Goal: Task Accomplishment & Management: Manage account settings

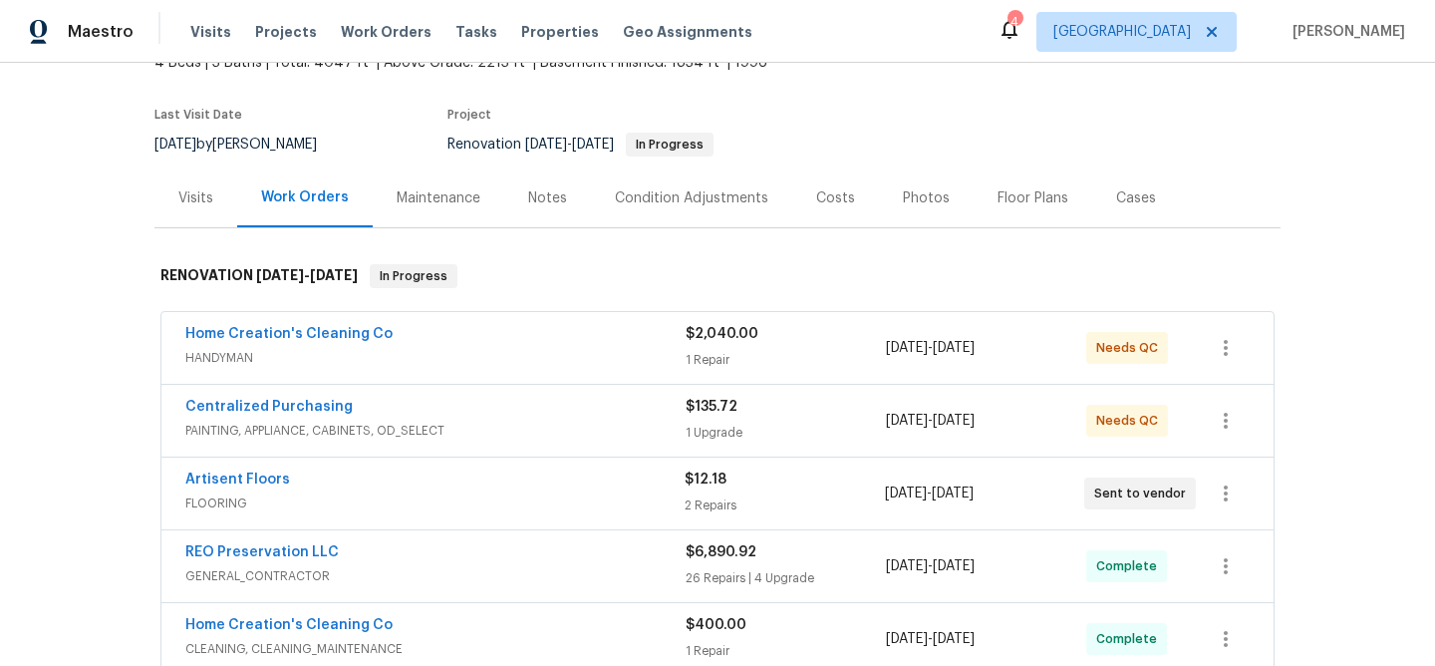
scroll to position [135, 0]
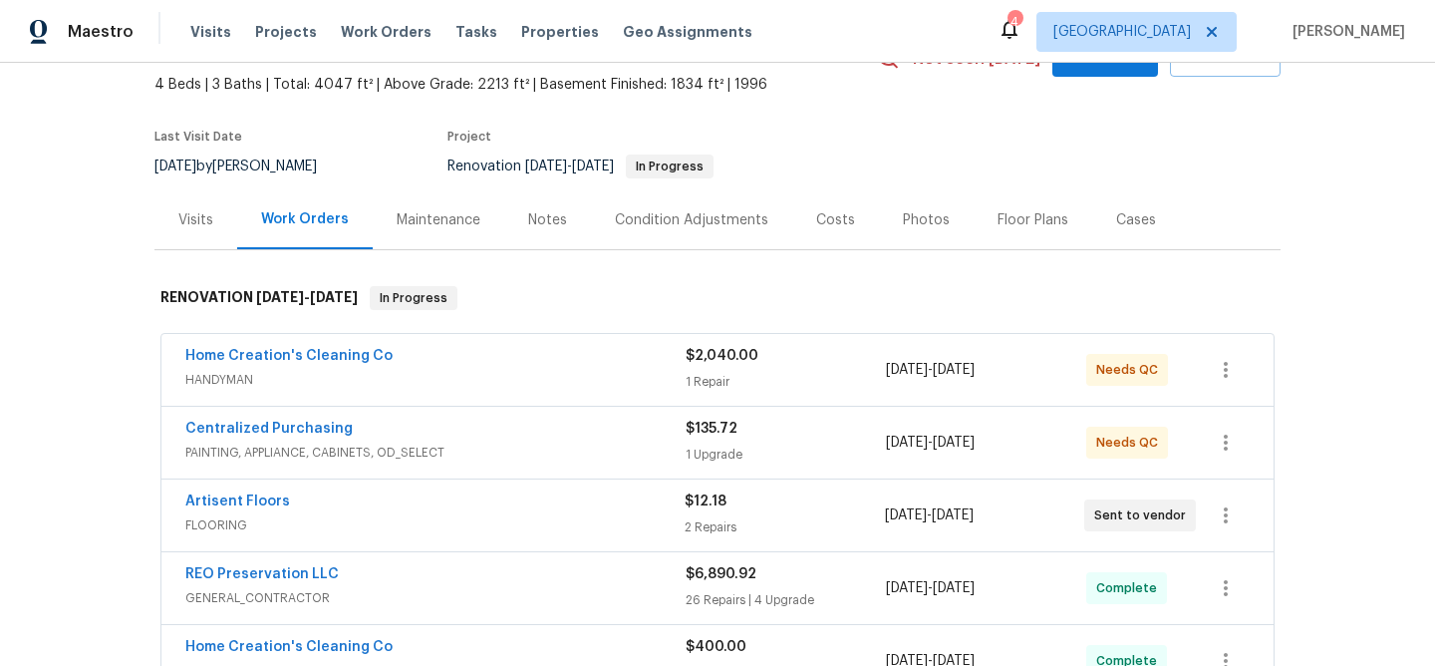
scroll to position [171, 0]
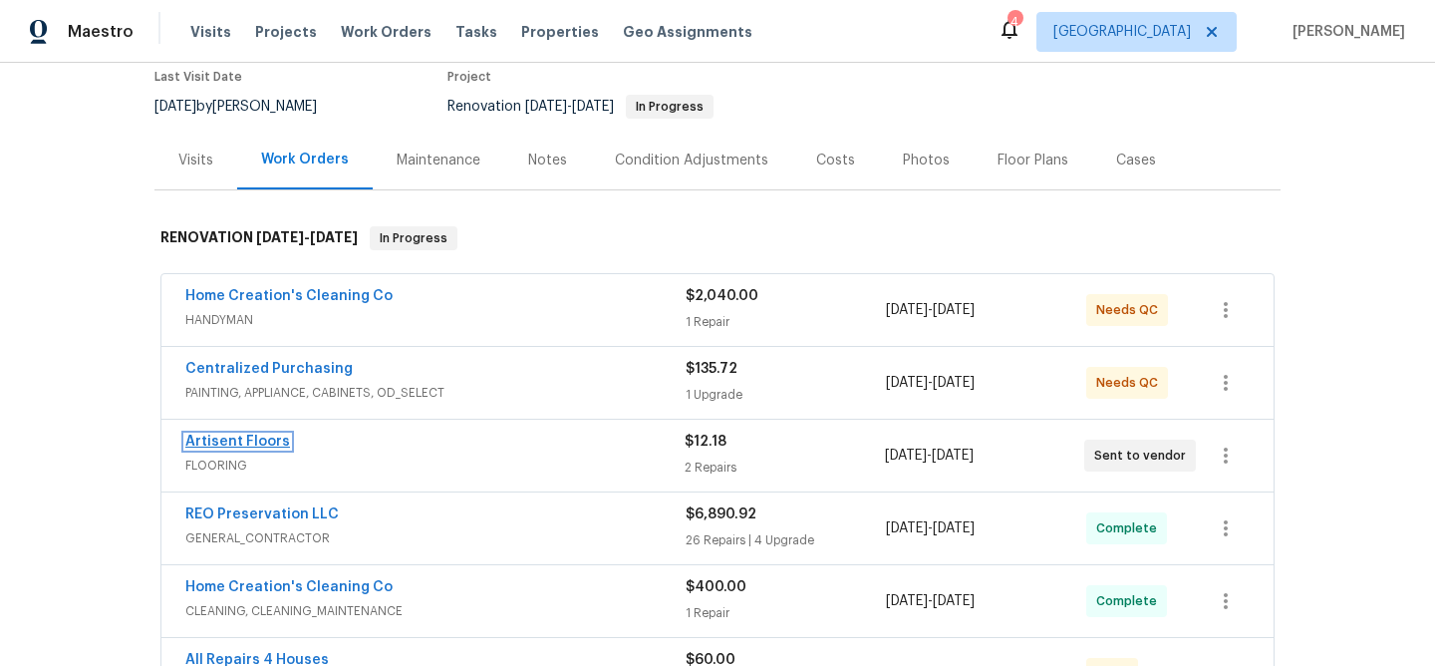
click at [261, 439] on link "Artisent Floors" at bounding box center [237, 441] width 105 height 14
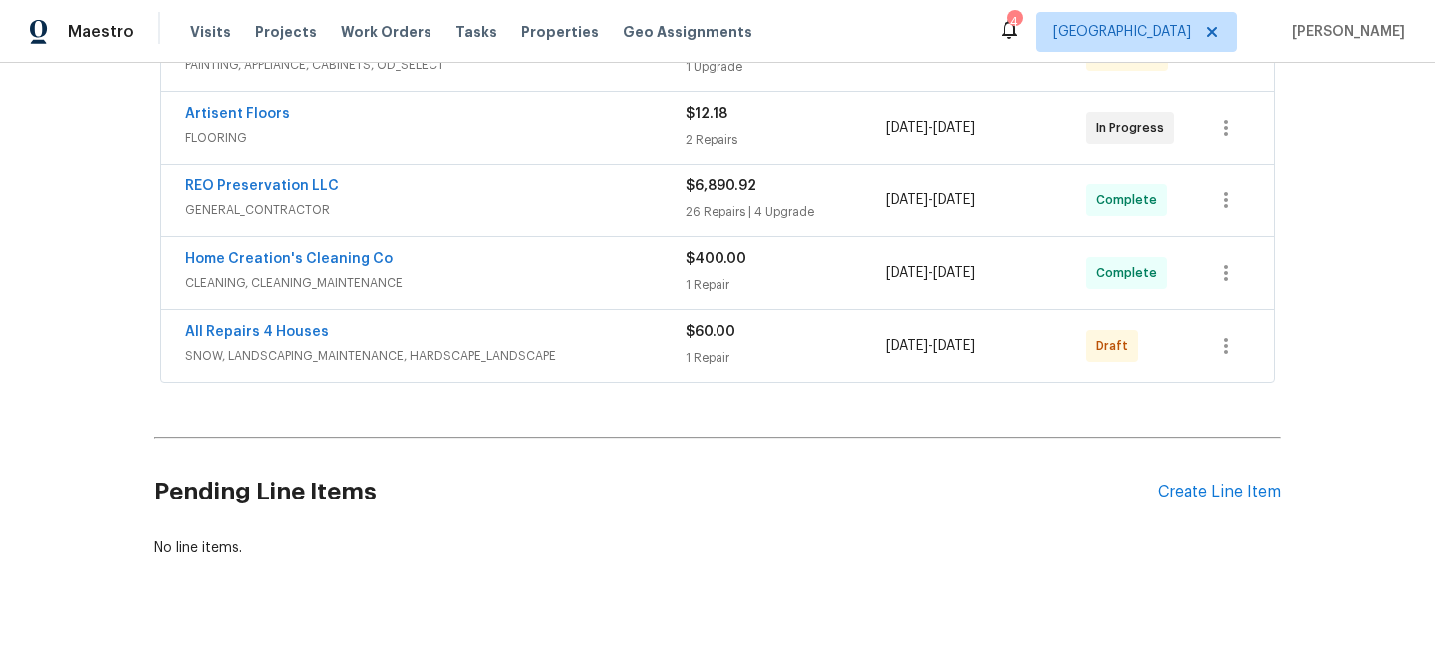
scroll to position [489, 0]
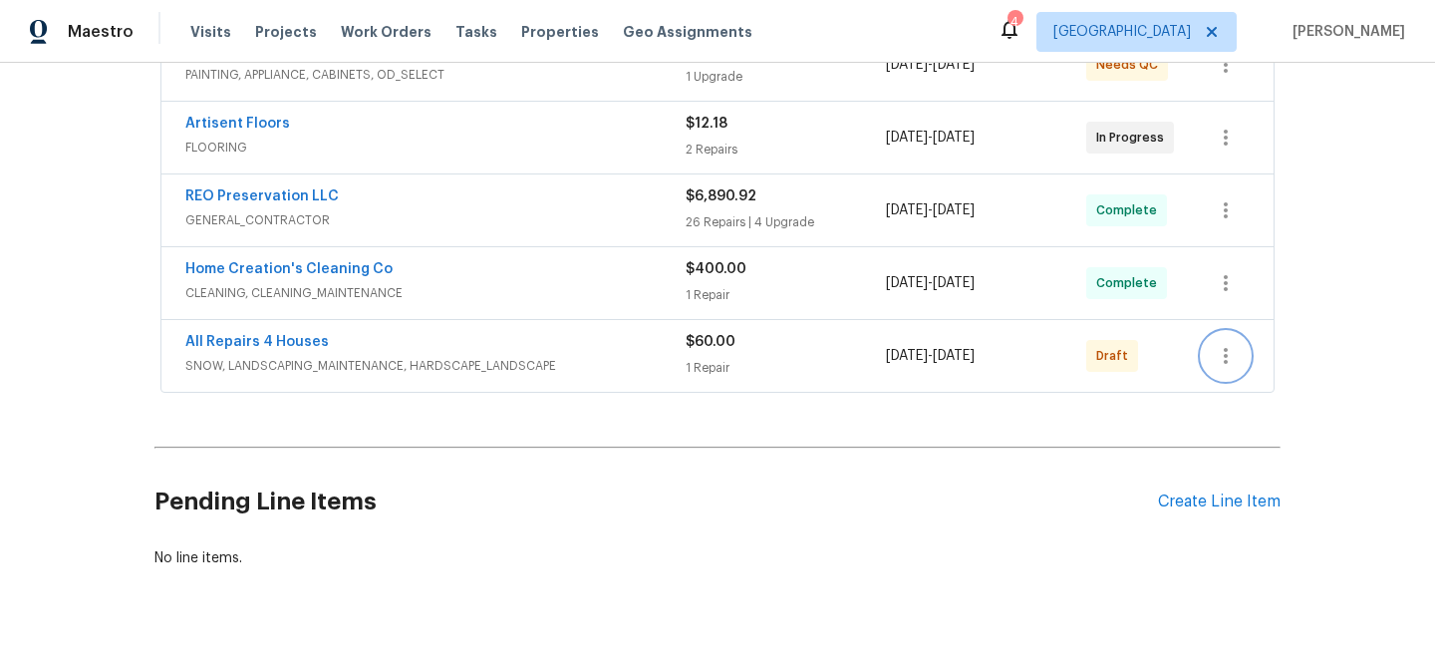
click at [1224, 357] on icon "button" at bounding box center [1225, 356] width 4 height 16
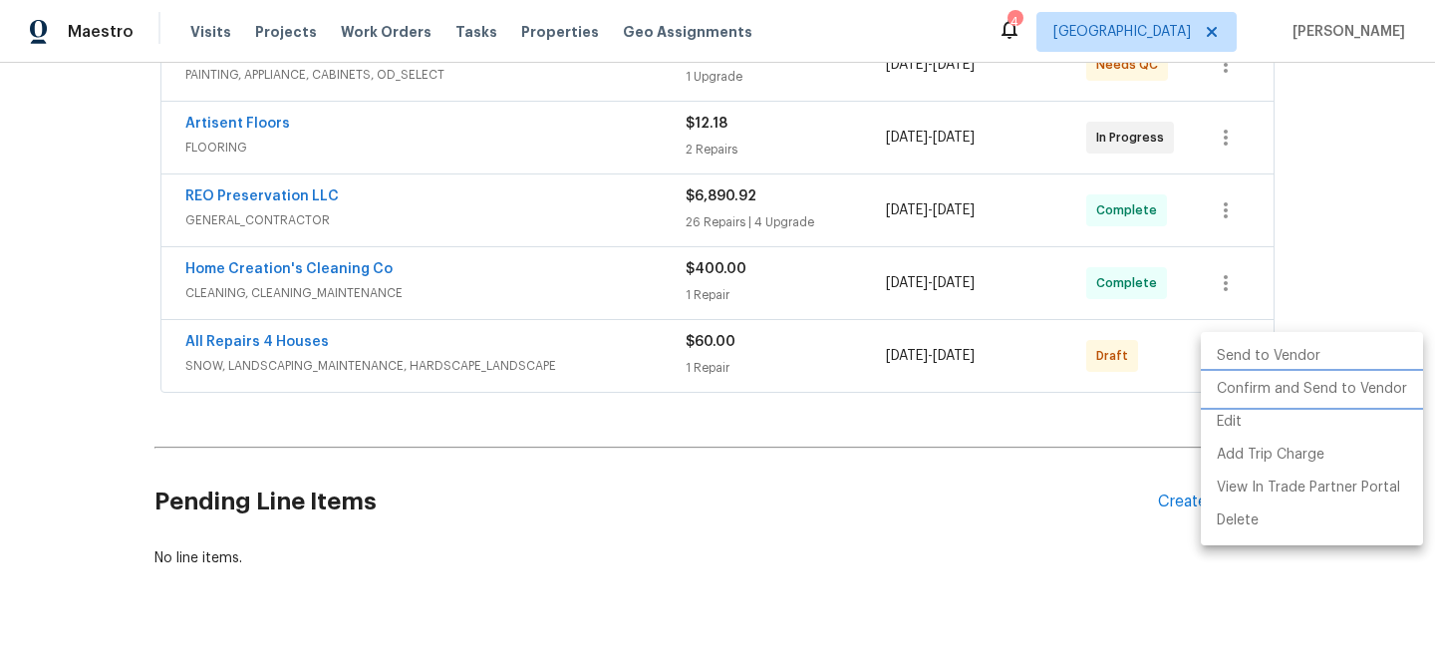
click at [1248, 385] on li "Confirm and Send to Vendor" at bounding box center [1311, 389] width 222 height 33
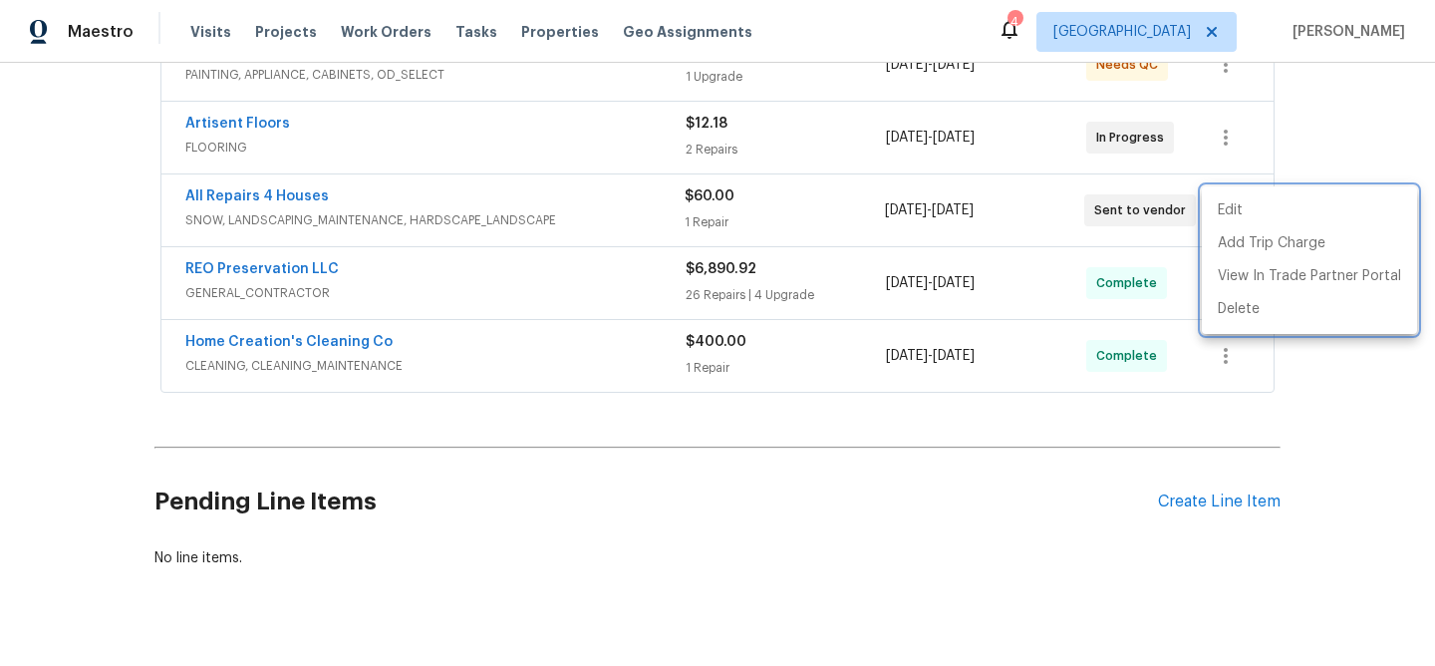
click at [1337, 152] on div at bounding box center [717, 333] width 1435 height 666
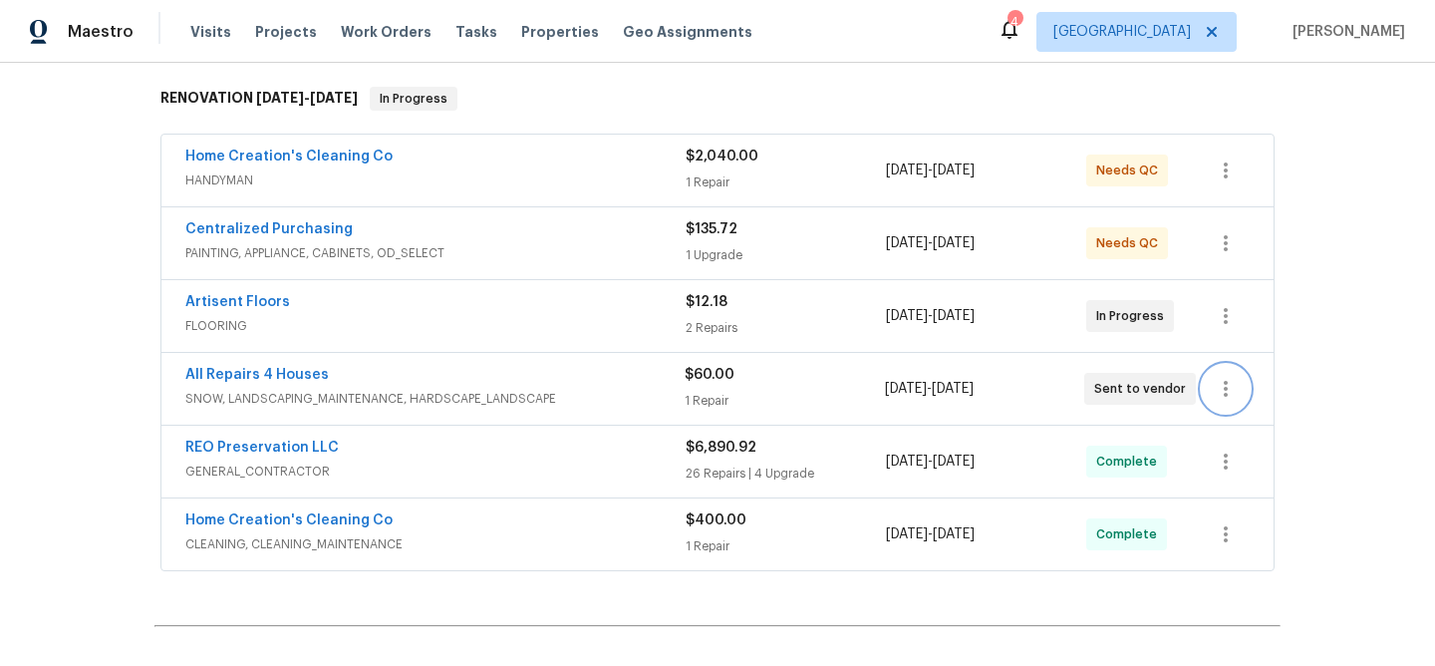
scroll to position [307, 0]
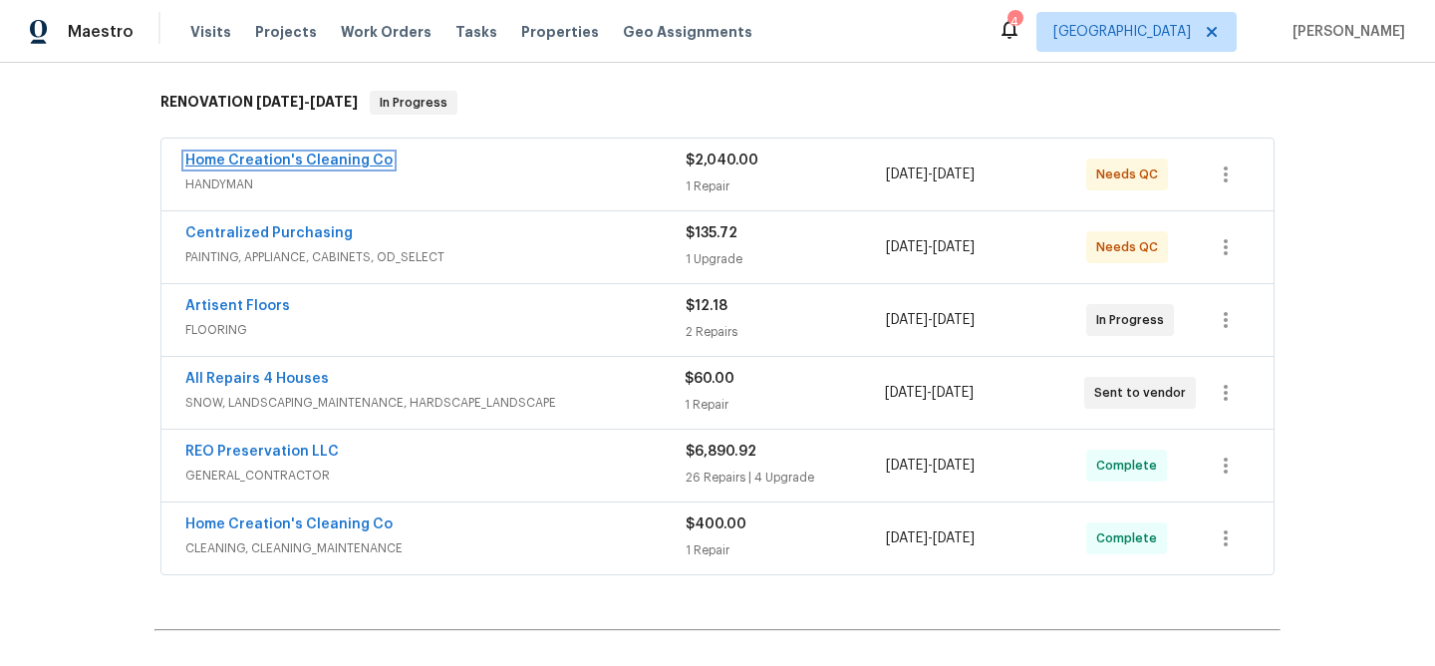
click at [245, 161] on link "Home Creation's Cleaning Co" at bounding box center [288, 160] width 207 height 14
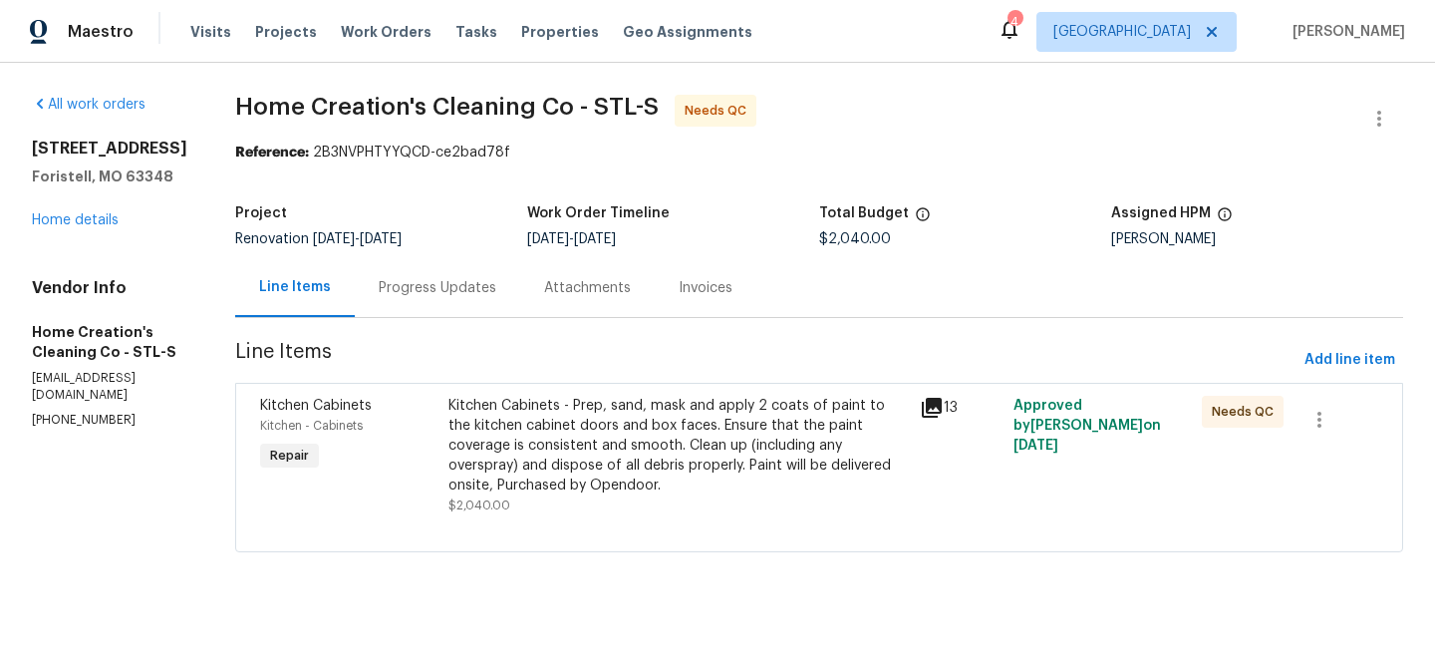
click at [592, 432] on div "Kitchen Cabinets - Prep, sand, mask and apply 2 coats of paint to the kitchen c…" at bounding box center [677, 446] width 459 height 100
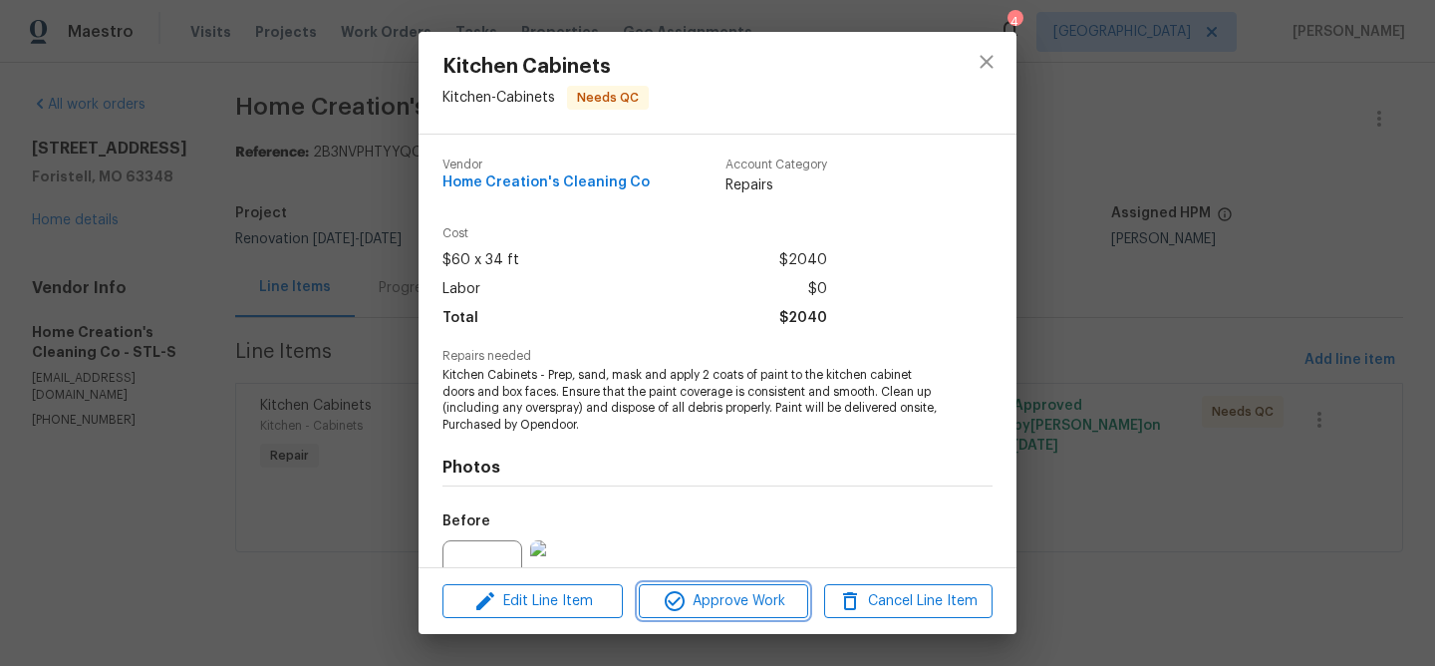
click at [723, 594] on span "Approve Work" at bounding box center [723, 601] width 156 height 25
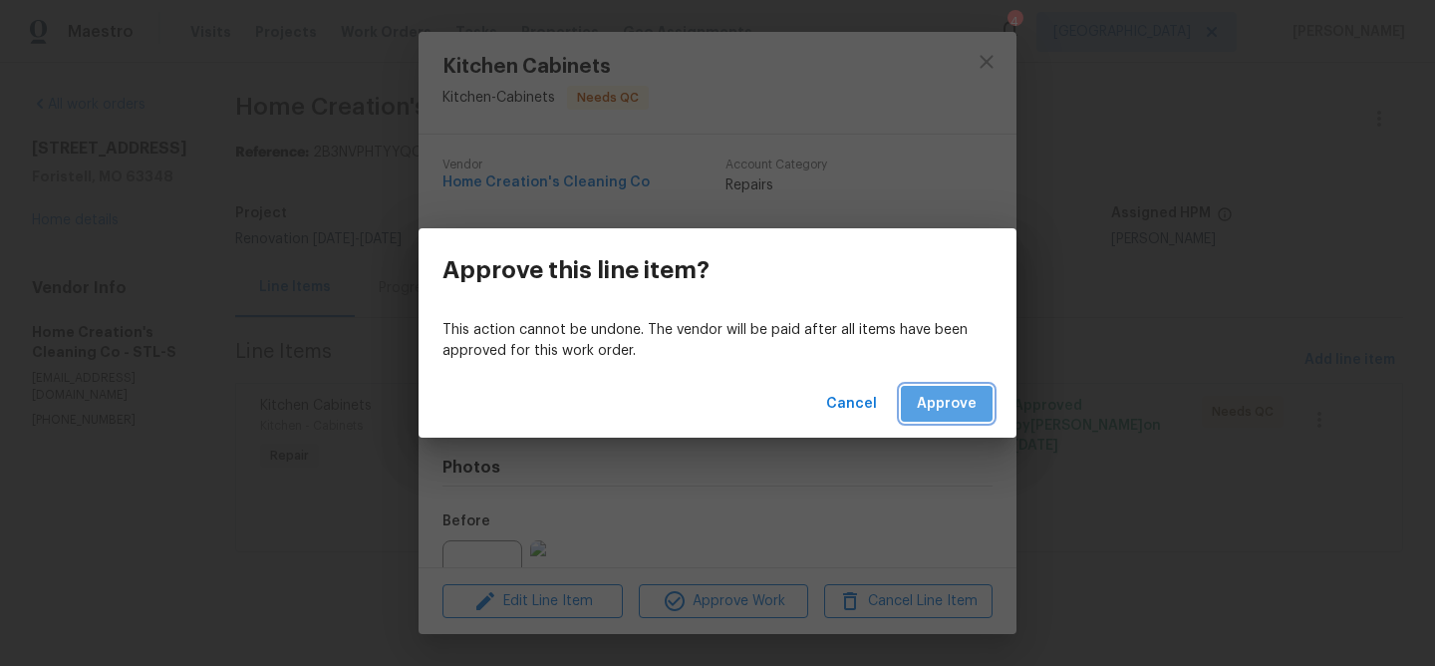
click at [934, 416] on button "Approve" at bounding box center [947, 404] width 92 height 37
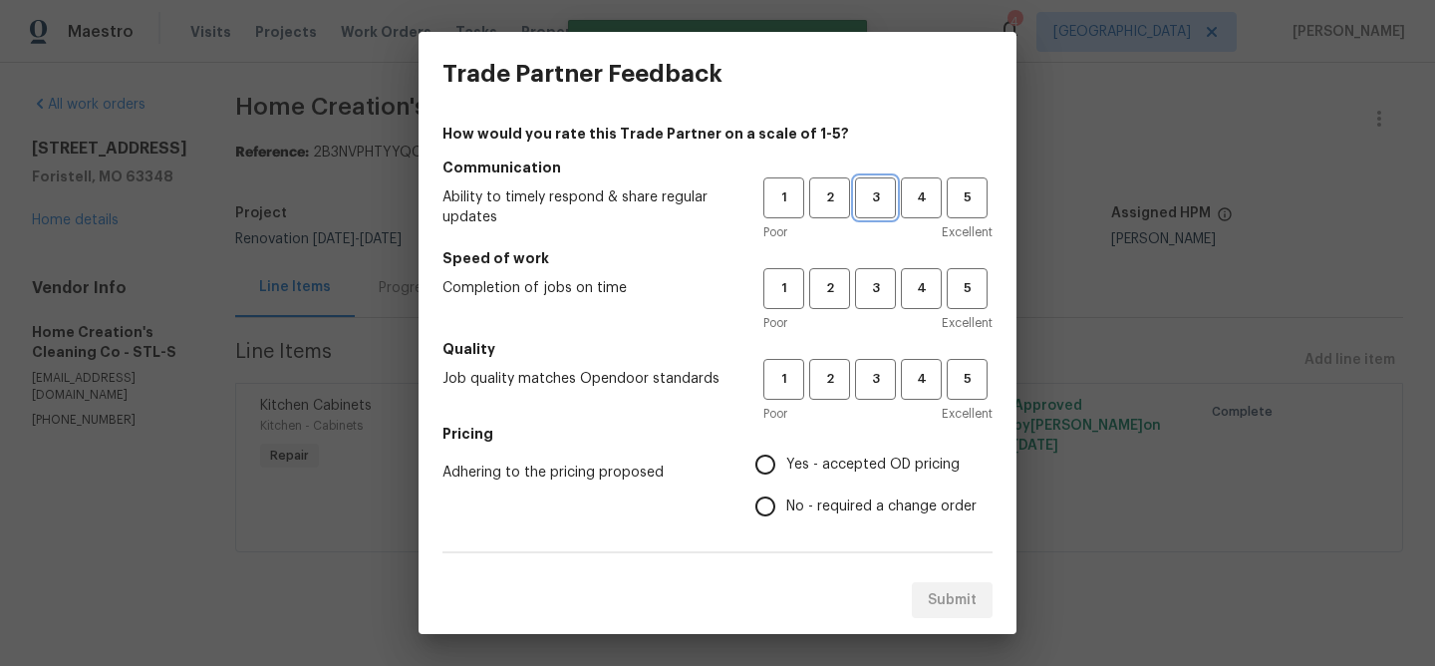
click at [871, 184] on button "3" at bounding box center [875, 197] width 41 height 41
click at [880, 271] on button "3" at bounding box center [875, 288] width 41 height 41
click at [873, 374] on span "3" at bounding box center [875, 379] width 37 height 23
click at [770, 460] on input "Yes - accepted OD pricing" at bounding box center [765, 464] width 42 height 42
radio input "true"
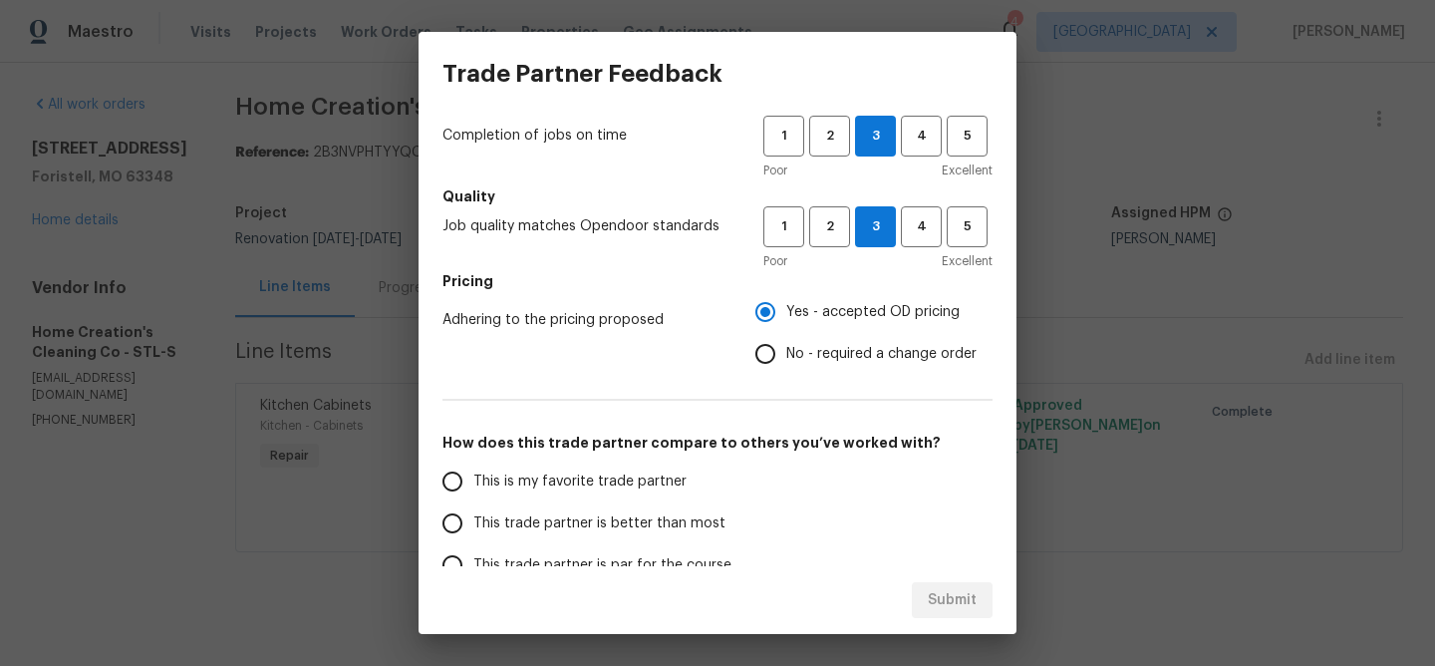
scroll to position [154, 0]
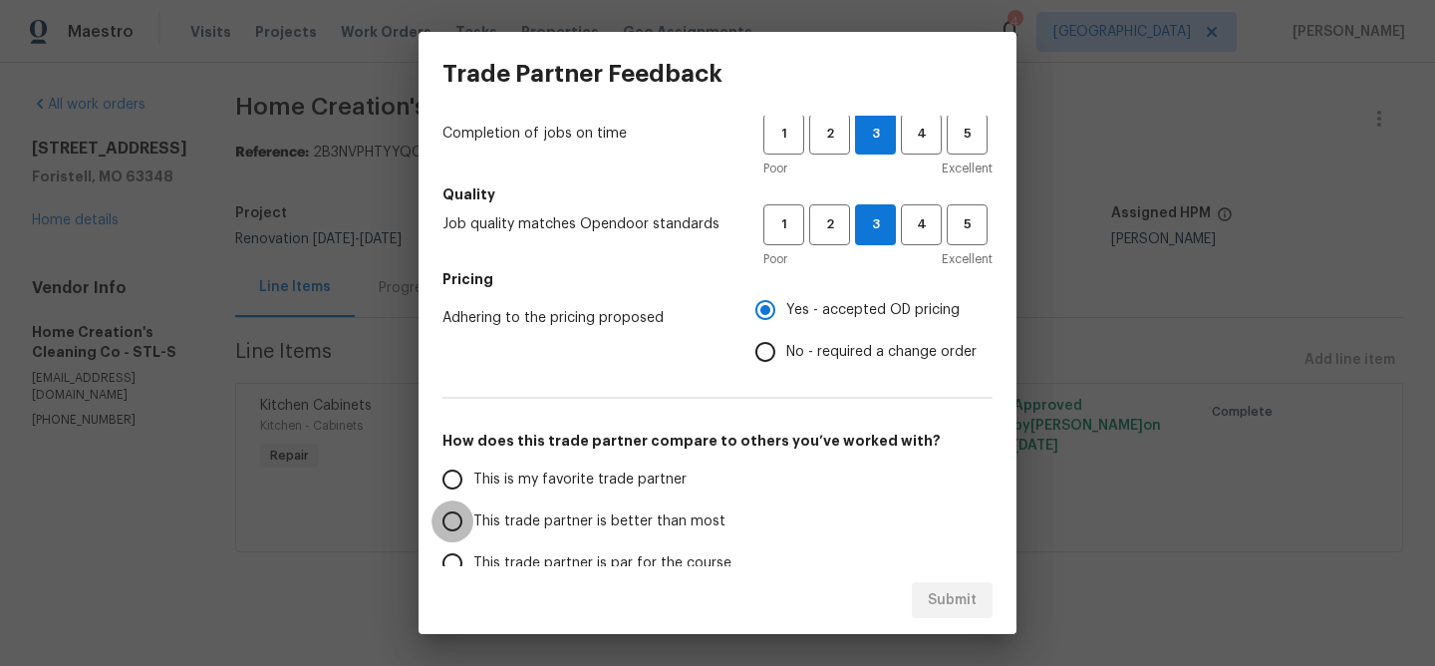
click at [457, 518] on input "This trade partner is better than most" at bounding box center [452, 521] width 42 height 42
click at [951, 593] on span "Submit" at bounding box center [952, 600] width 49 height 25
radio input "true"
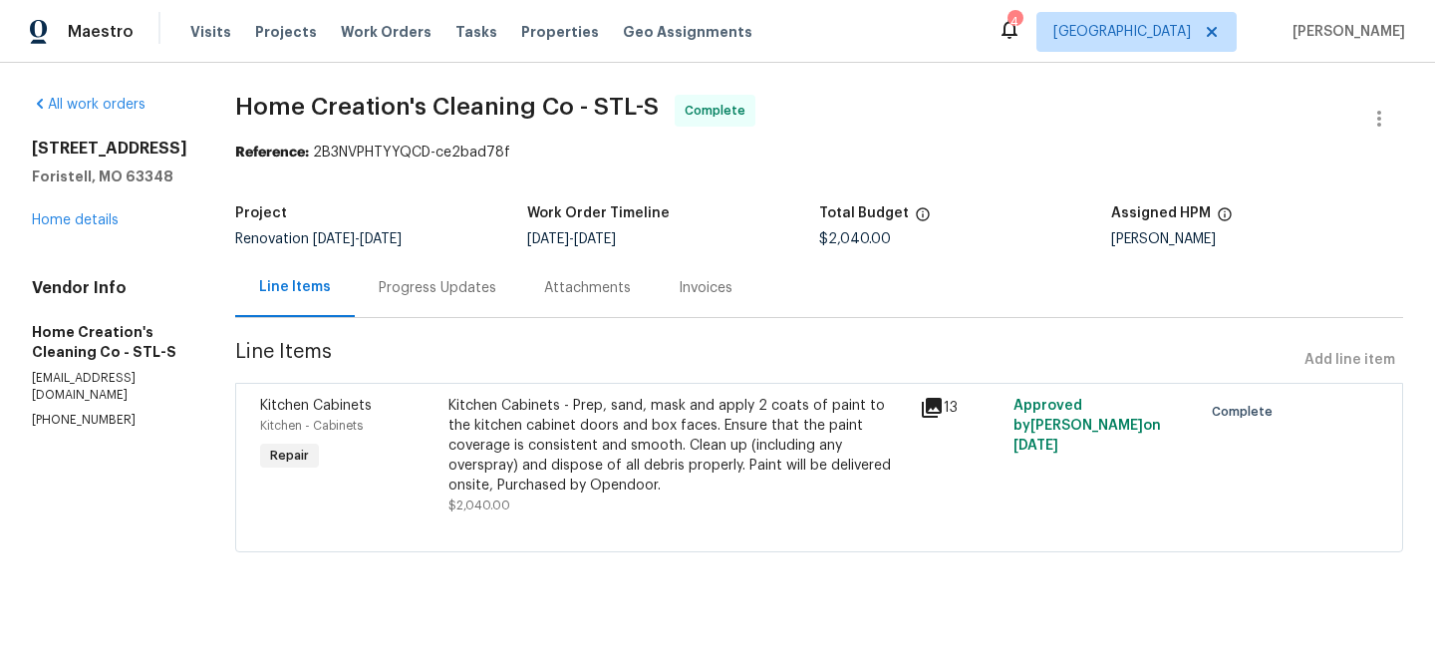
radio input "false"
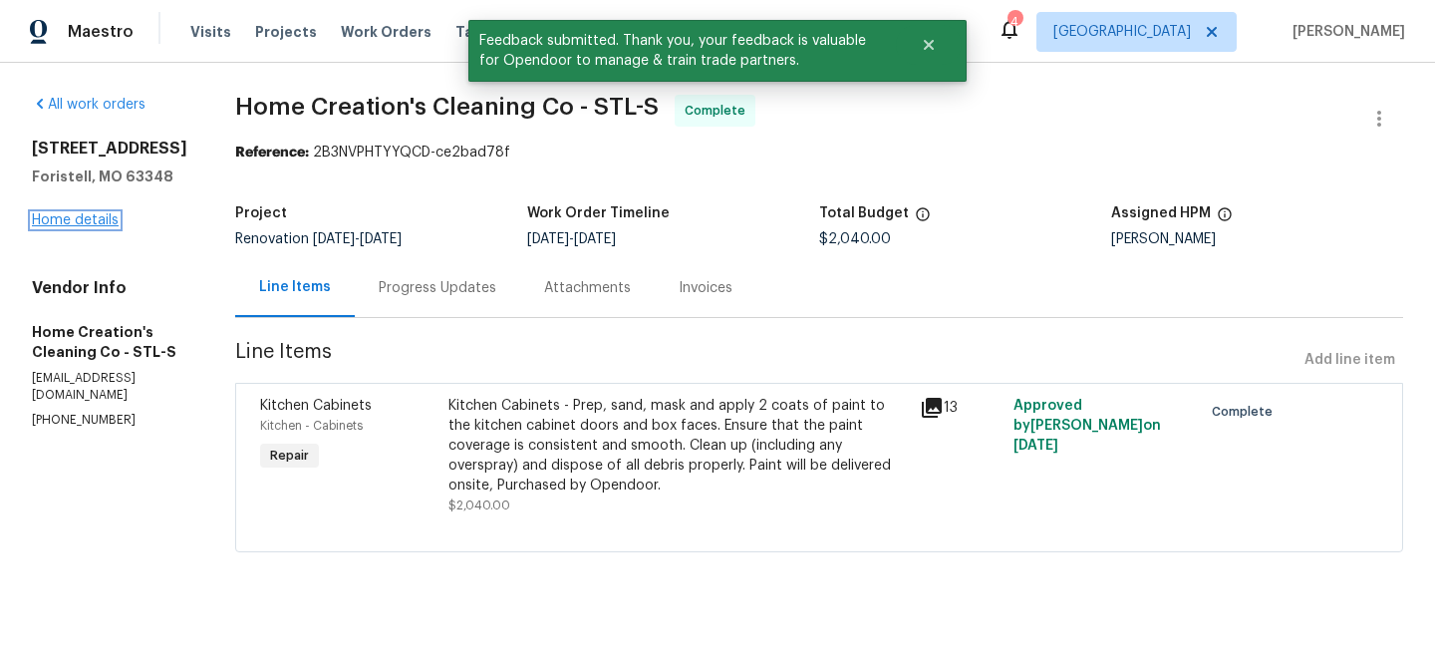
click at [86, 227] on link "Home details" at bounding box center [75, 220] width 87 height 14
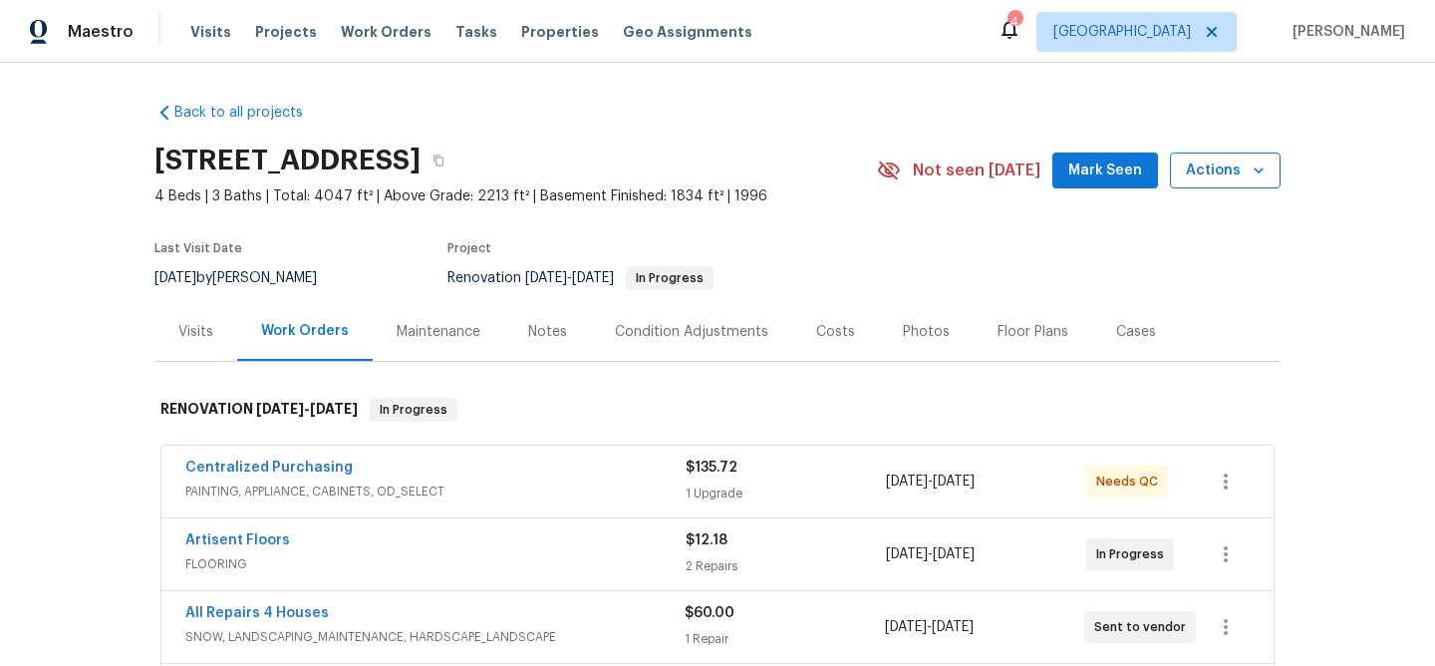
click at [1256, 170] on icon "button" at bounding box center [1258, 170] width 10 height 6
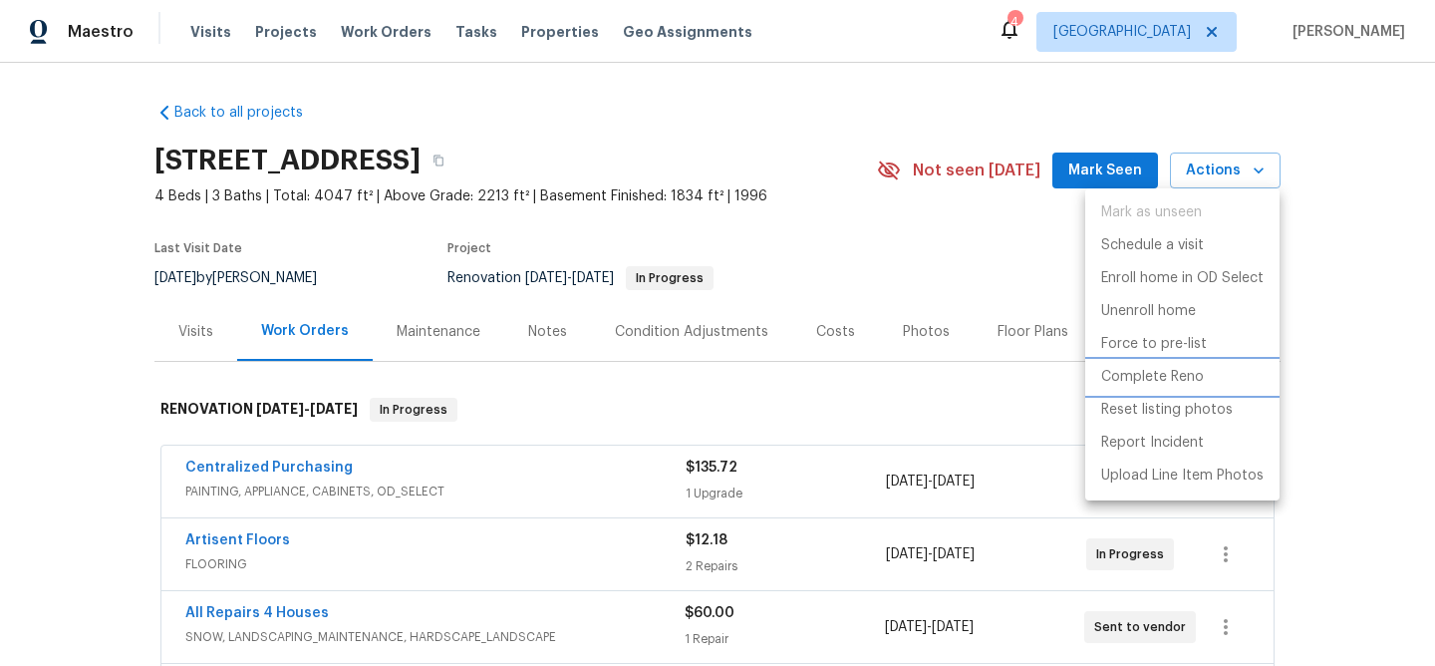
click at [1178, 377] on p "Complete Reno" at bounding box center [1152, 377] width 103 height 21
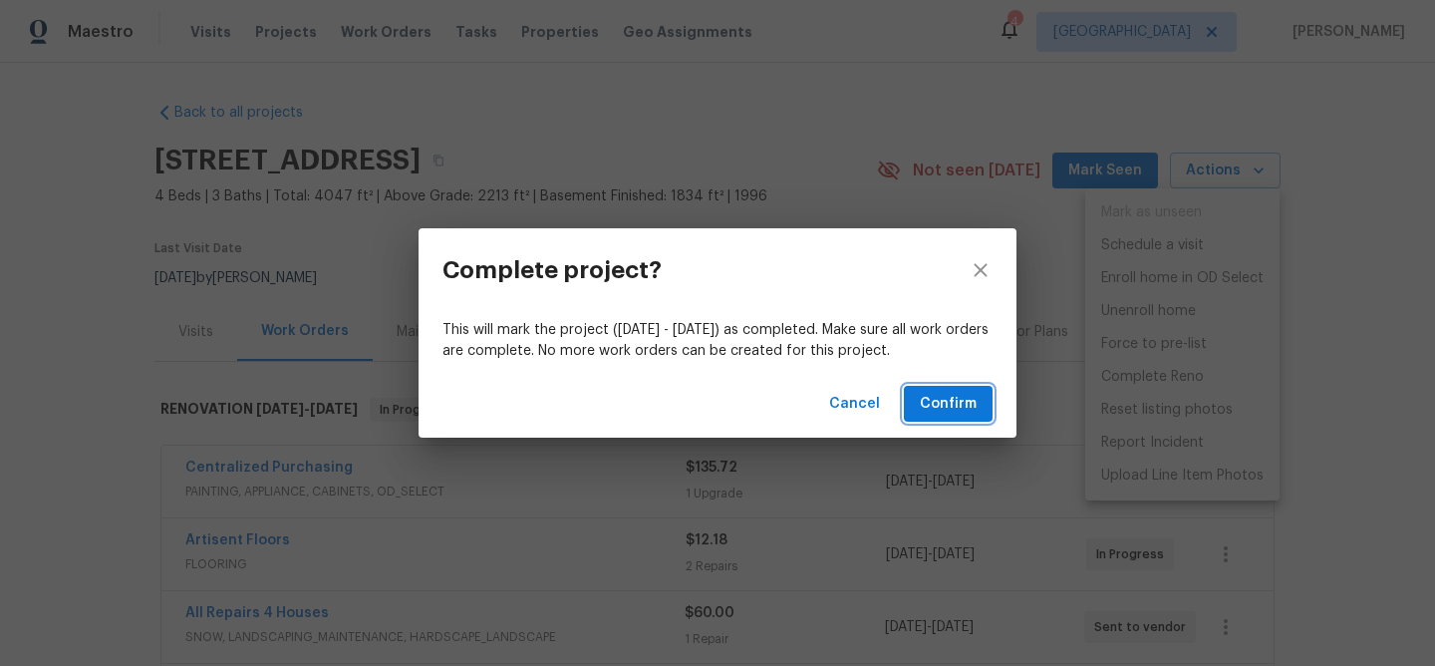
click at [933, 399] on span "Confirm" at bounding box center [948, 404] width 57 height 25
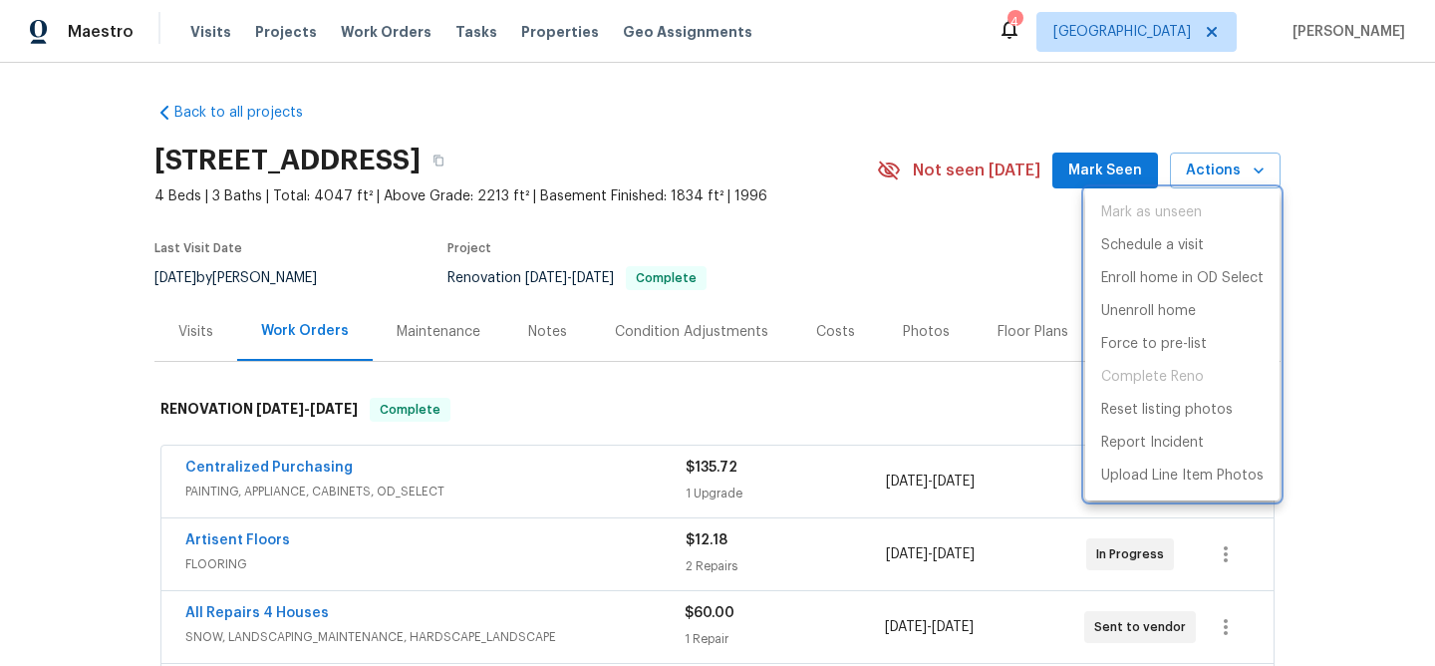
click at [1268, 537] on div at bounding box center [717, 333] width 1435 height 666
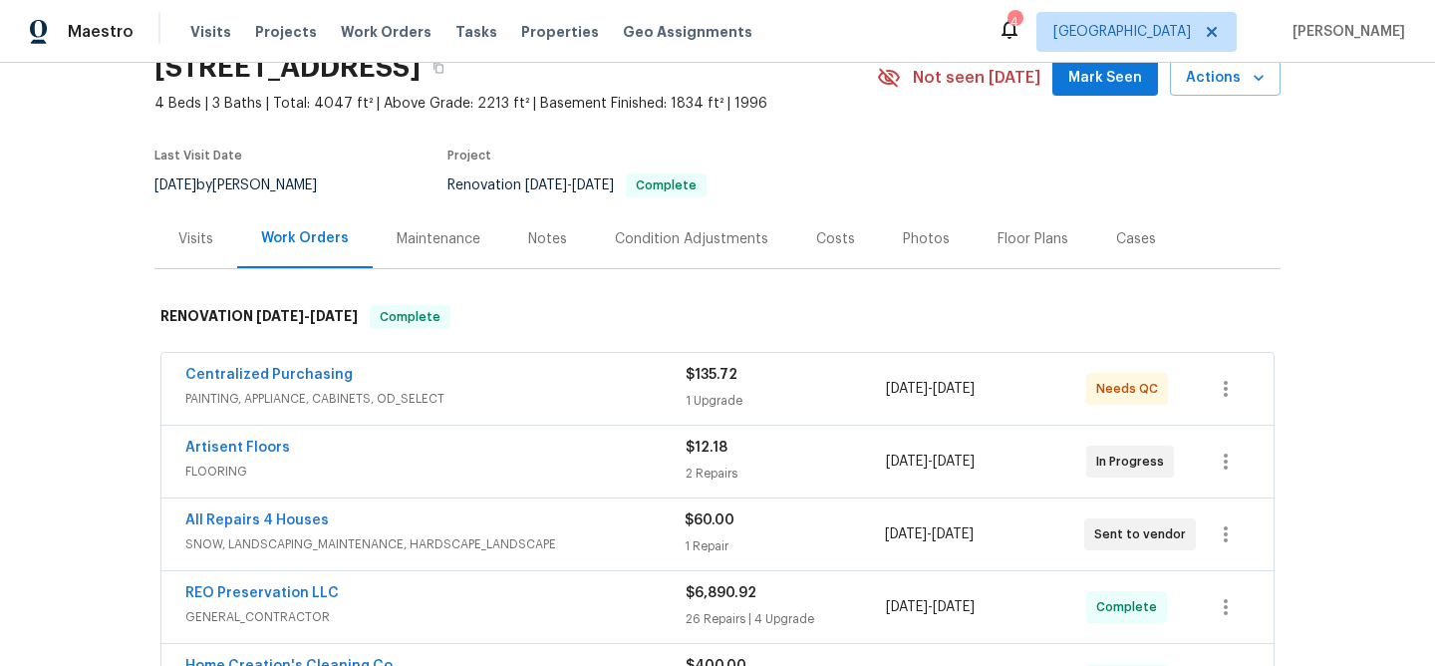
scroll to position [96, 0]
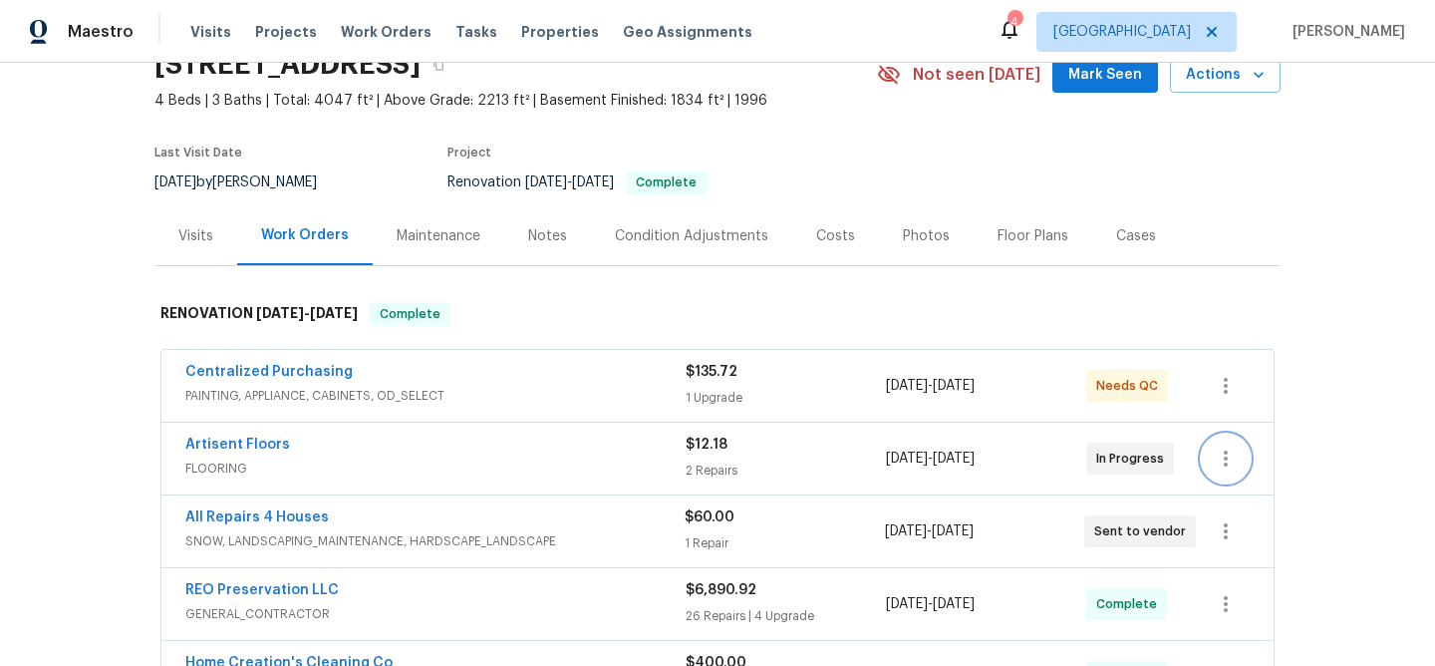
click at [1226, 457] on icon "button" at bounding box center [1225, 458] width 4 height 16
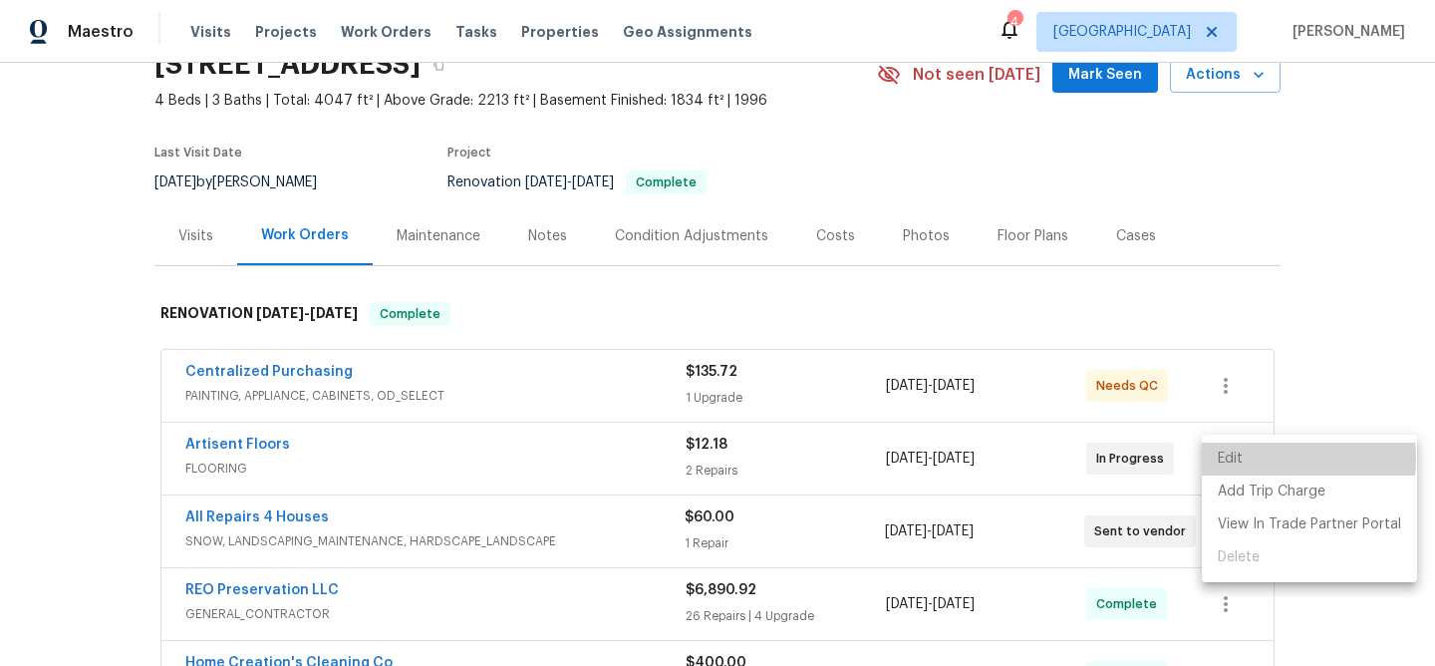
click at [1226, 457] on li "Edit" at bounding box center [1308, 458] width 215 height 33
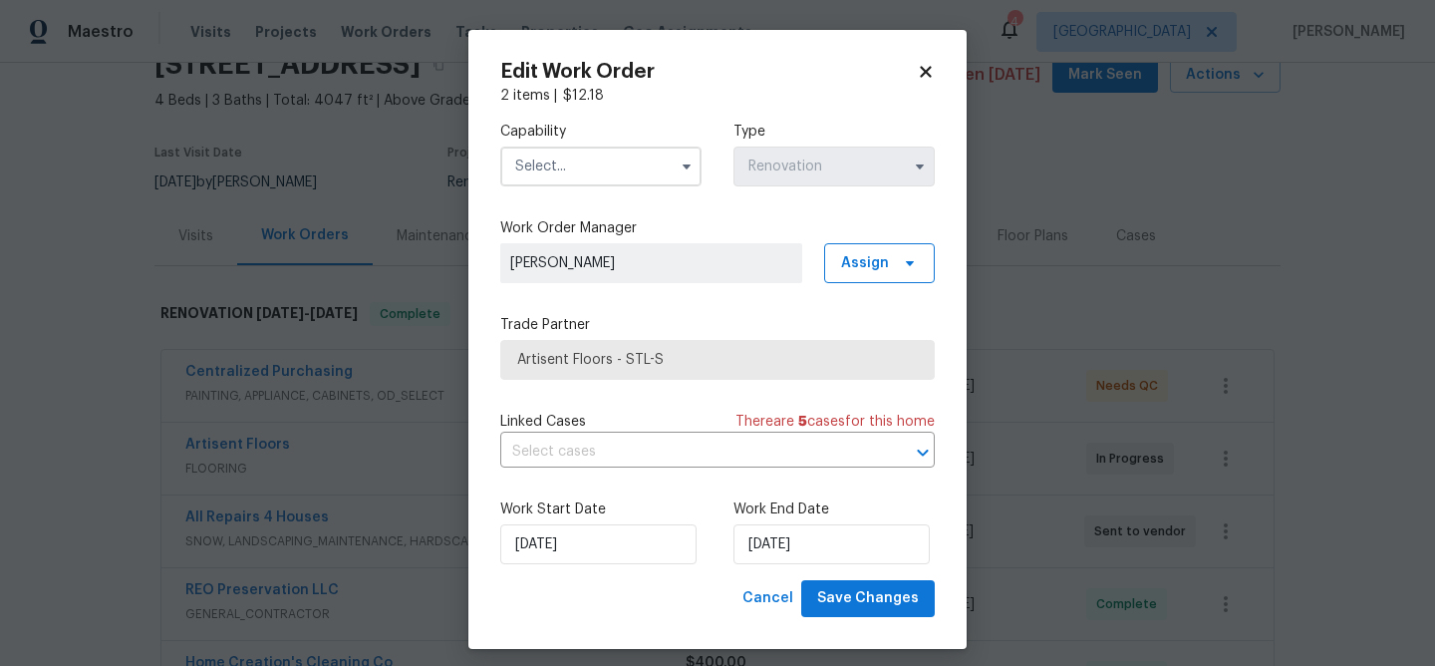
click at [583, 169] on input "text" at bounding box center [600, 166] width 201 height 40
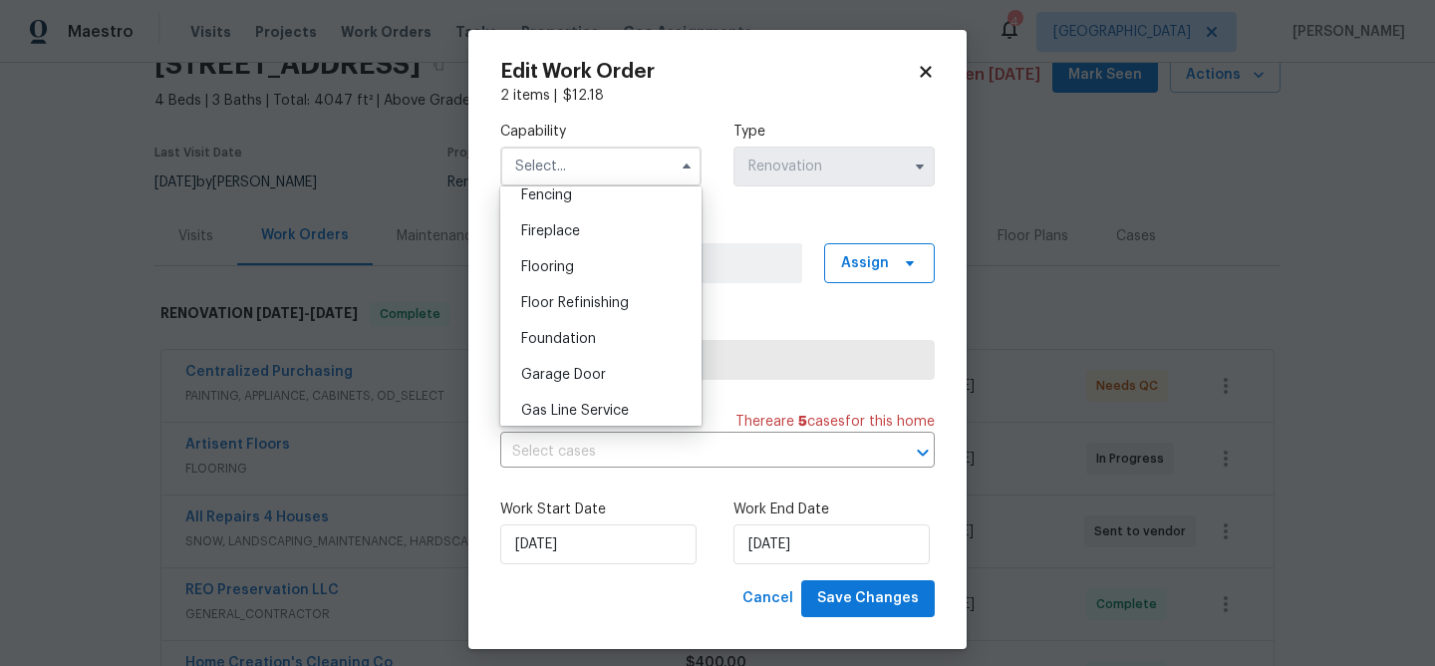
scroll to position [716, 0]
click at [580, 262] on div "Flooring" at bounding box center [600, 266] width 191 height 36
type input "Flooring"
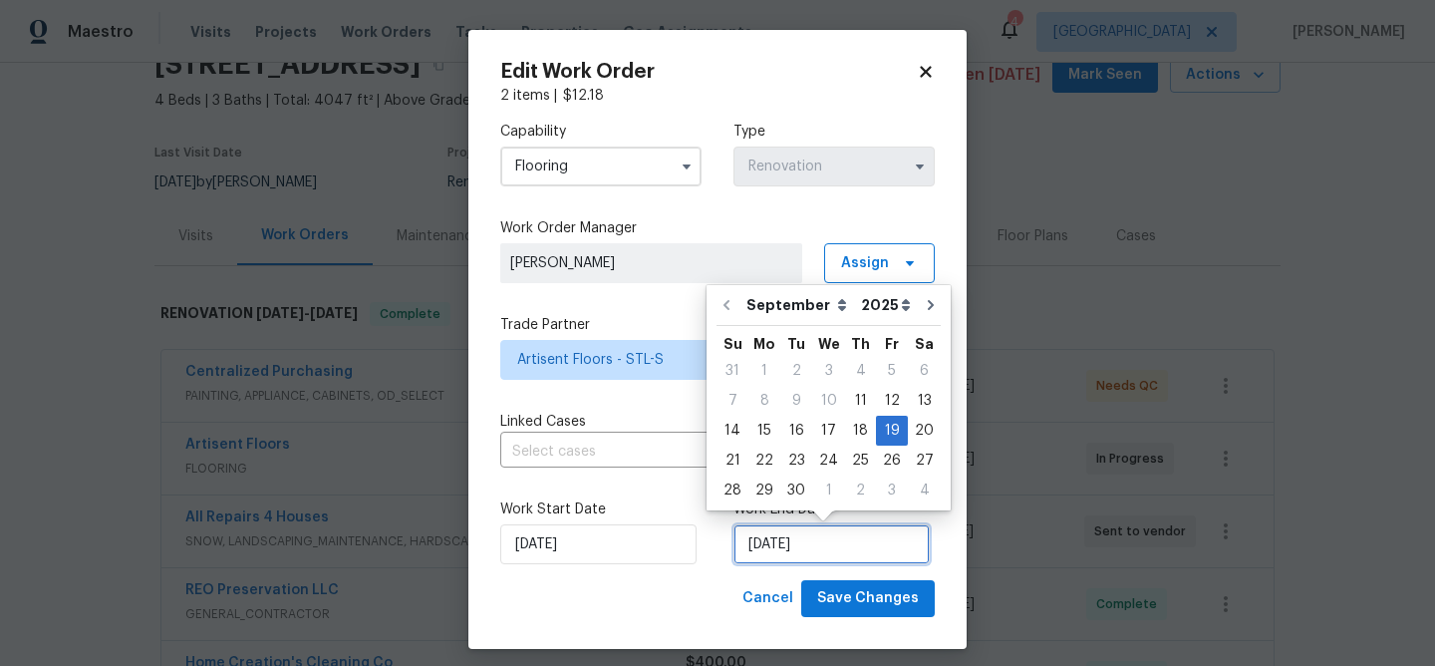
click at [822, 543] on input "9/19/2025" at bounding box center [831, 544] width 196 height 40
click at [820, 462] on div "24" at bounding box center [828, 460] width 33 height 28
type input "[DATE]"
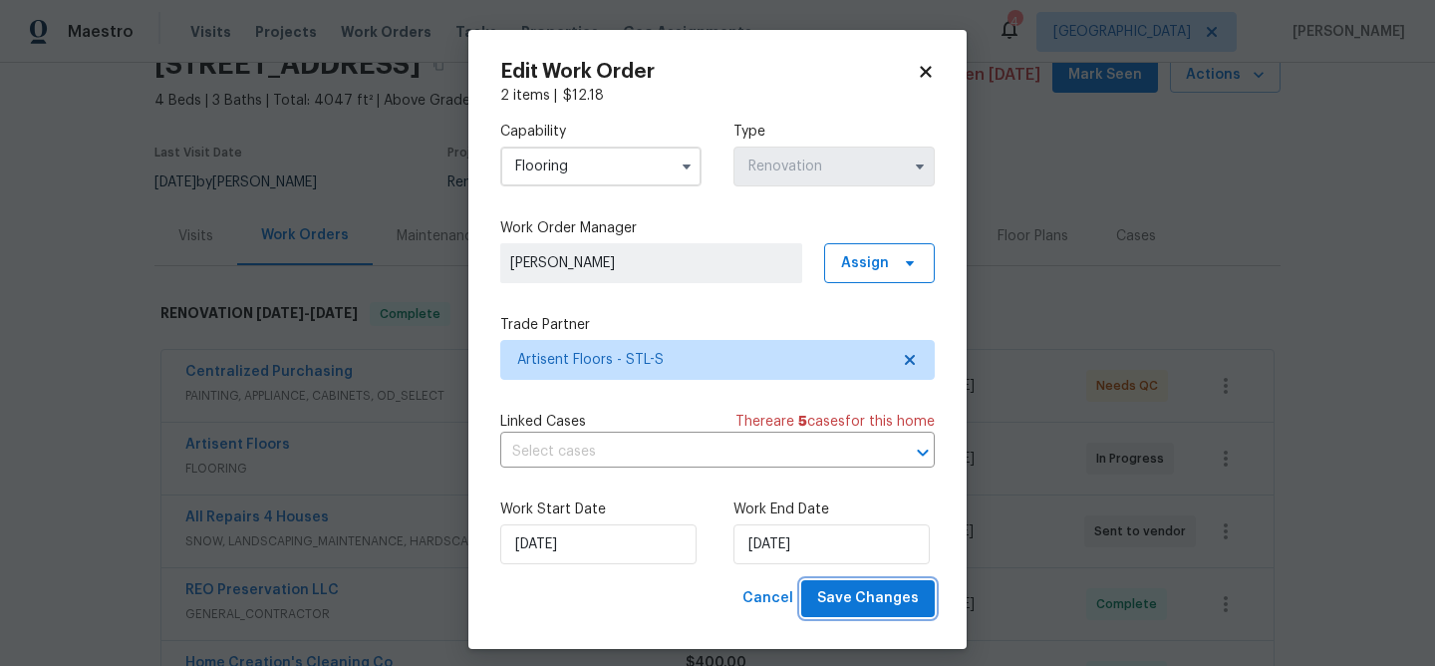
click at [861, 587] on span "Save Changes" at bounding box center [868, 598] width 102 height 25
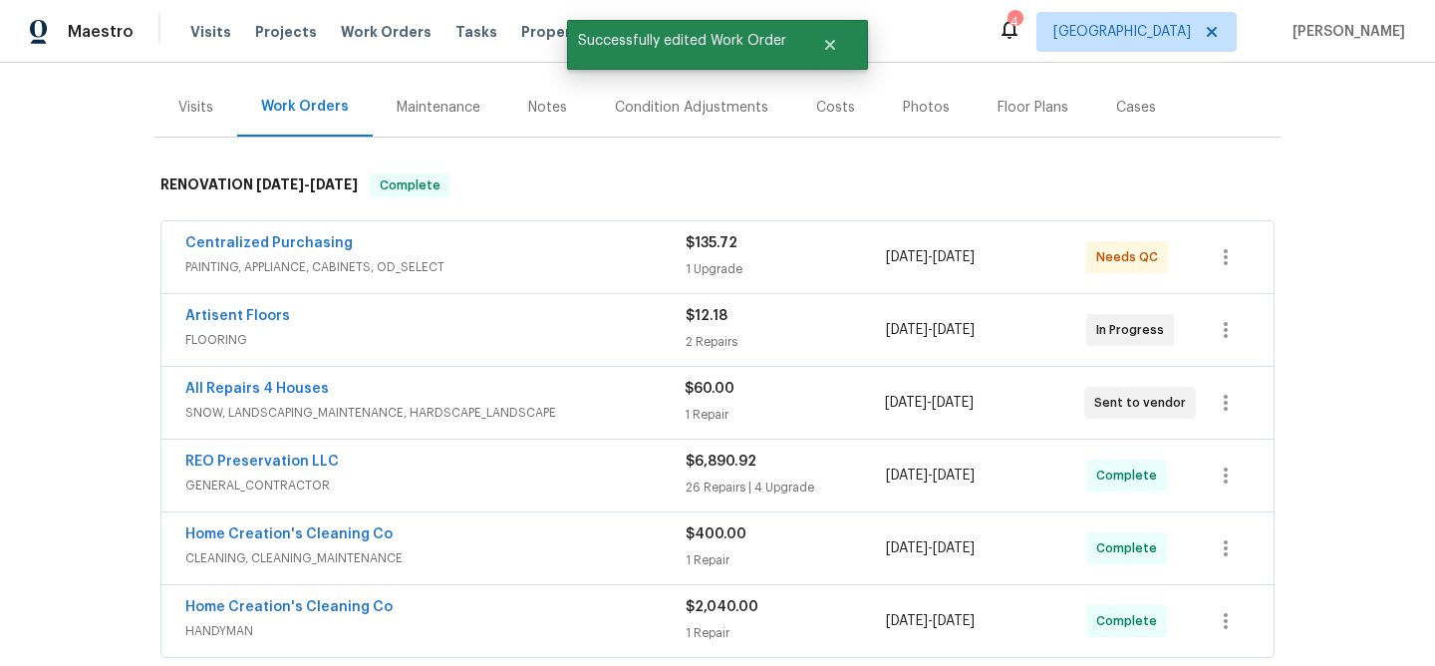
scroll to position [228, 0]
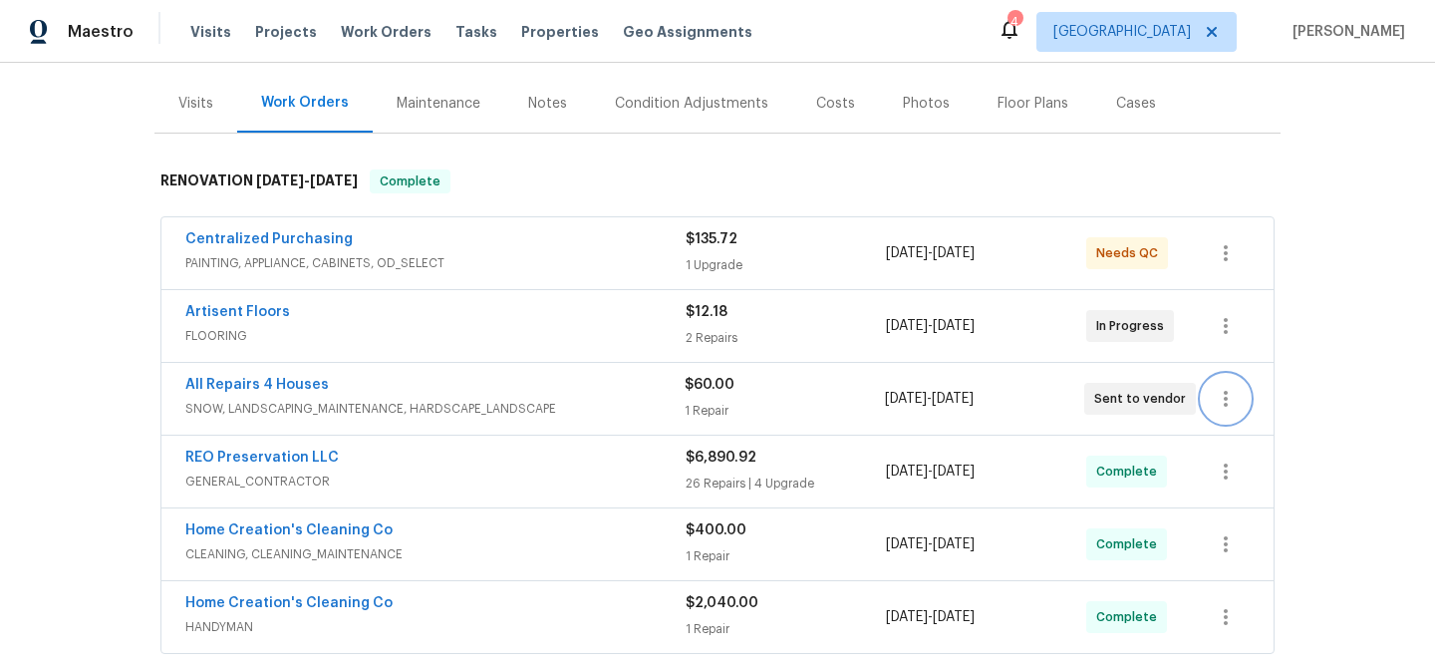
click at [1232, 399] on icon "button" at bounding box center [1225, 399] width 24 height 24
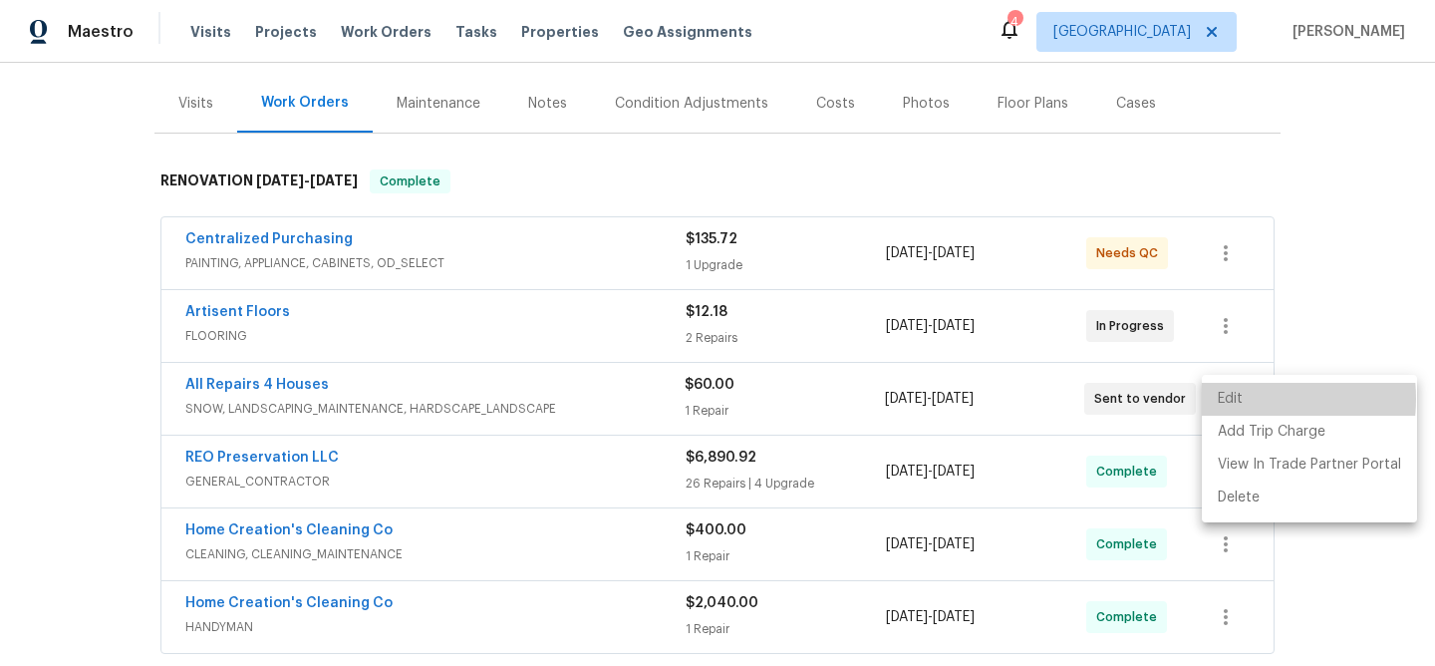
click at [1232, 399] on li "Edit" at bounding box center [1308, 399] width 215 height 33
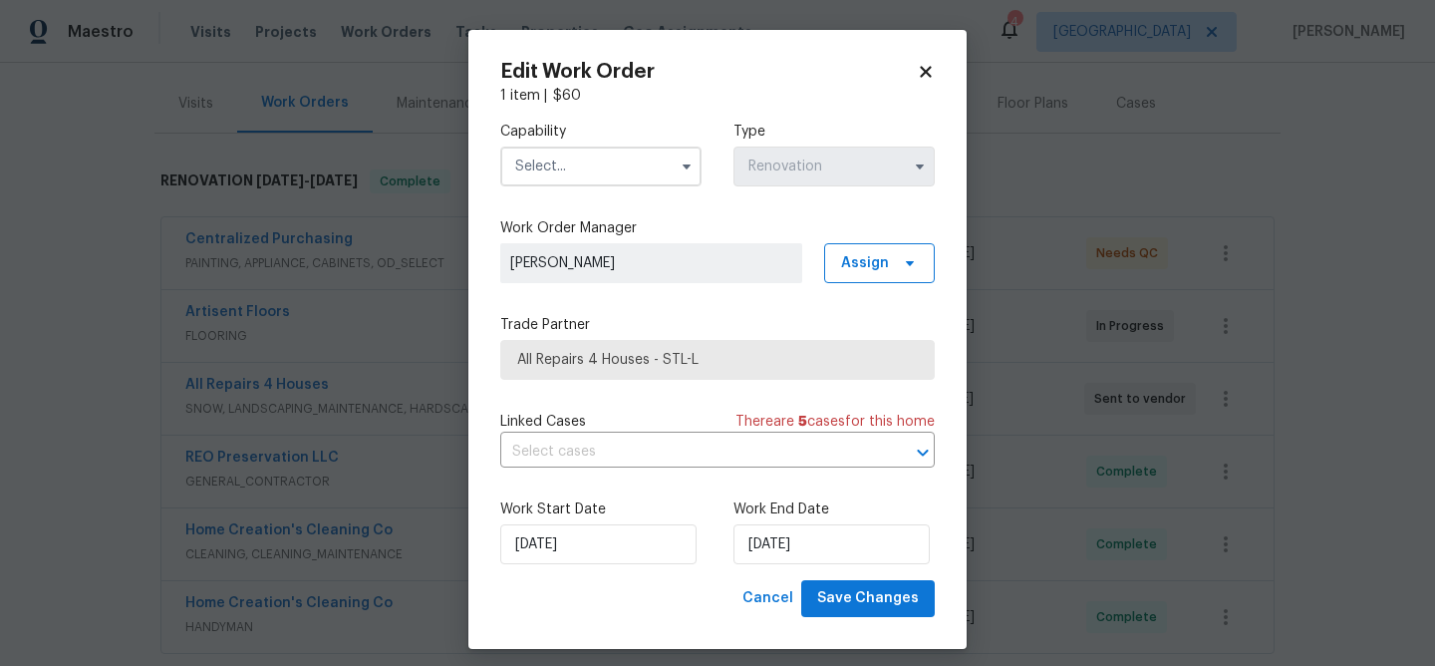
click at [613, 169] on input "text" at bounding box center [600, 166] width 201 height 40
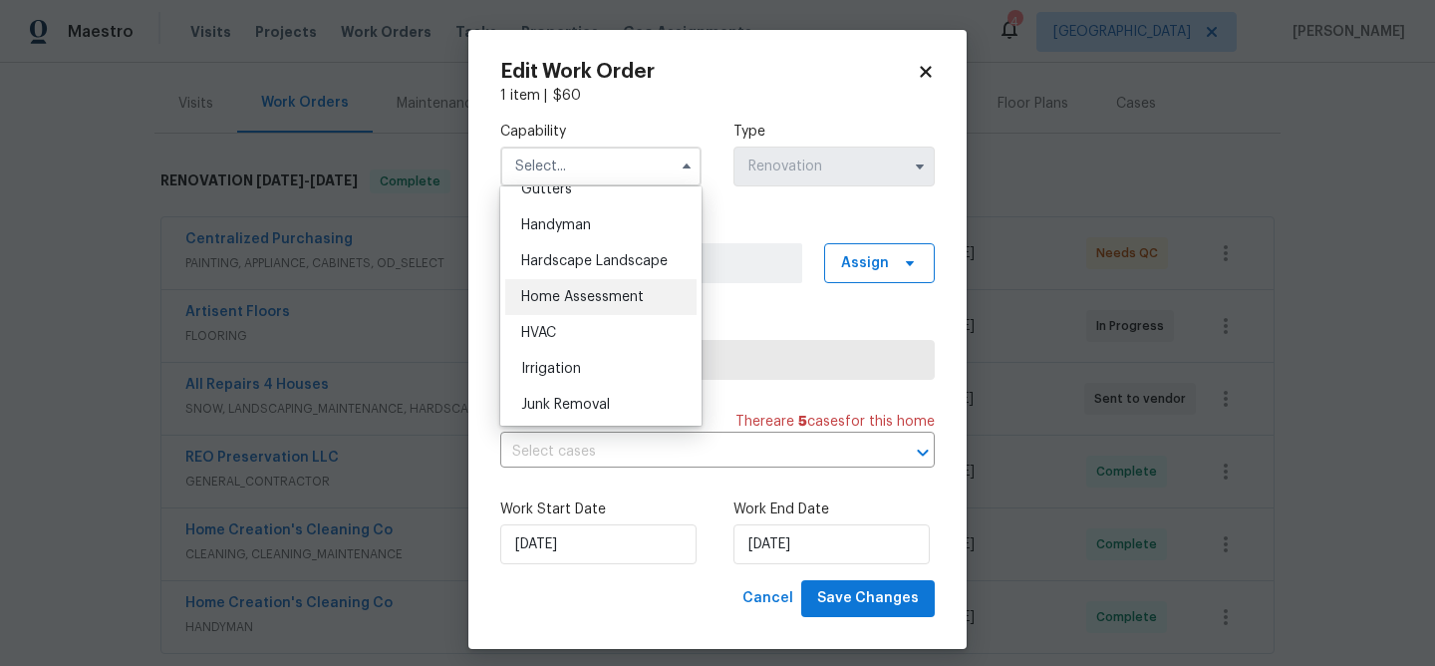
scroll to position [1084, 0]
click at [627, 253] on span "Hardscape Landscape" at bounding box center [594, 257] width 146 height 14
type input "Hardscape Landscape"
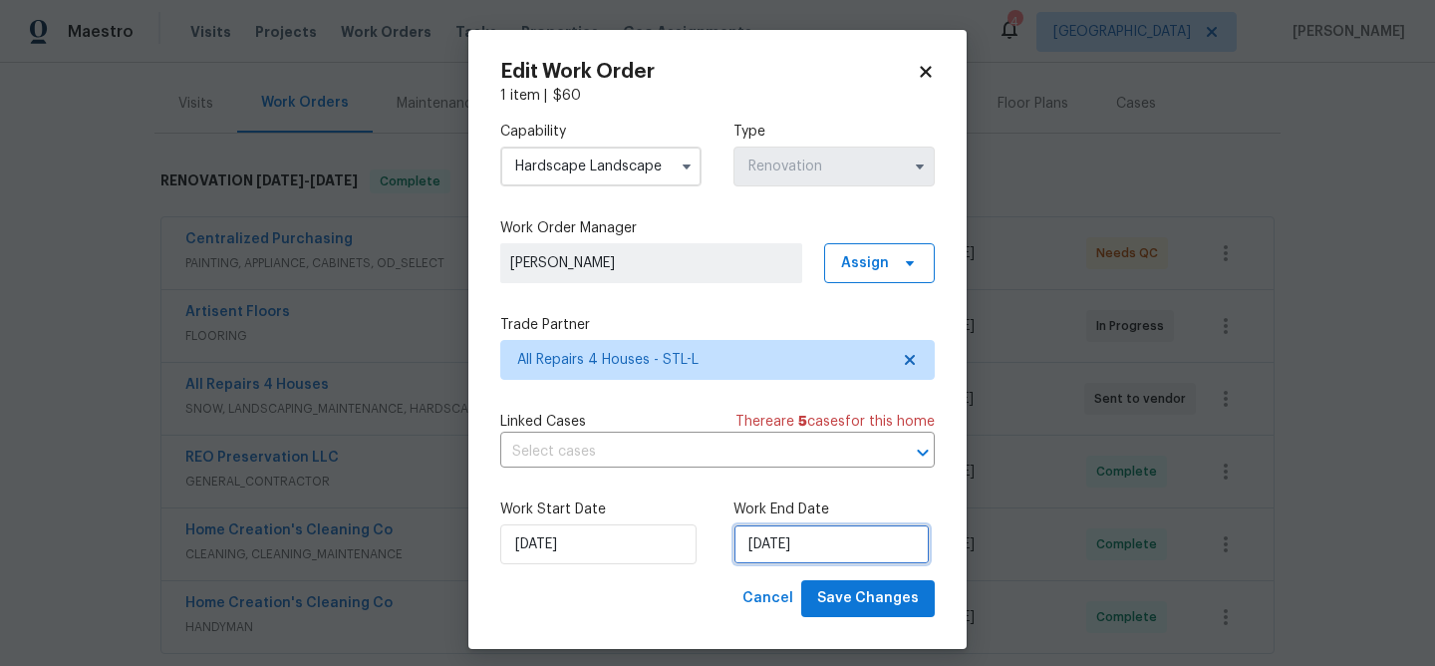
click at [816, 535] on input "[DATE]" at bounding box center [831, 544] width 196 height 40
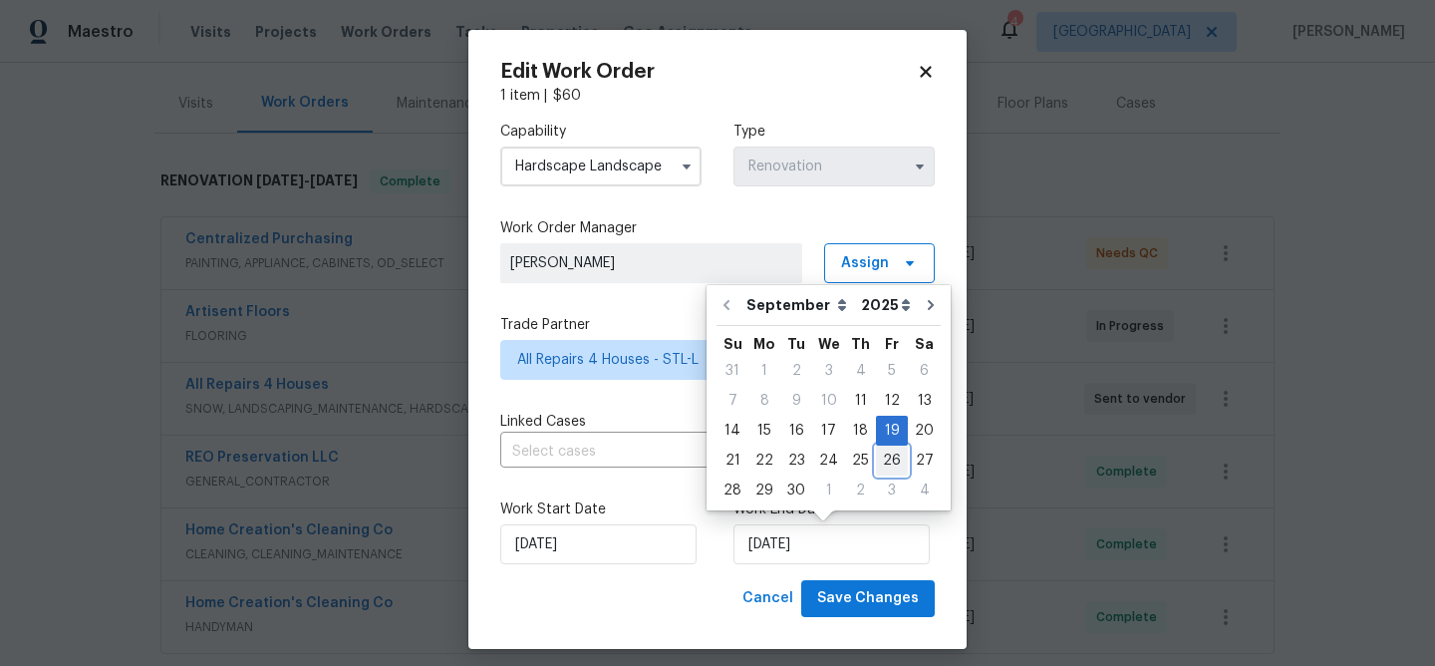
click at [887, 461] on div "26" at bounding box center [892, 460] width 32 height 28
type input "[DATE]"
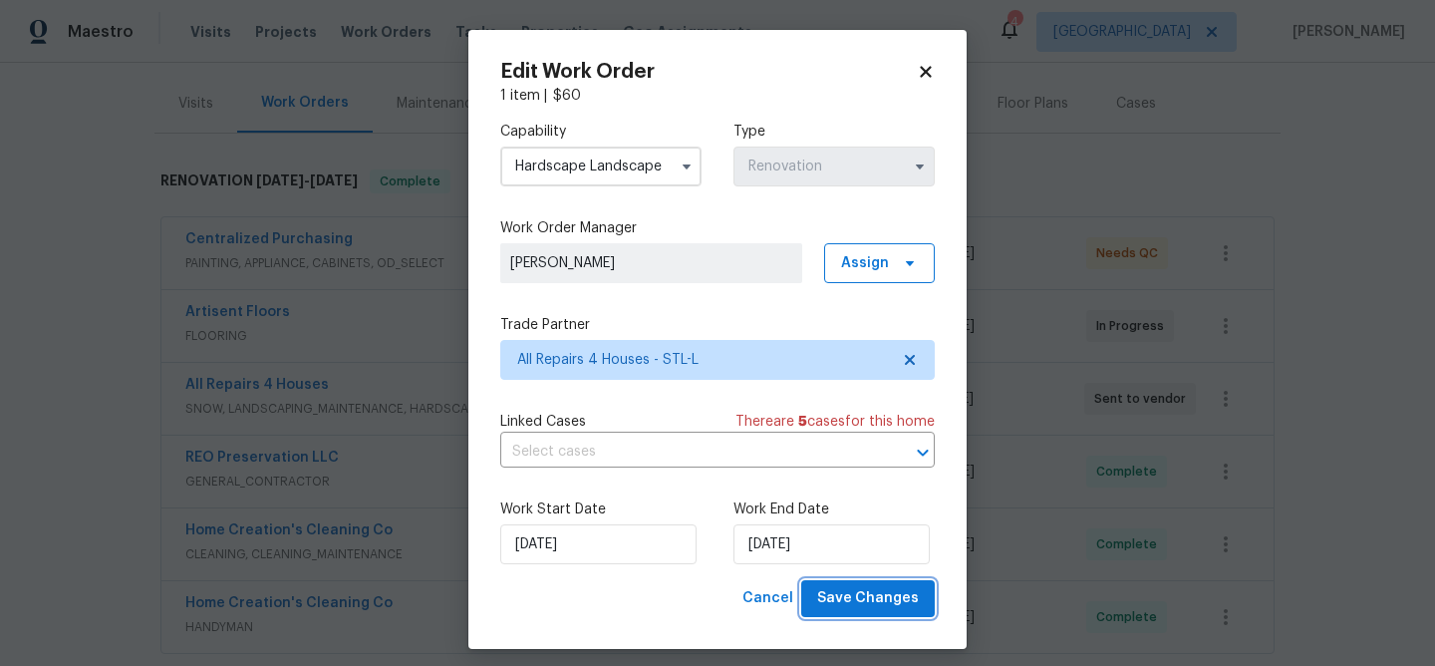
click at [892, 609] on span "Save Changes" at bounding box center [868, 598] width 102 height 25
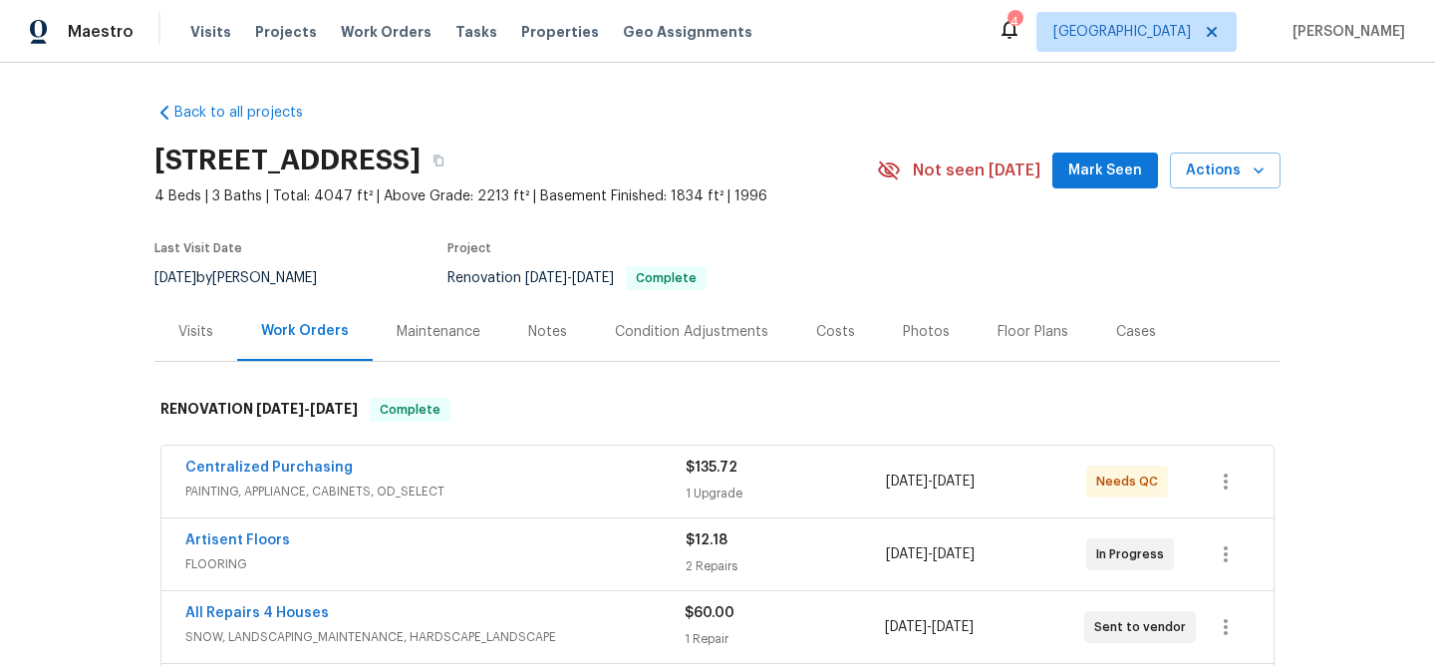
click at [543, 328] on div "Notes" at bounding box center [547, 332] width 39 height 20
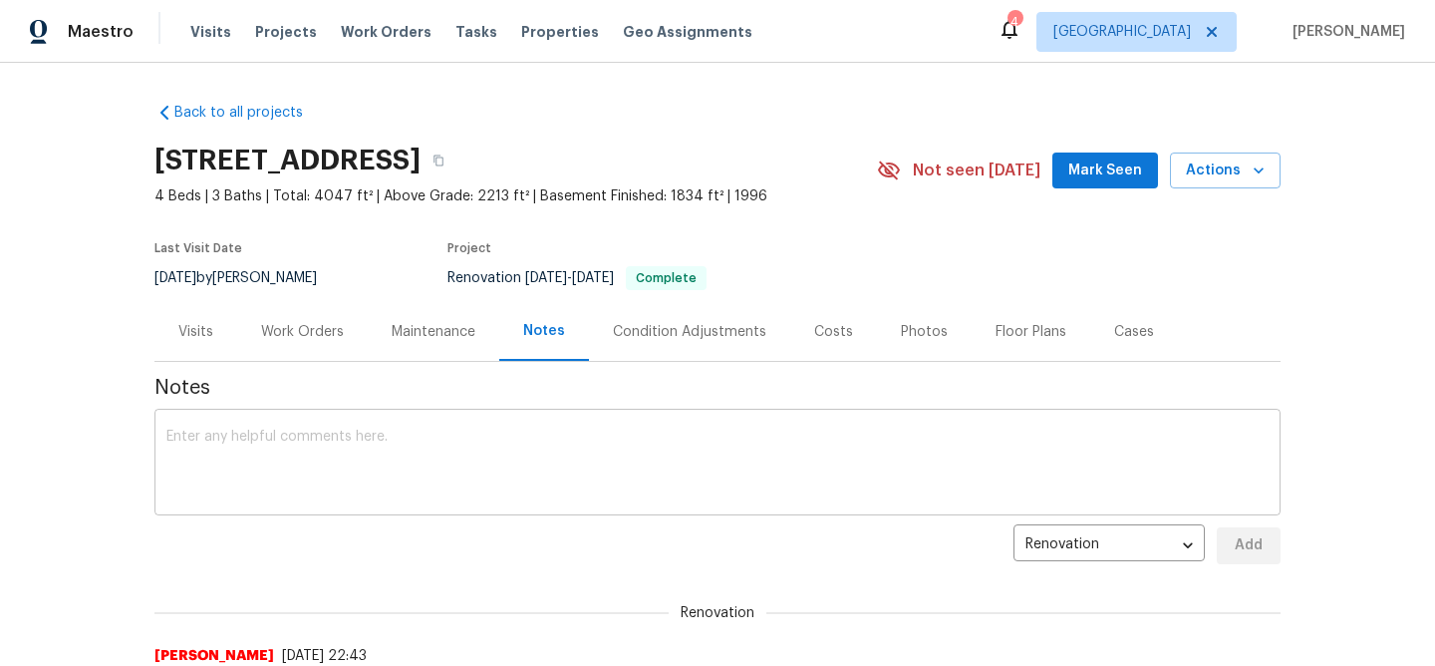
click at [409, 415] on div "x ​" at bounding box center [717, 464] width 1126 height 102
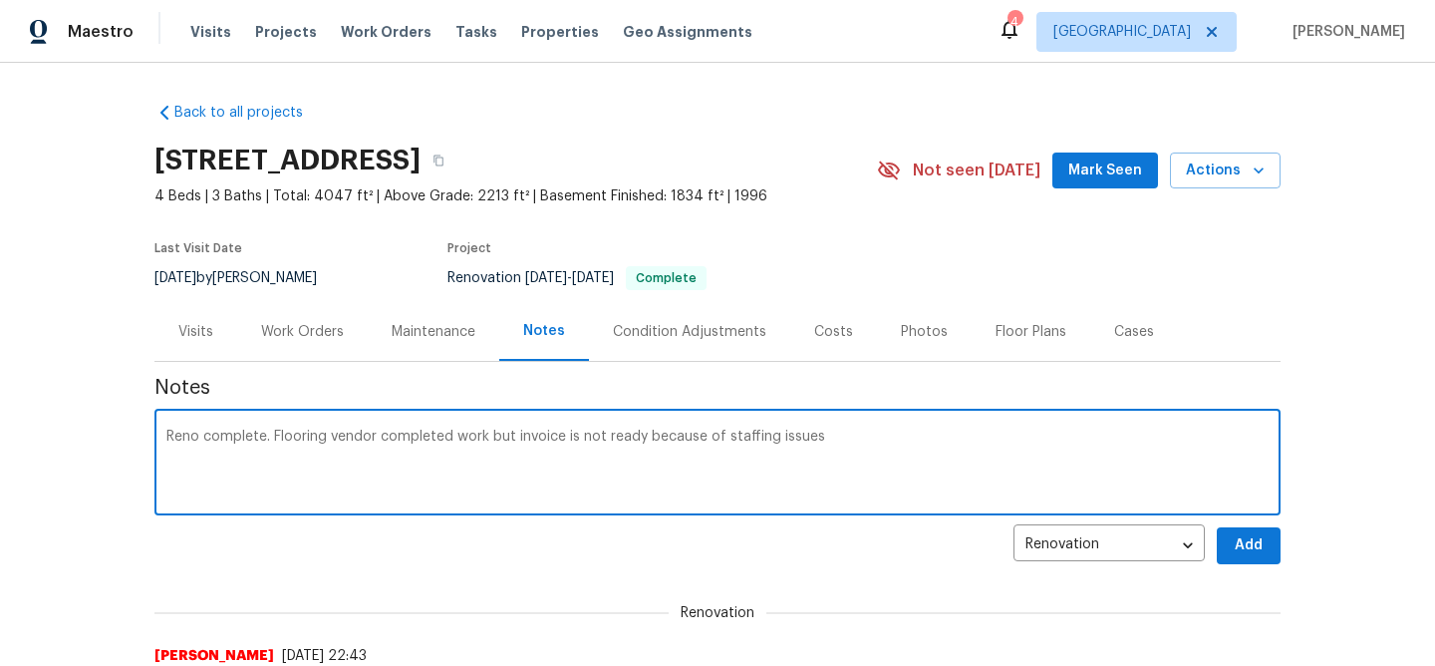
type textarea "Reno complete. Flooring vendor completed work but invoice is not ready because …"
click at [1235, 544] on span "Add" at bounding box center [1248, 545] width 32 height 25
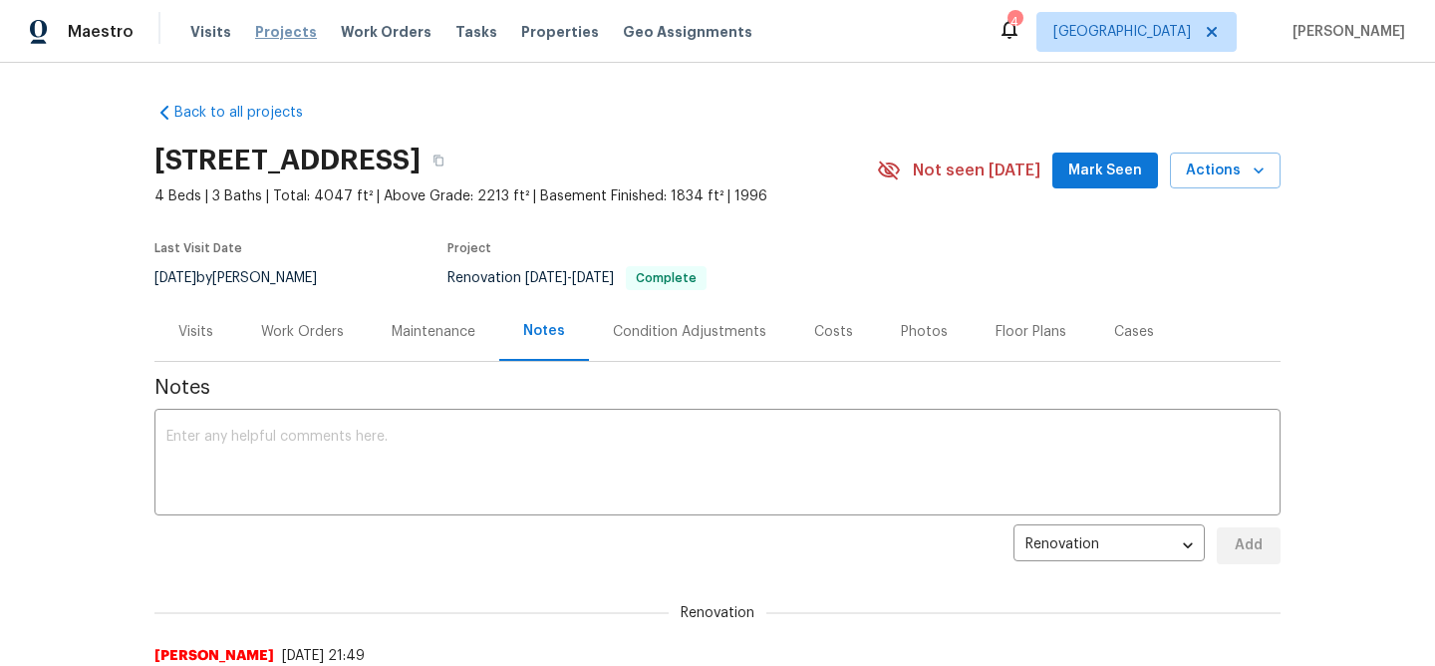
click at [287, 33] on span "Projects" at bounding box center [286, 32] width 62 height 20
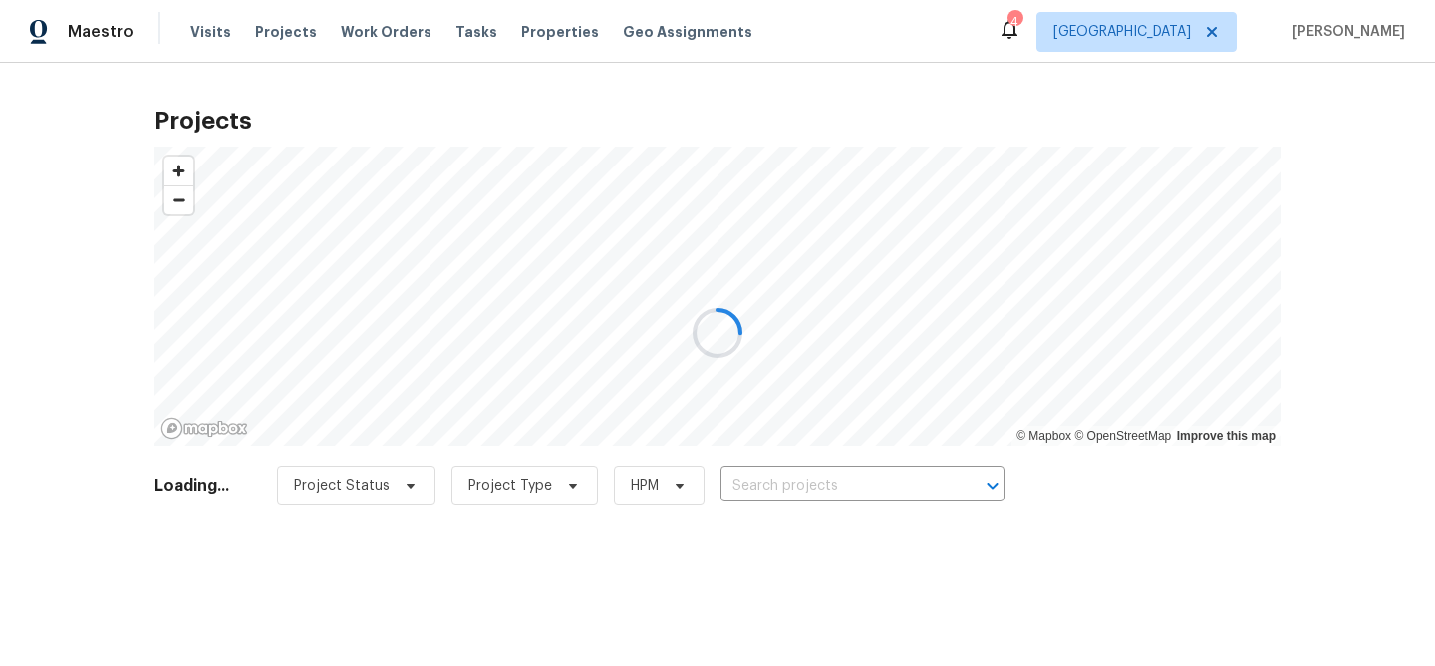
click at [777, 481] on div at bounding box center [717, 333] width 1435 height 666
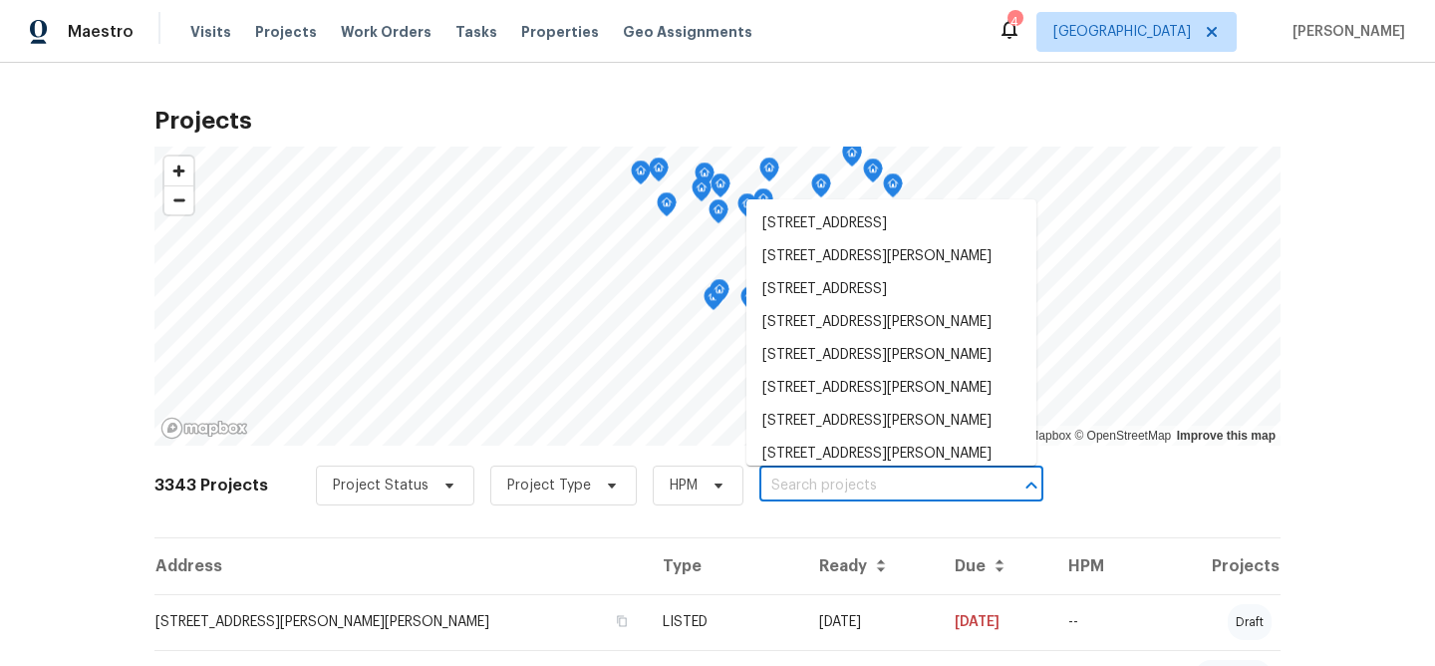
click at [777, 481] on input "text" at bounding box center [873, 485] width 228 height 31
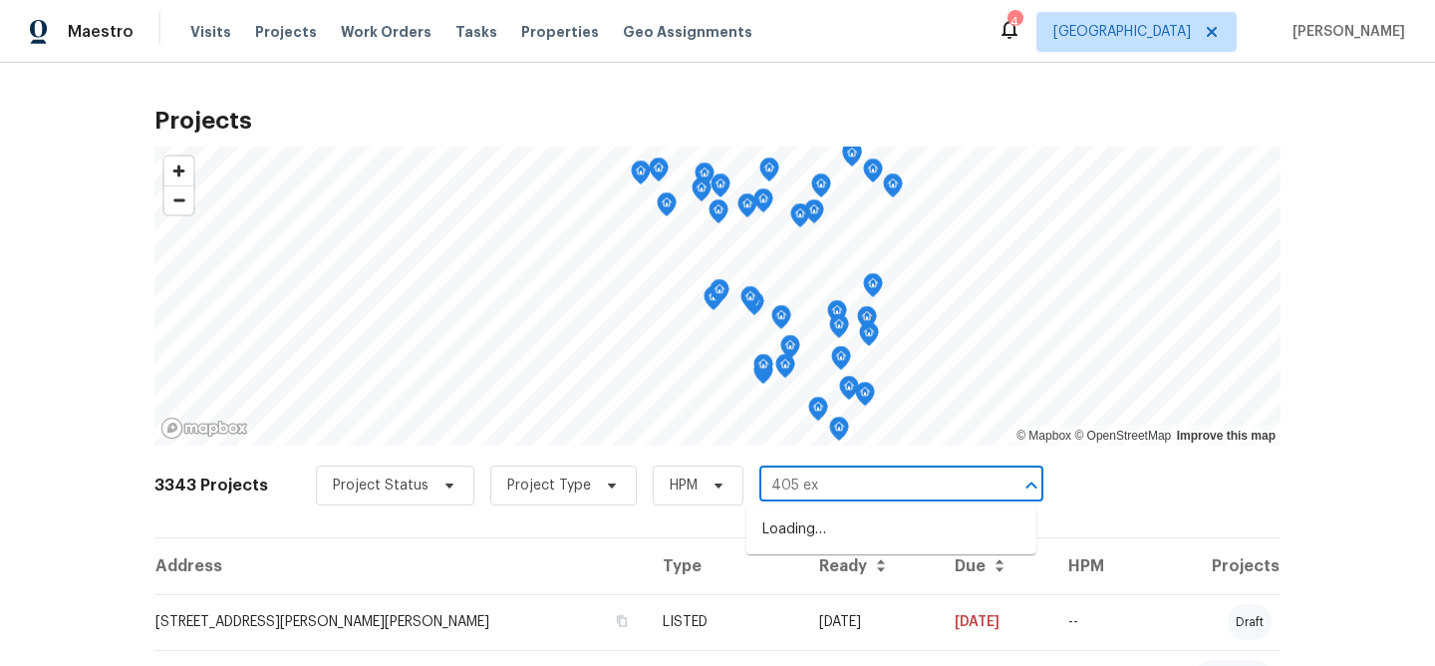
type input "405 exc"
click at [785, 525] on li "405 Excalibur Blvd, Troy, MO 63379" at bounding box center [891, 529] width 290 height 33
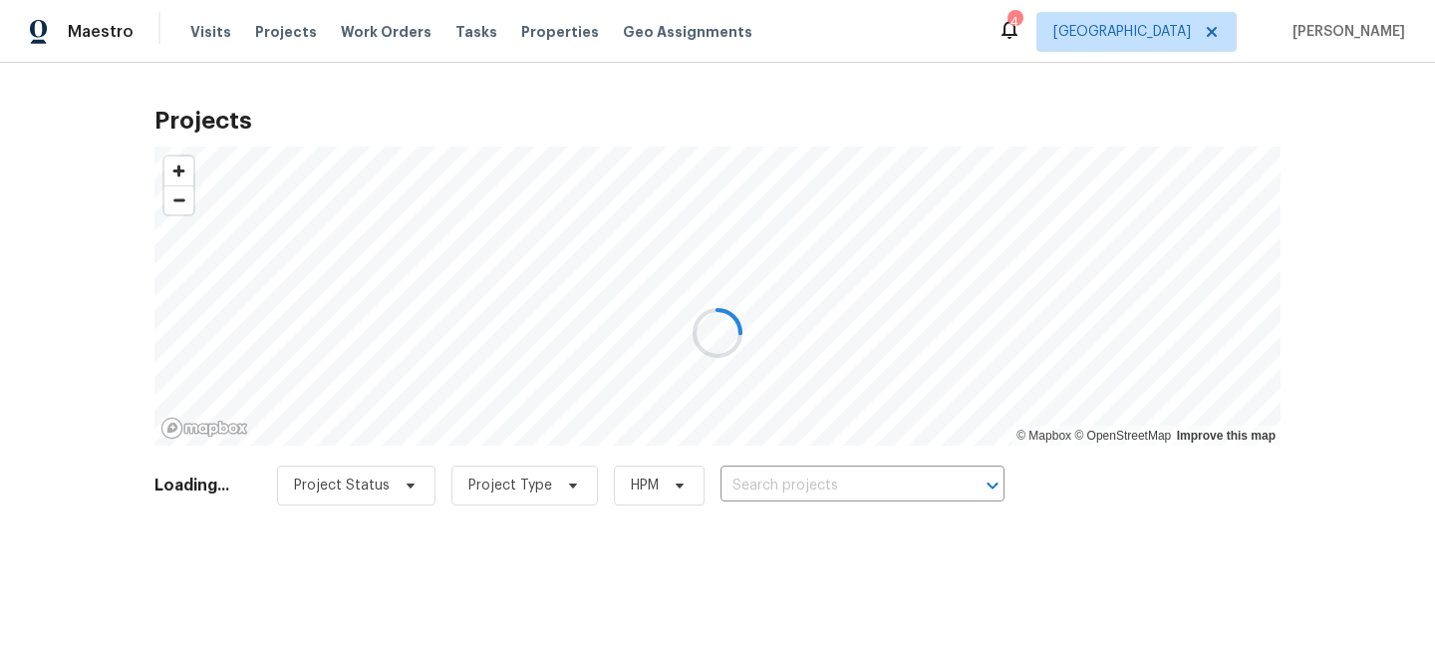
type input "405 Excalibur Blvd, Troy, MO 63379"
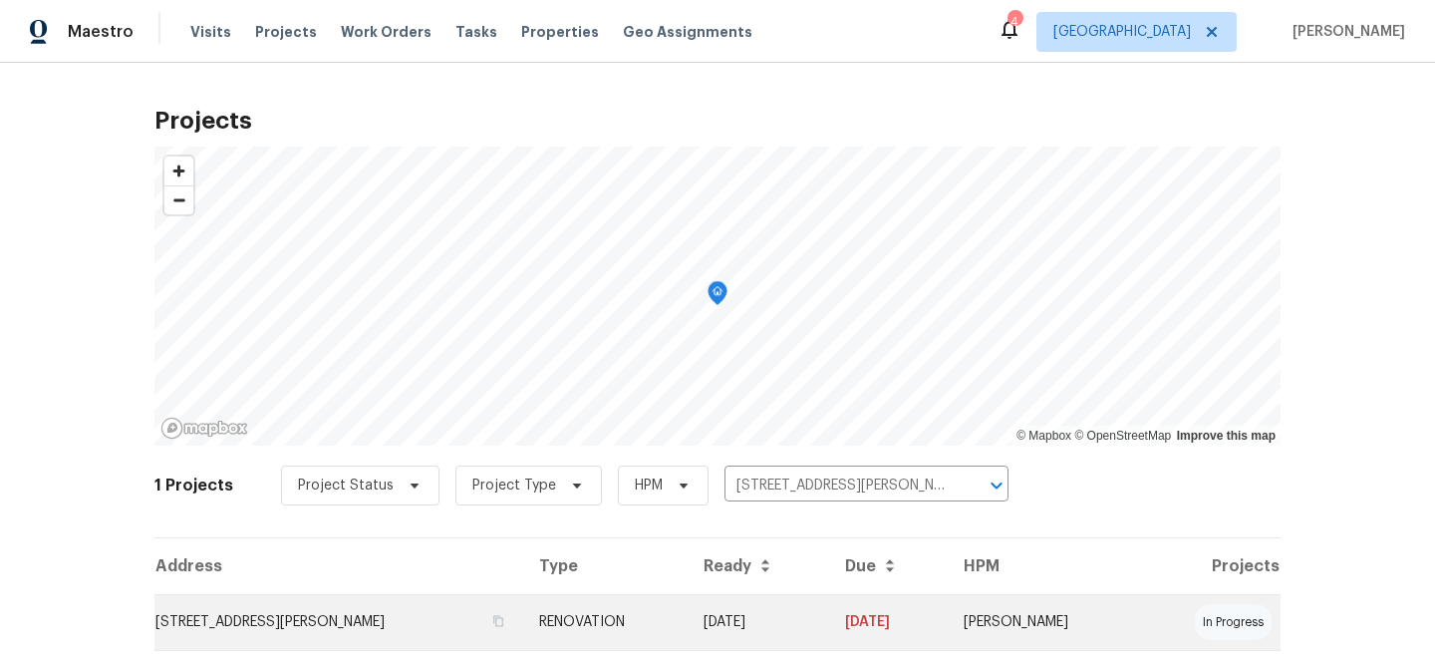
click at [374, 619] on td "405 Excalibur Blvd, Troy, MO 63379" at bounding box center [338, 622] width 369 height 56
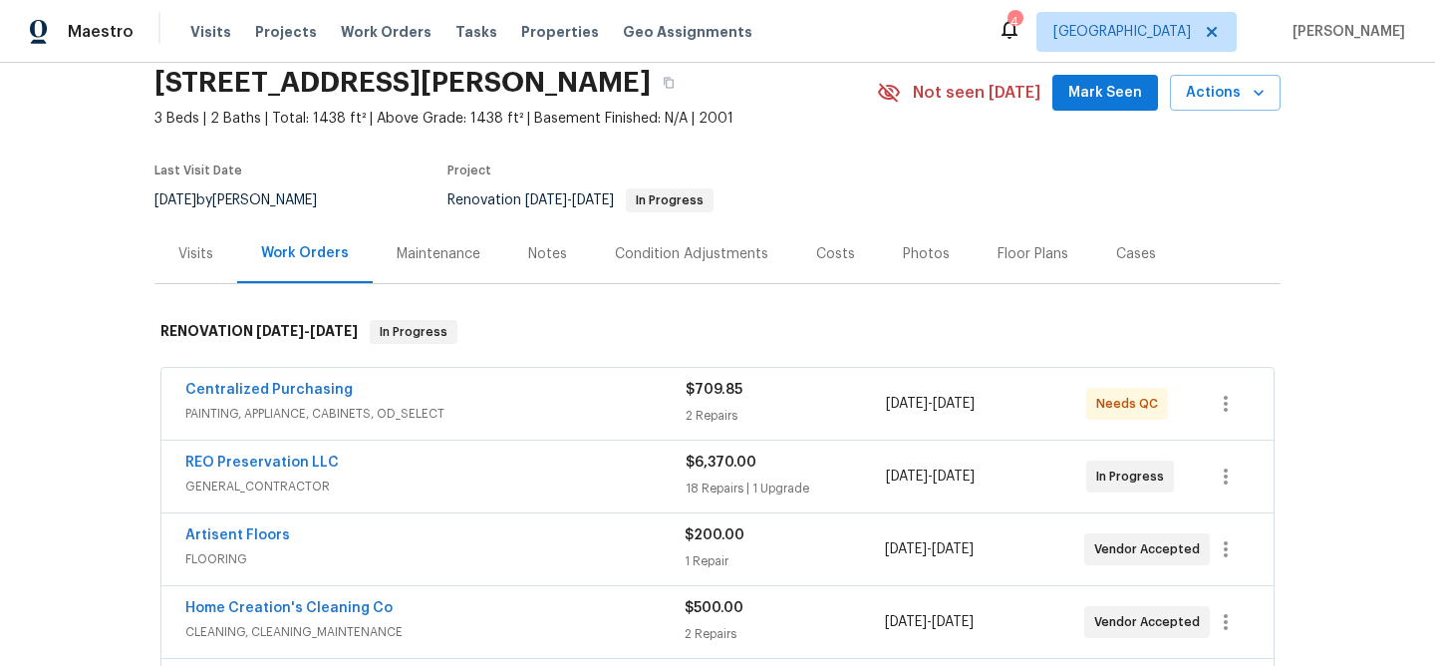
scroll to position [125, 0]
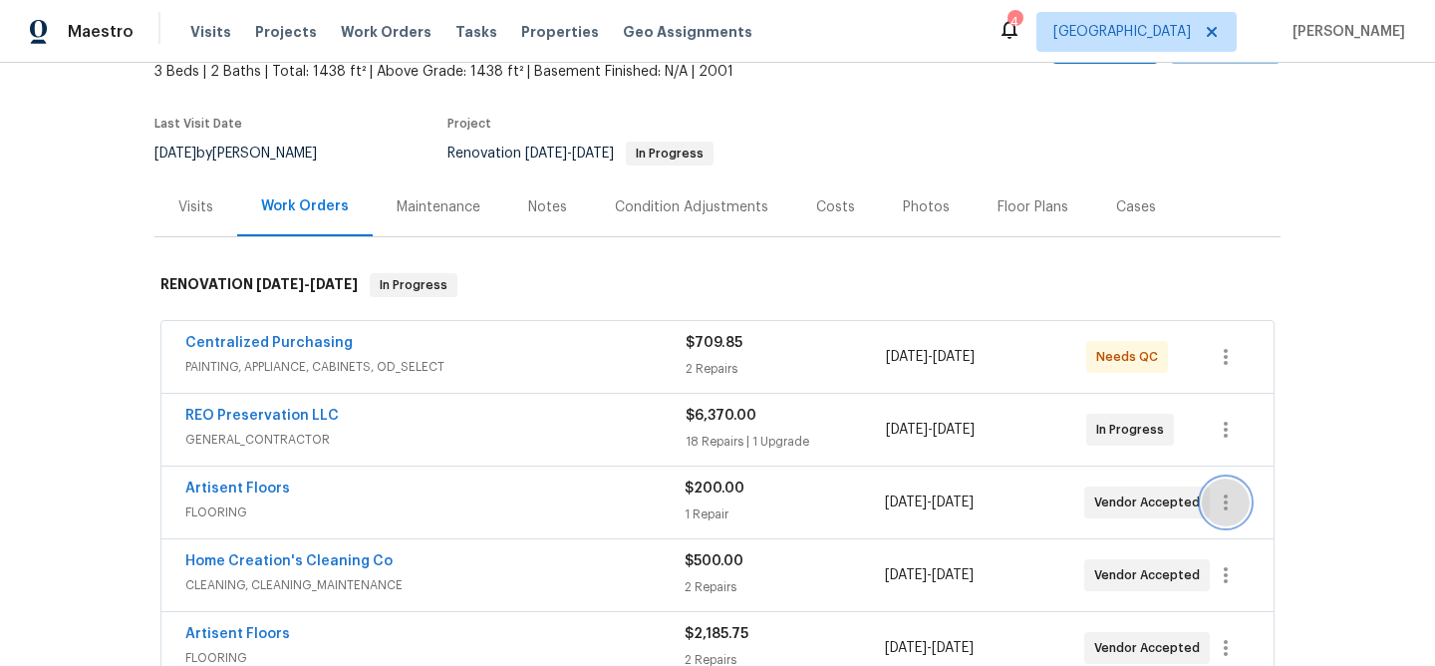
click at [1223, 502] on icon "button" at bounding box center [1225, 502] width 4 height 16
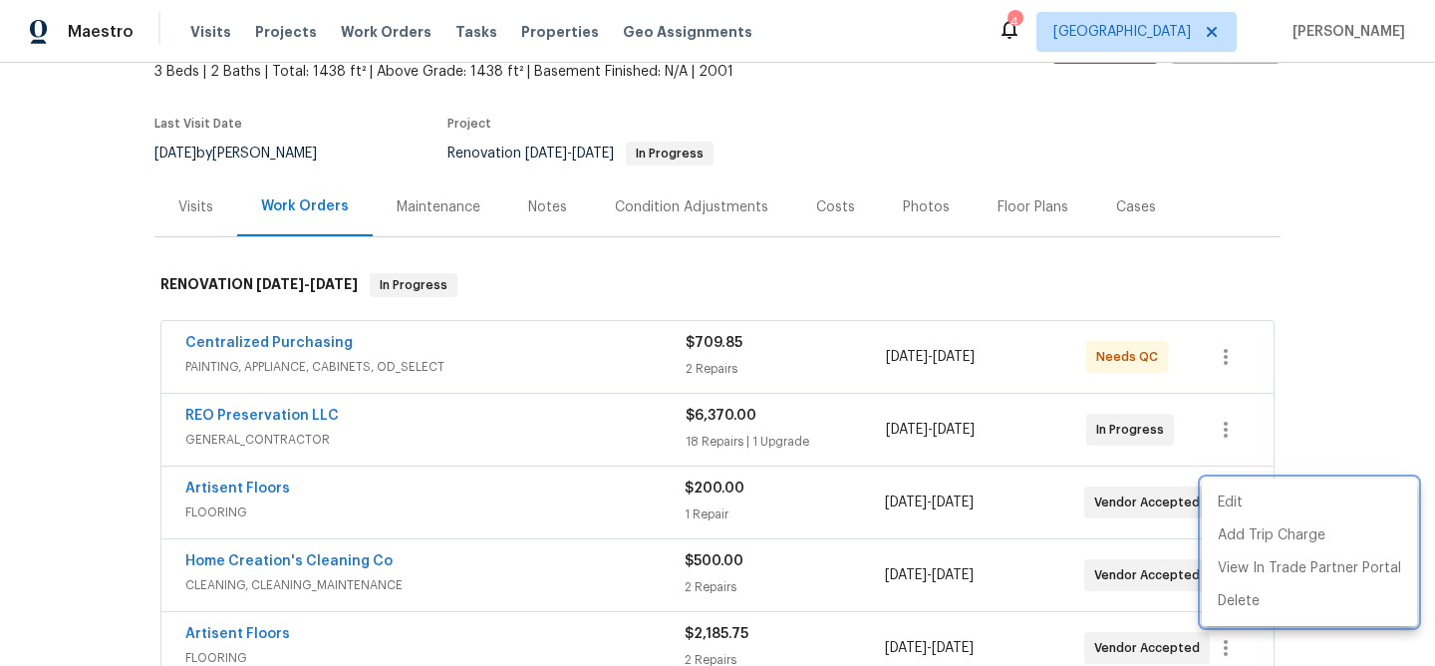
click at [1332, 360] on div at bounding box center [717, 333] width 1435 height 666
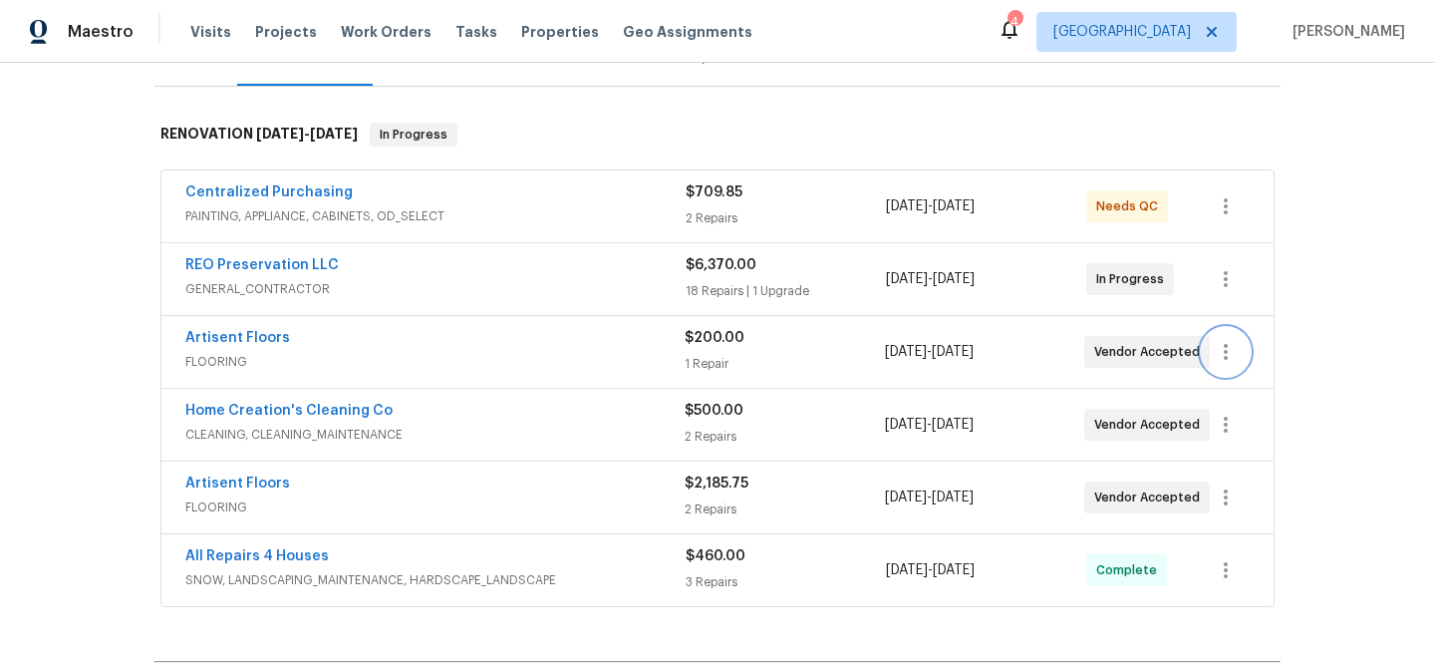
scroll to position [277, 0]
click at [1224, 416] on icon "button" at bounding box center [1225, 422] width 4 height 16
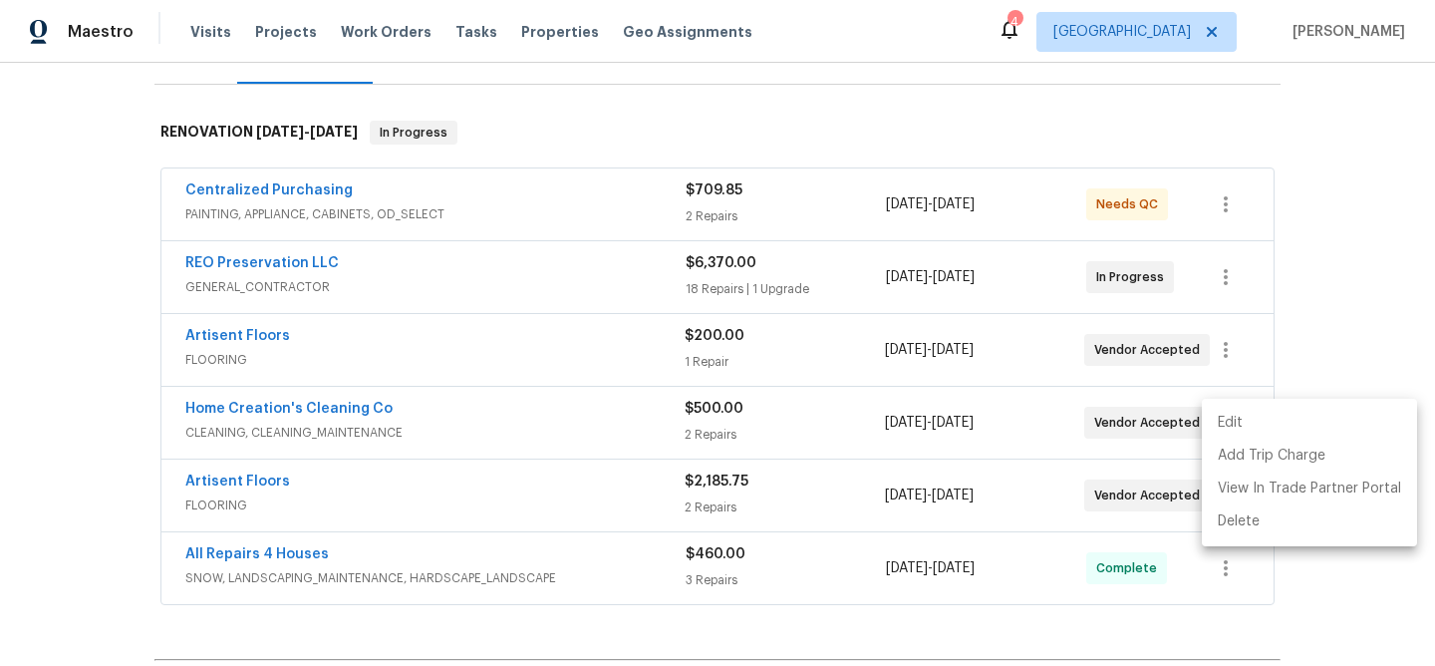
click at [1221, 422] on li "Edit" at bounding box center [1308, 422] width 215 height 33
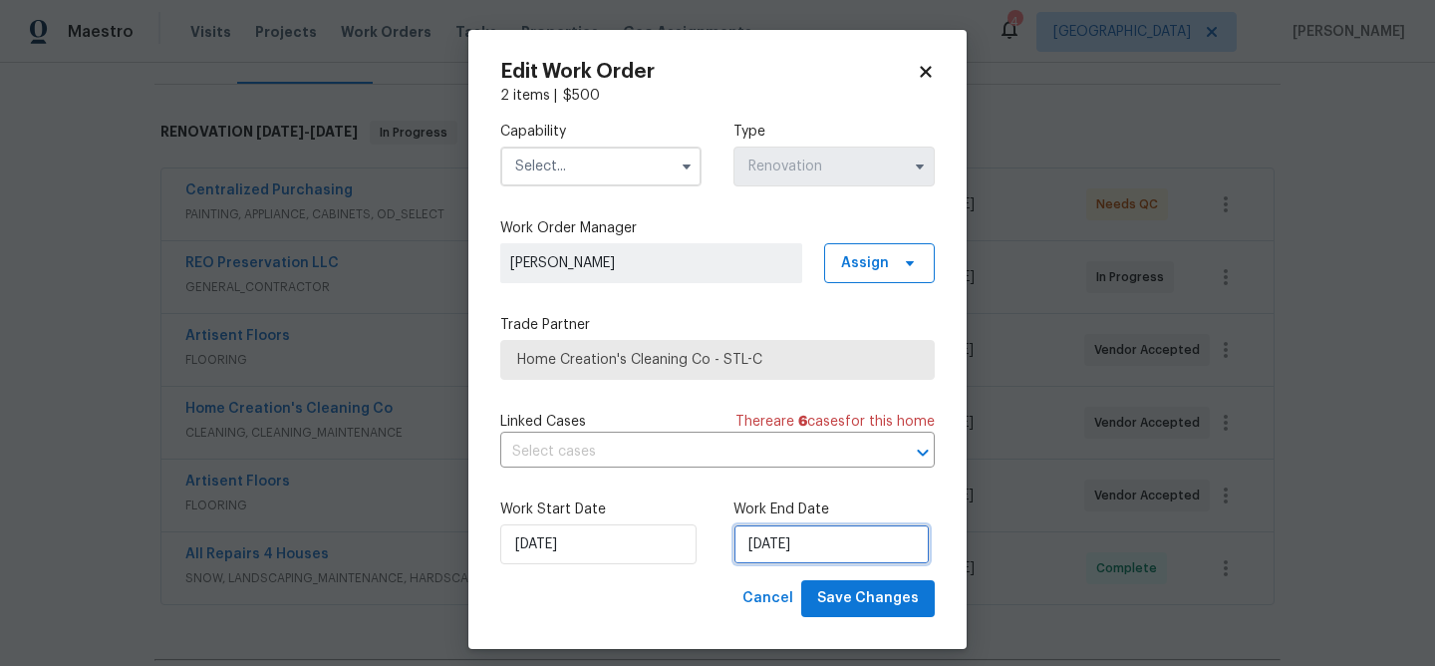
click at [832, 557] on input "[DATE]" at bounding box center [831, 544] width 196 height 40
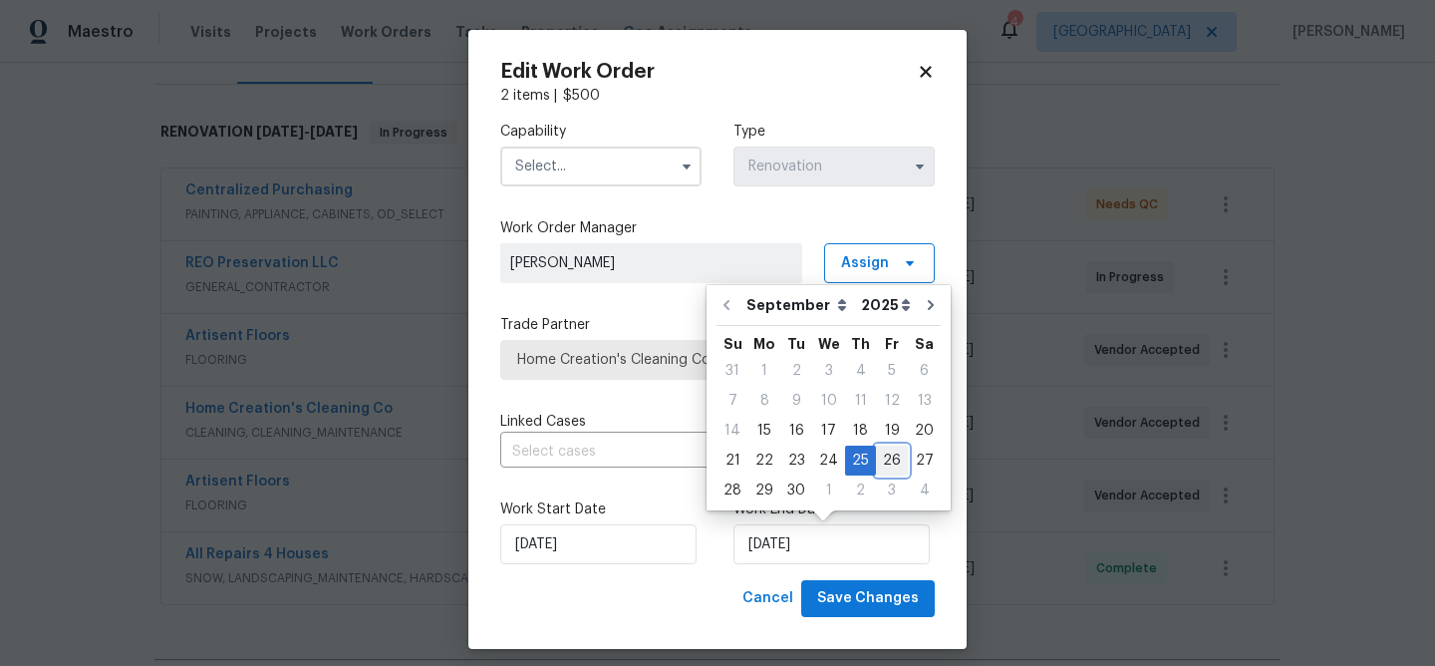
click at [892, 458] on div "26" at bounding box center [892, 460] width 32 height 28
type input "[DATE]"
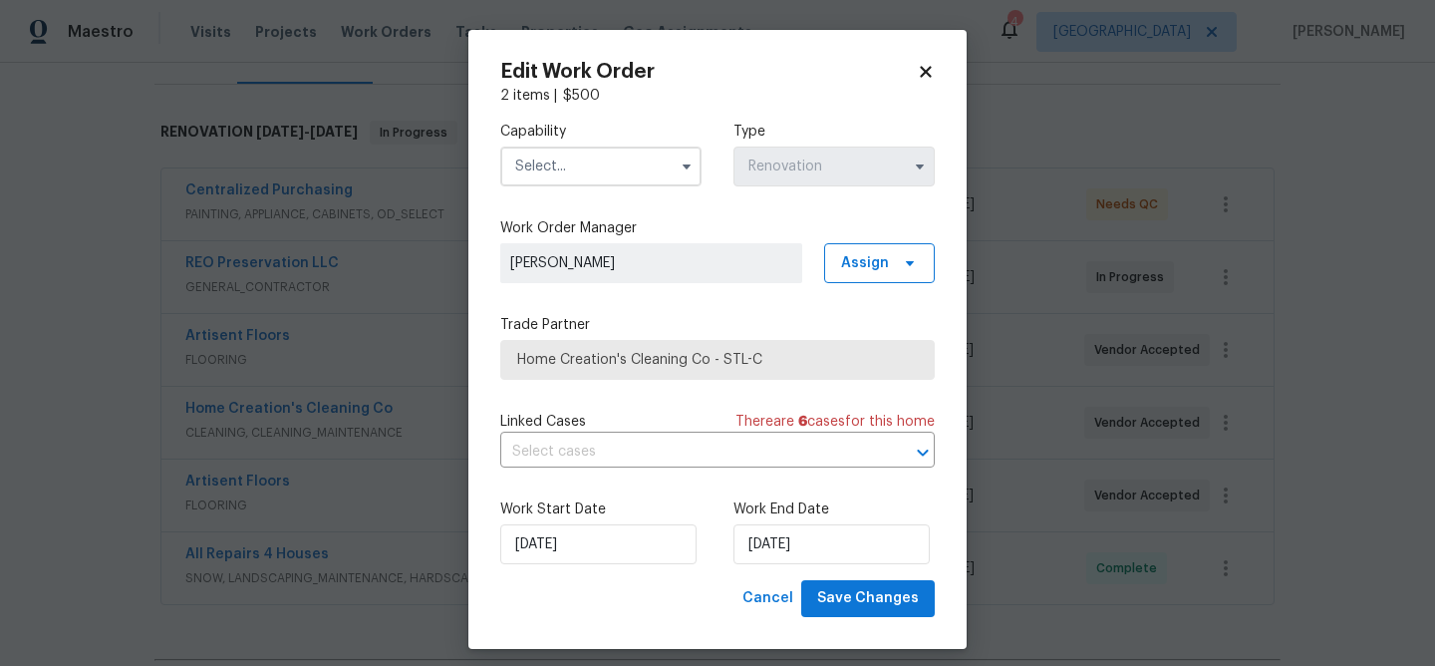
click at [547, 163] on input "text" at bounding box center [600, 166] width 201 height 40
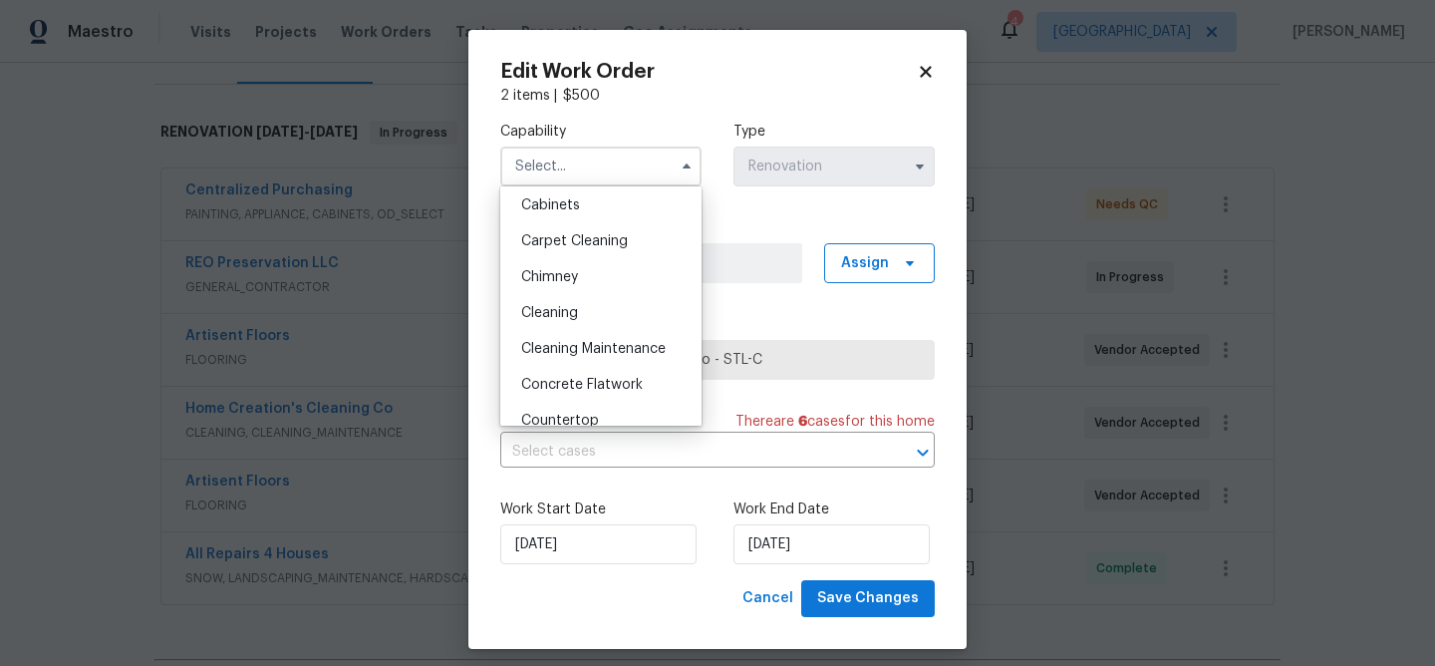
scroll to position [199, 0]
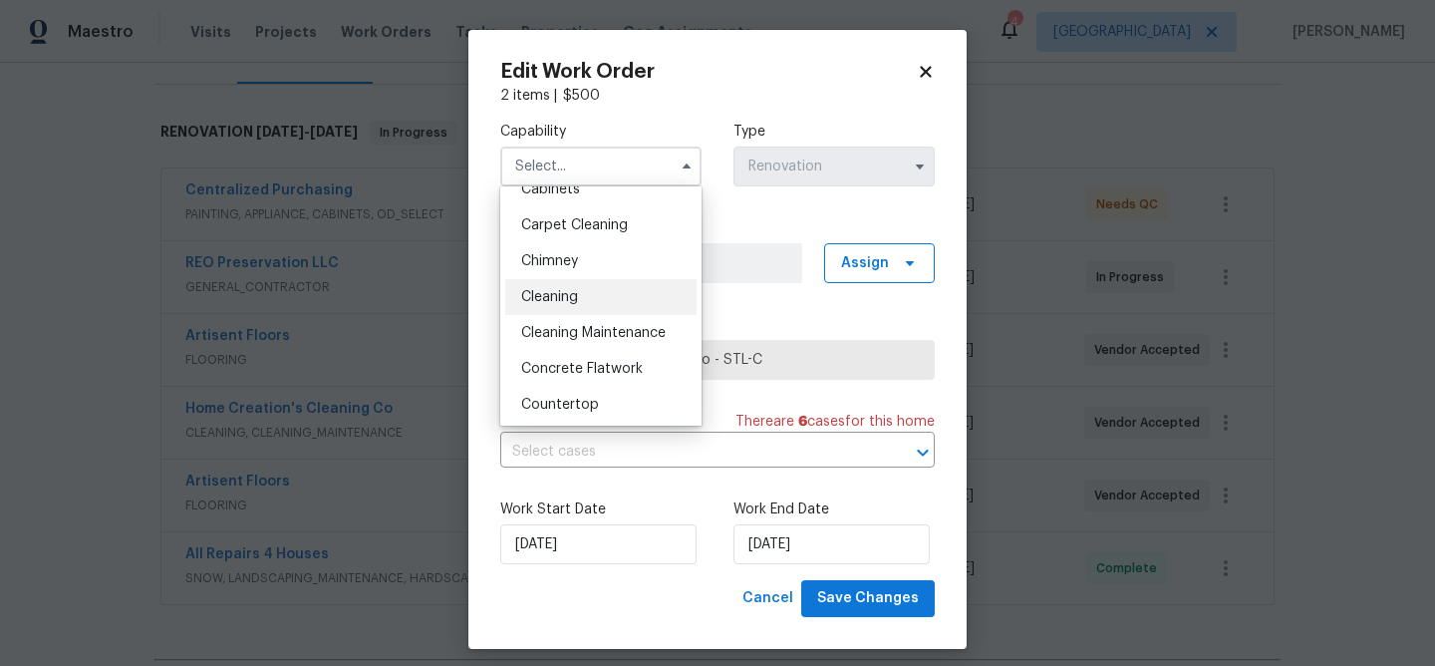
click at [557, 295] on span "Cleaning" at bounding box center [549, 297] width 57 height 14
type input "Cleaning"
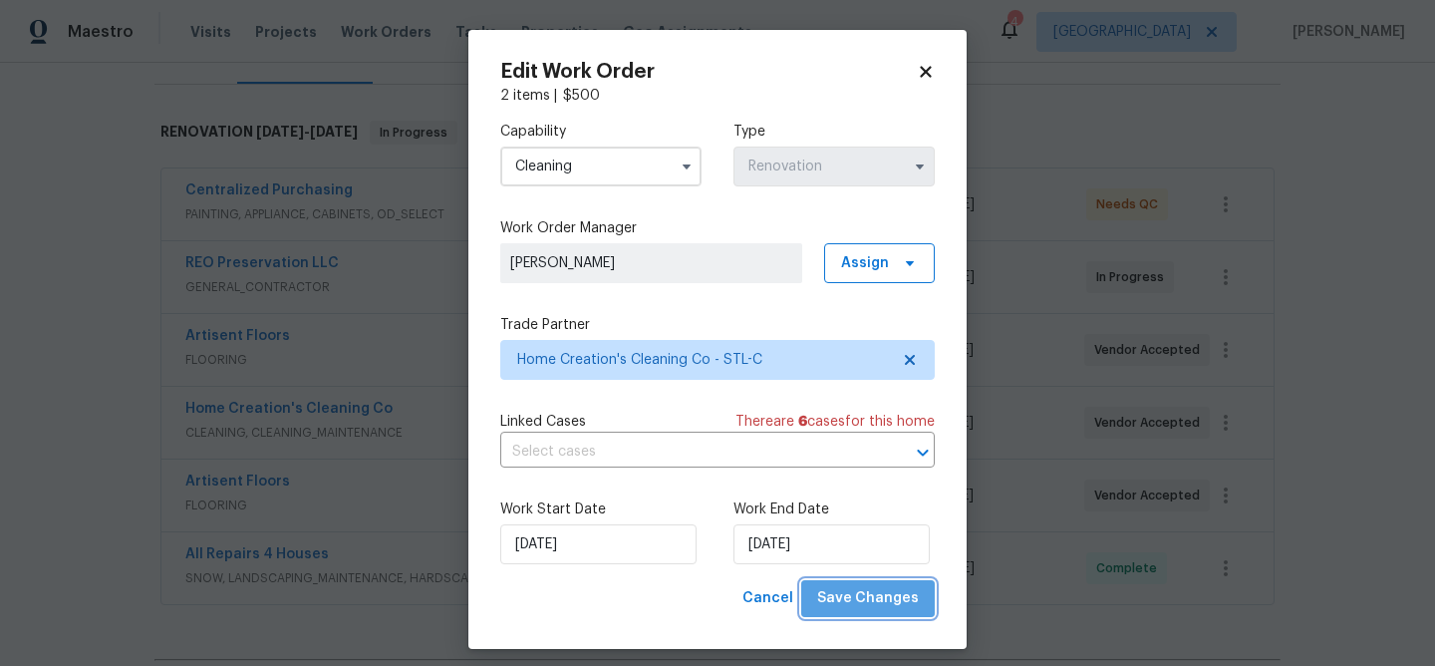
click at [890, 602] on span "Save Changes" at bounding box center [868, 598] width 102 height 25
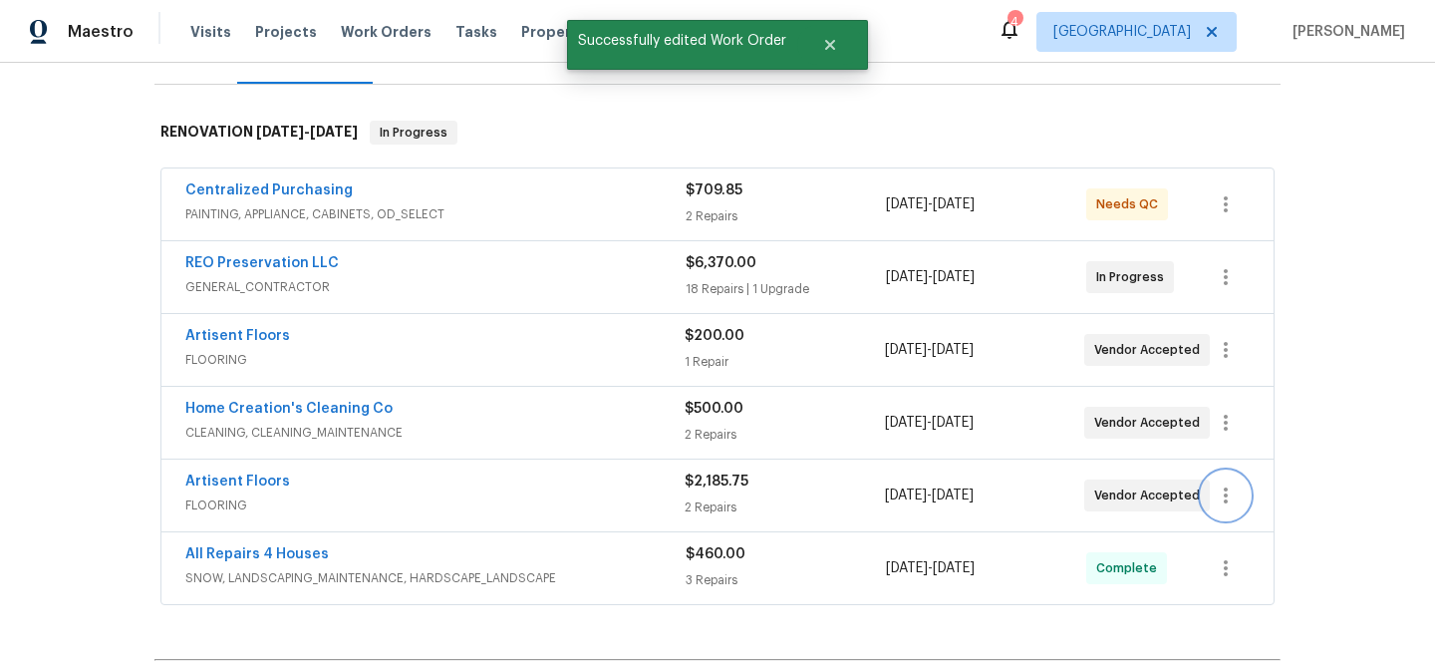
click at [1221, 496] on icon "button" at bounding box center [1225, 495] width 24 height 24
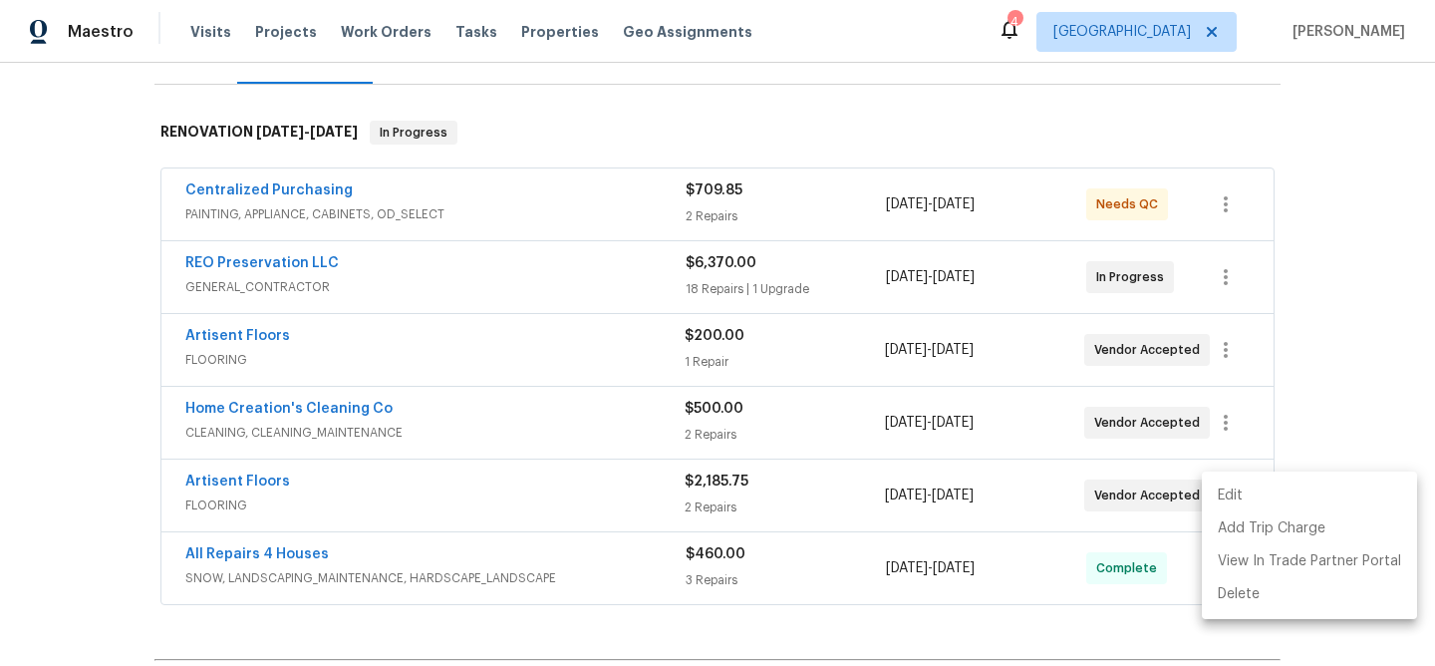
click at [1232, 495] on li "Edit" at bounding box center [1308, 495] width 215 height 33
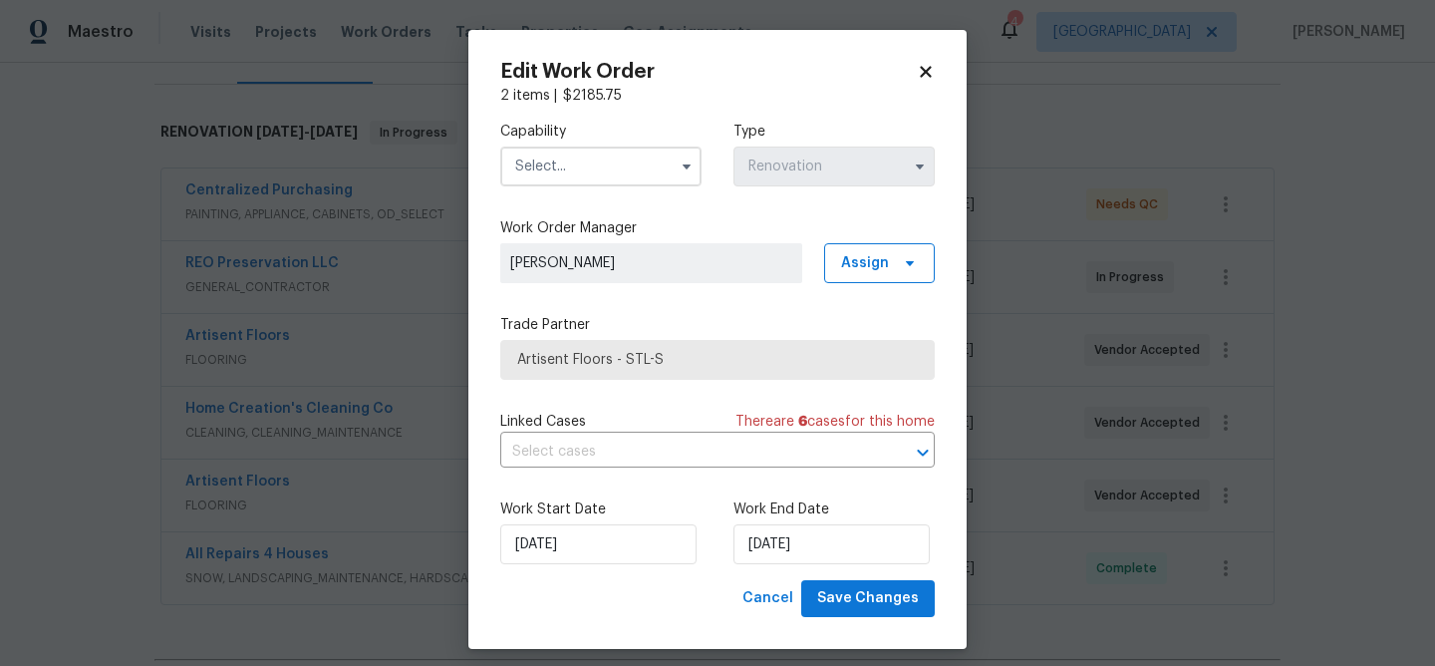
click at [634, 171] on input "text" at bounding box center [600, 166] width 201 height 40
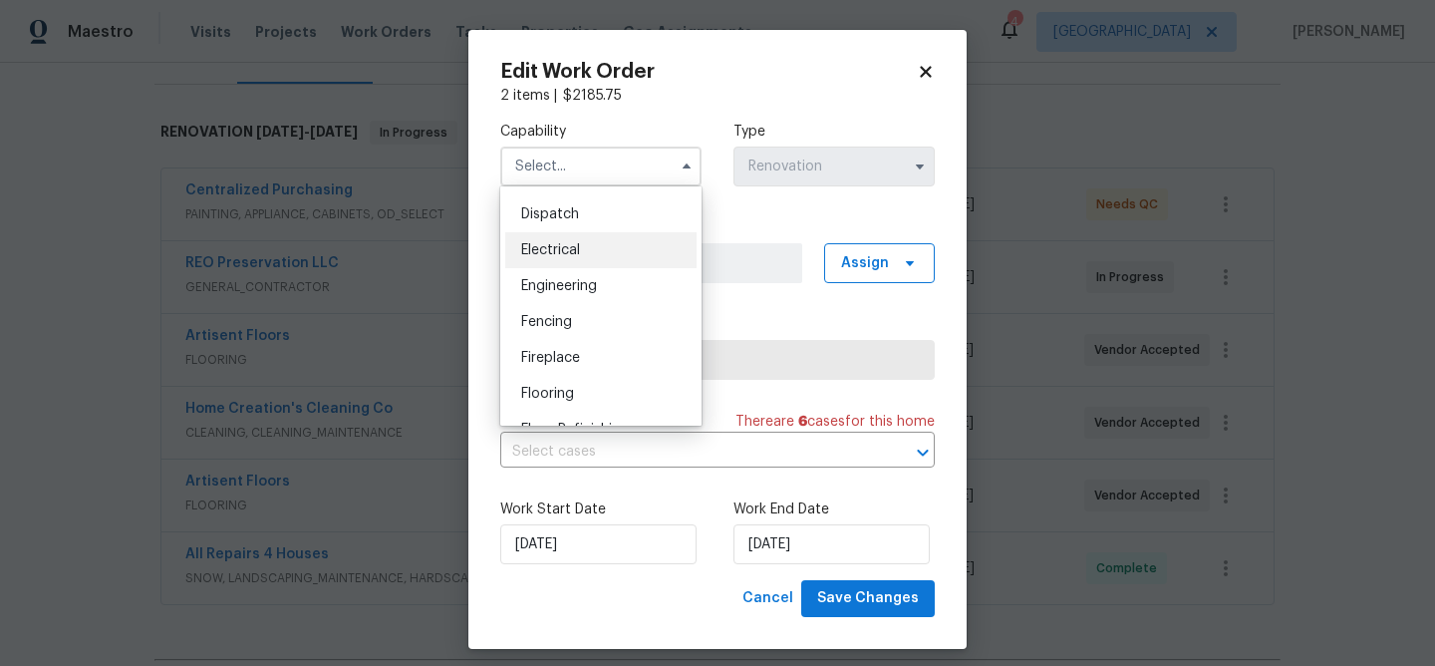
scroll to position [621, 0]
click at [554, 356] on span "Flooring" at bounding box center [547, 362] width 53 height 14
type input "Flooring"
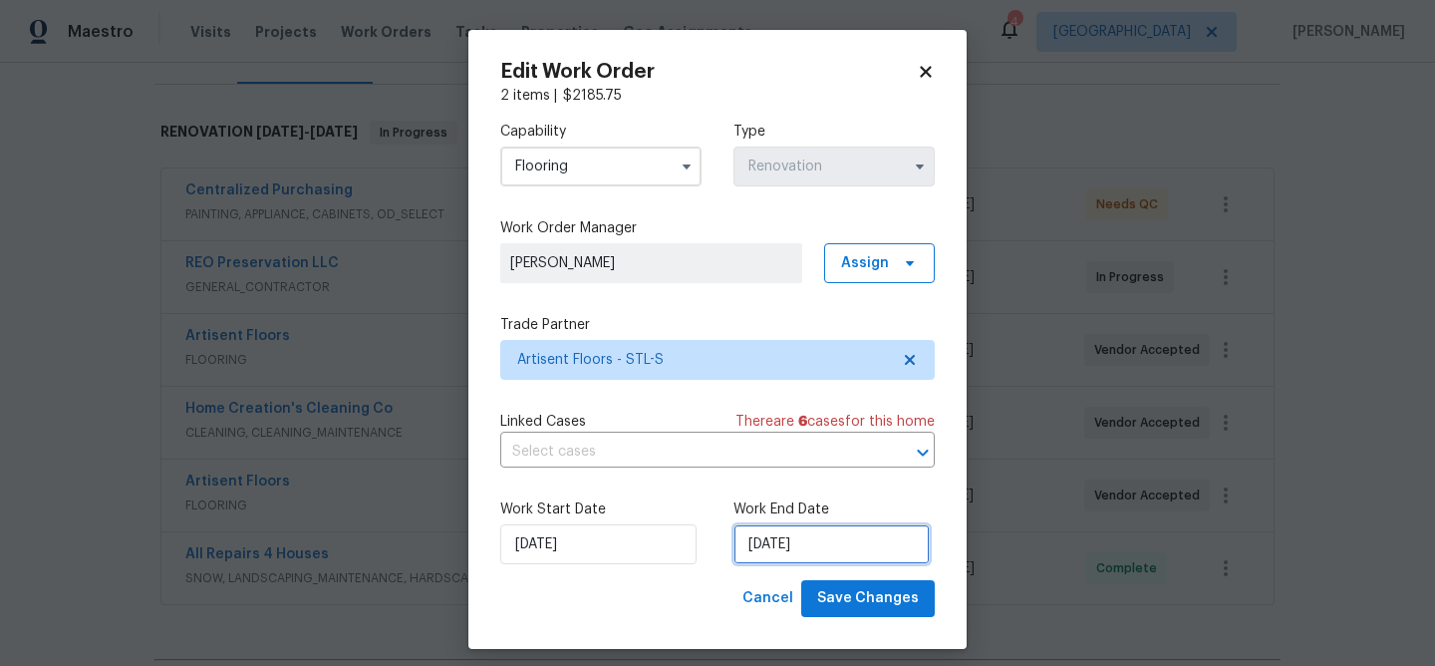
click at [821, 547] on input "[DATE]" at bounding box center [831, 544] width 196 height 40
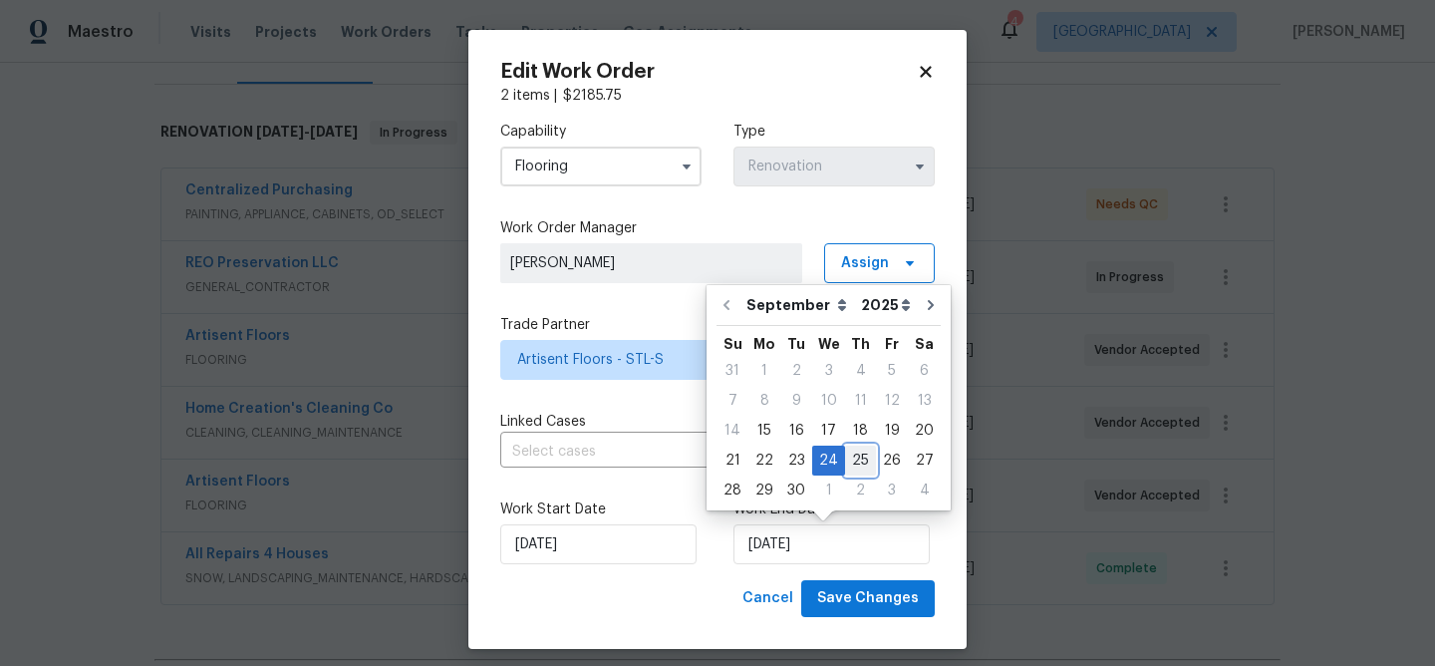
click at [861, 458] on div "25" at bounding box center [860, 460] width 31 height 28
type input "[DATE]"
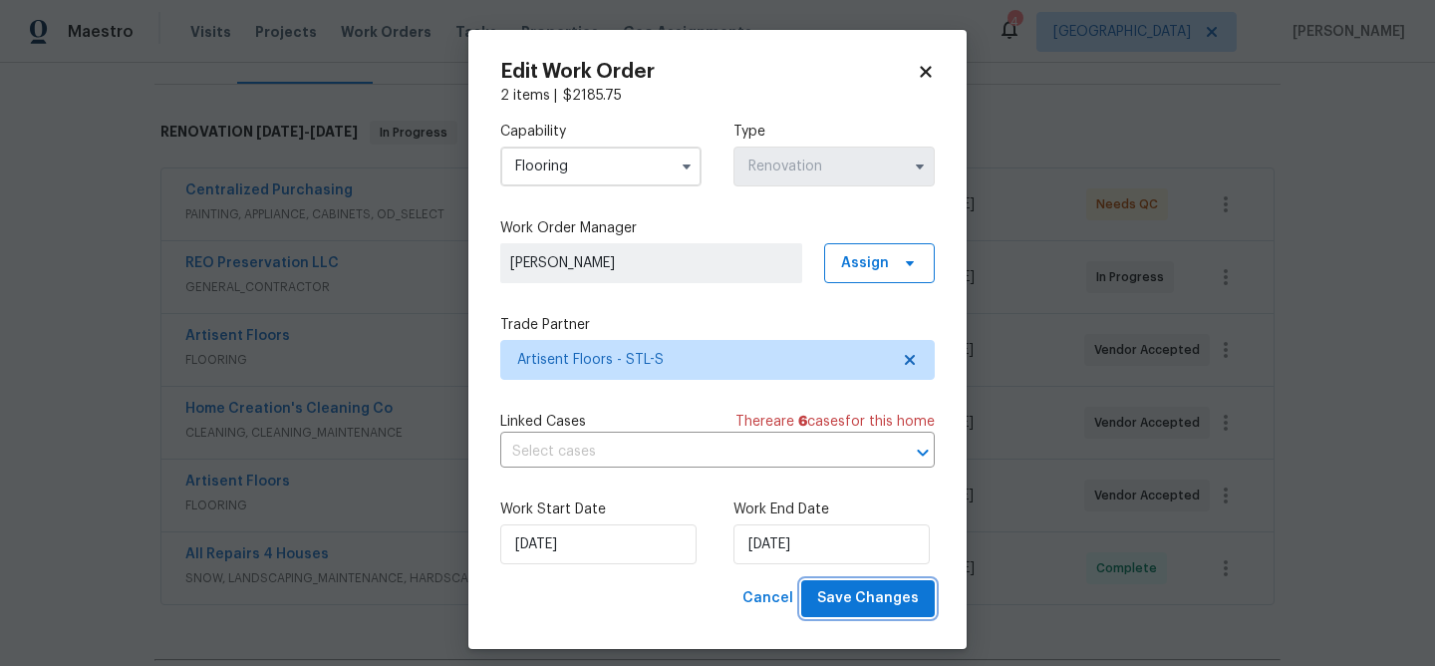
click at [875, 594] on span "Save Changes" at bounding box center [868, 598] width 102 height 25
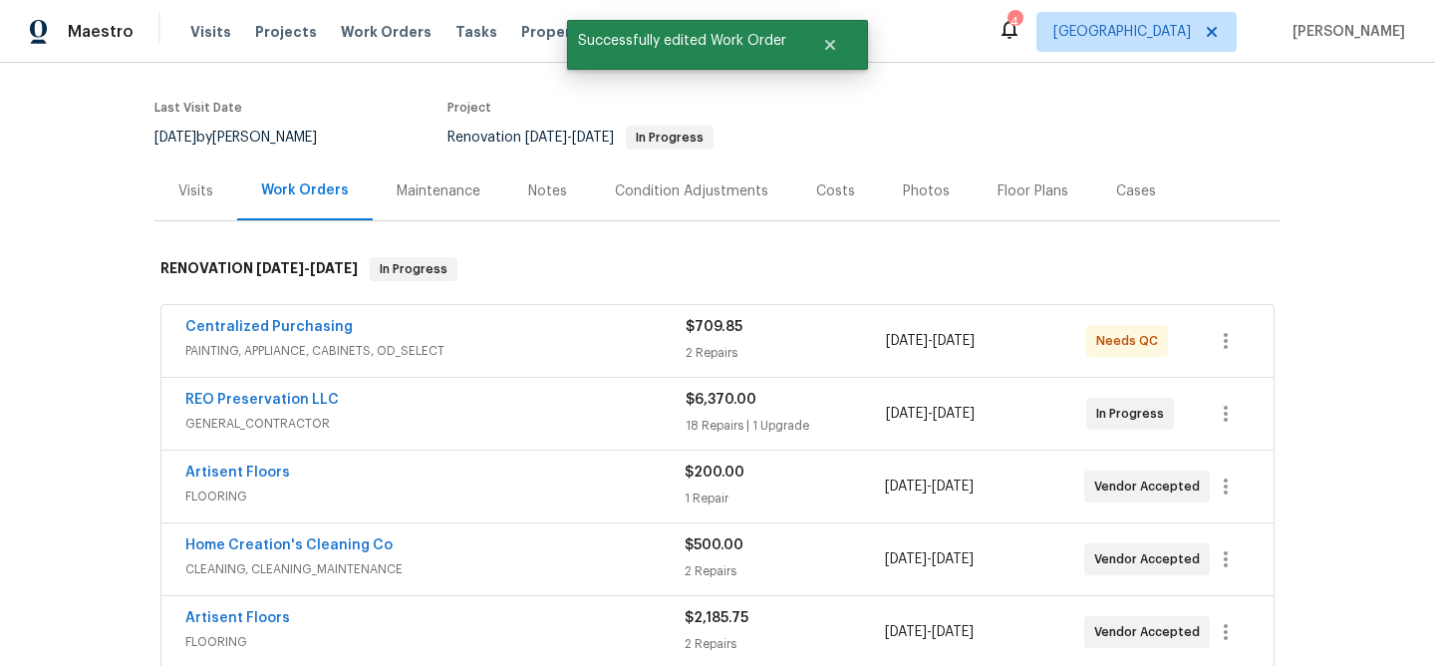
scroll to position [119, 0]
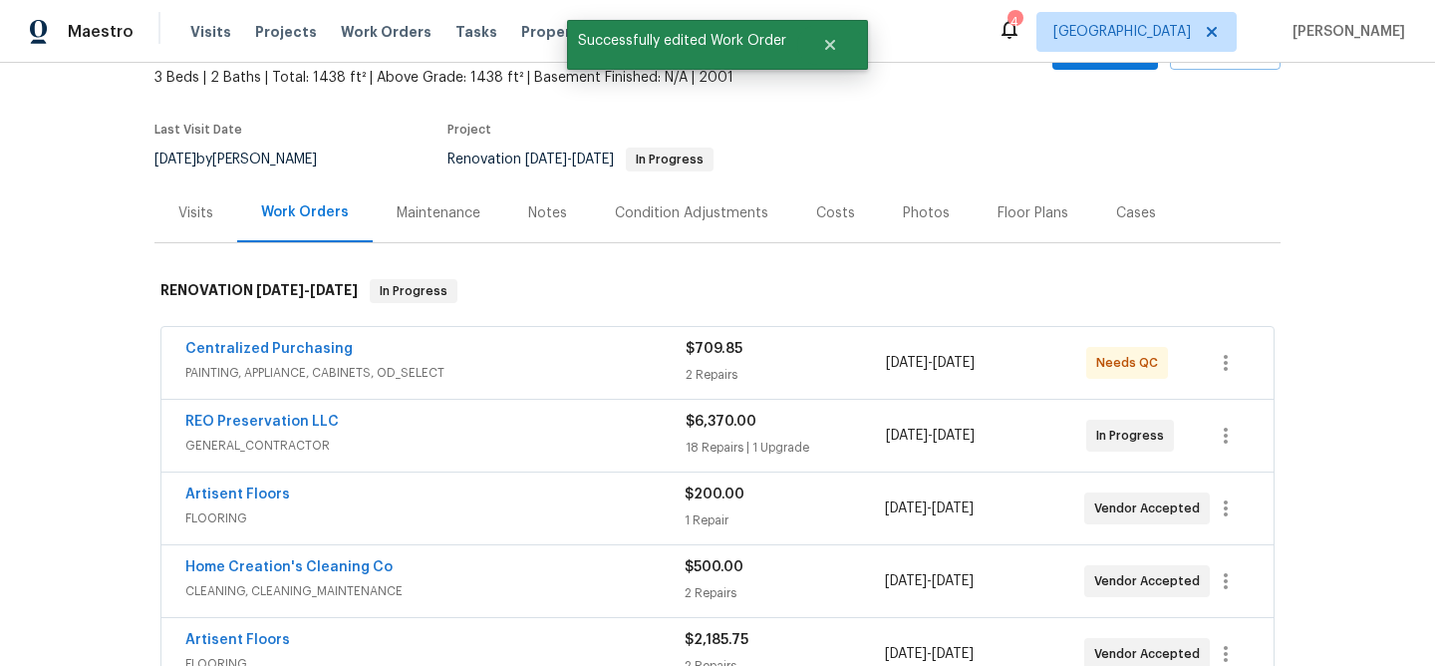
click at [543, 213] on div "Notes" at bounding box center [547, 213] width 39 height 20
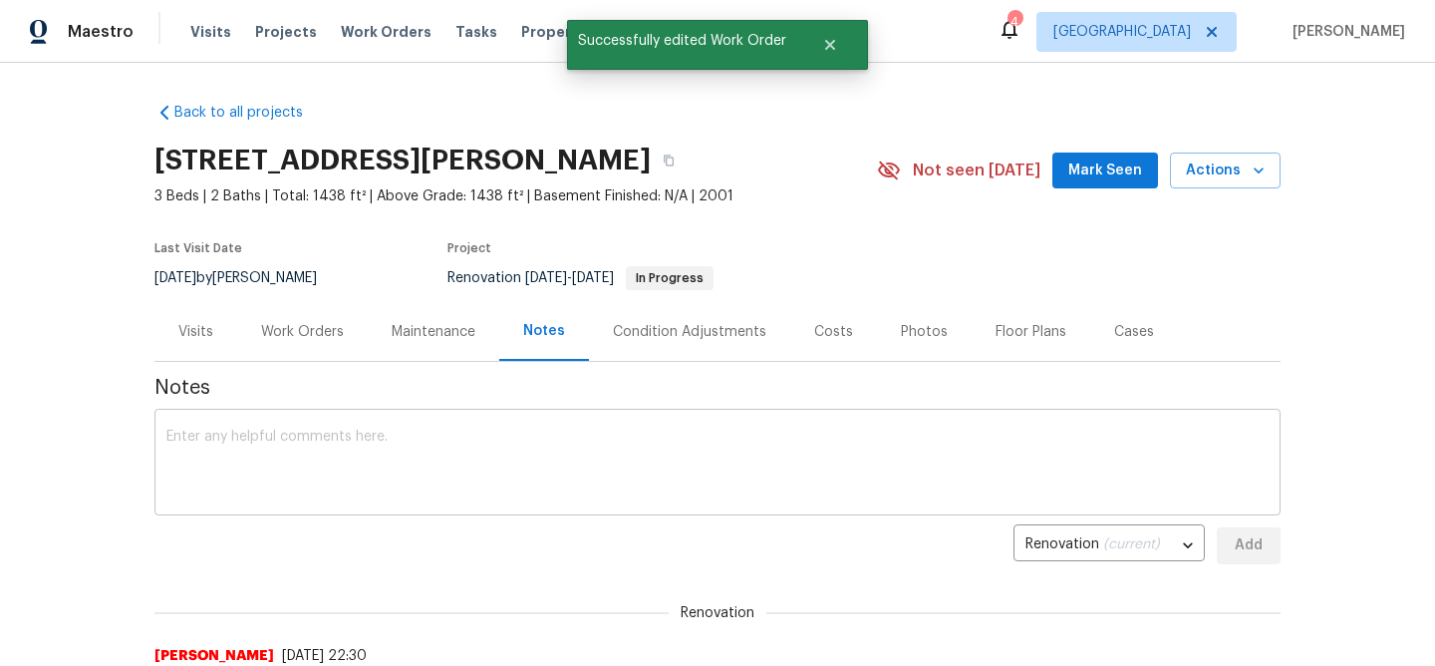
click at [332, 443] on textarea at bounding box center [717, 464] width 1102 height 70
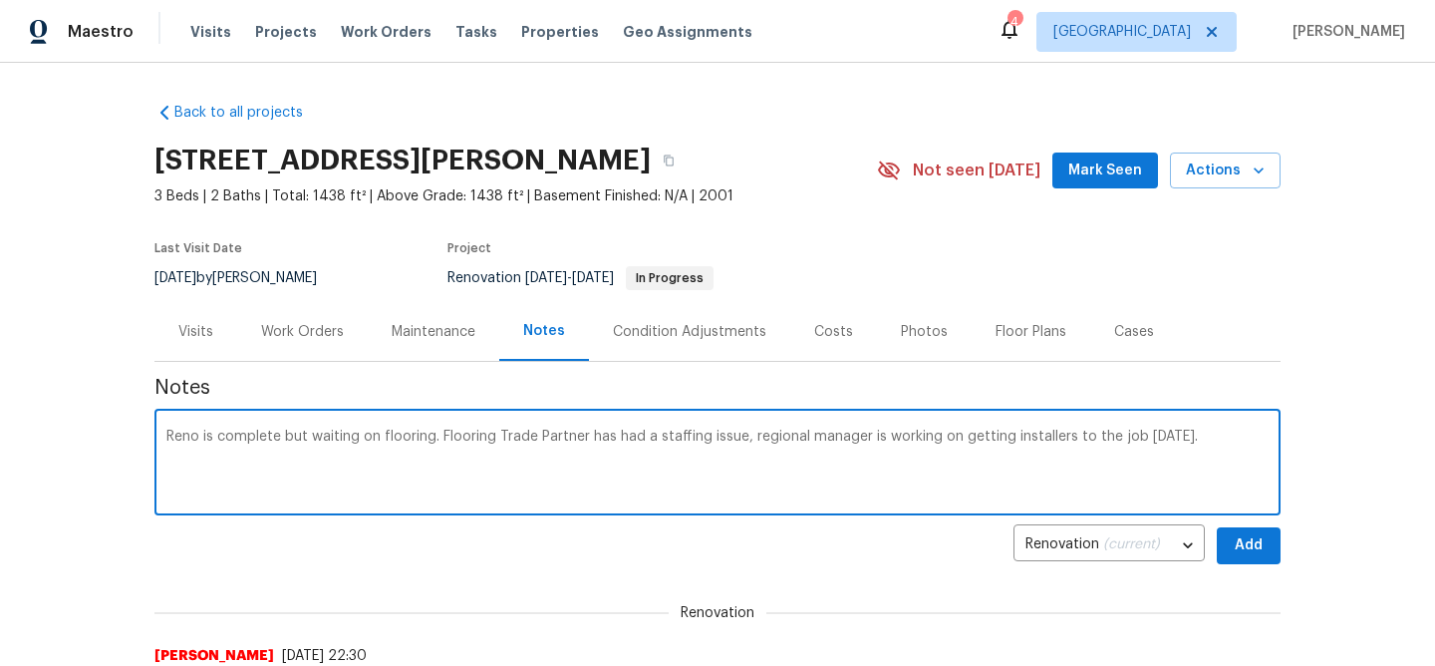
type textarea "Reno is complete but waiting on flooring. Flooring Trade Partner has had a staf…"
click at [1246, 556] on span "Add" at bounding box center [1248, 545] width 32 height 25
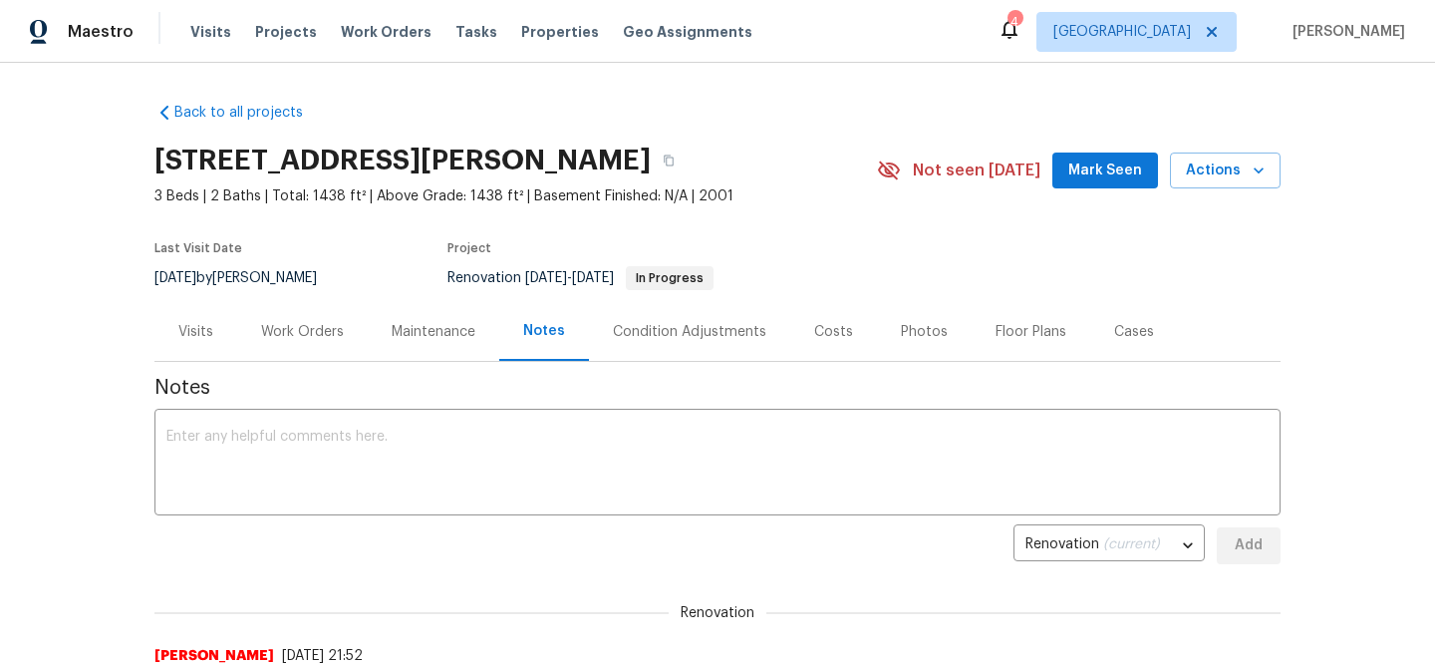
click at [321, 336] on div "Work Orders" at bounding box center [302, 332] width 83 height 20
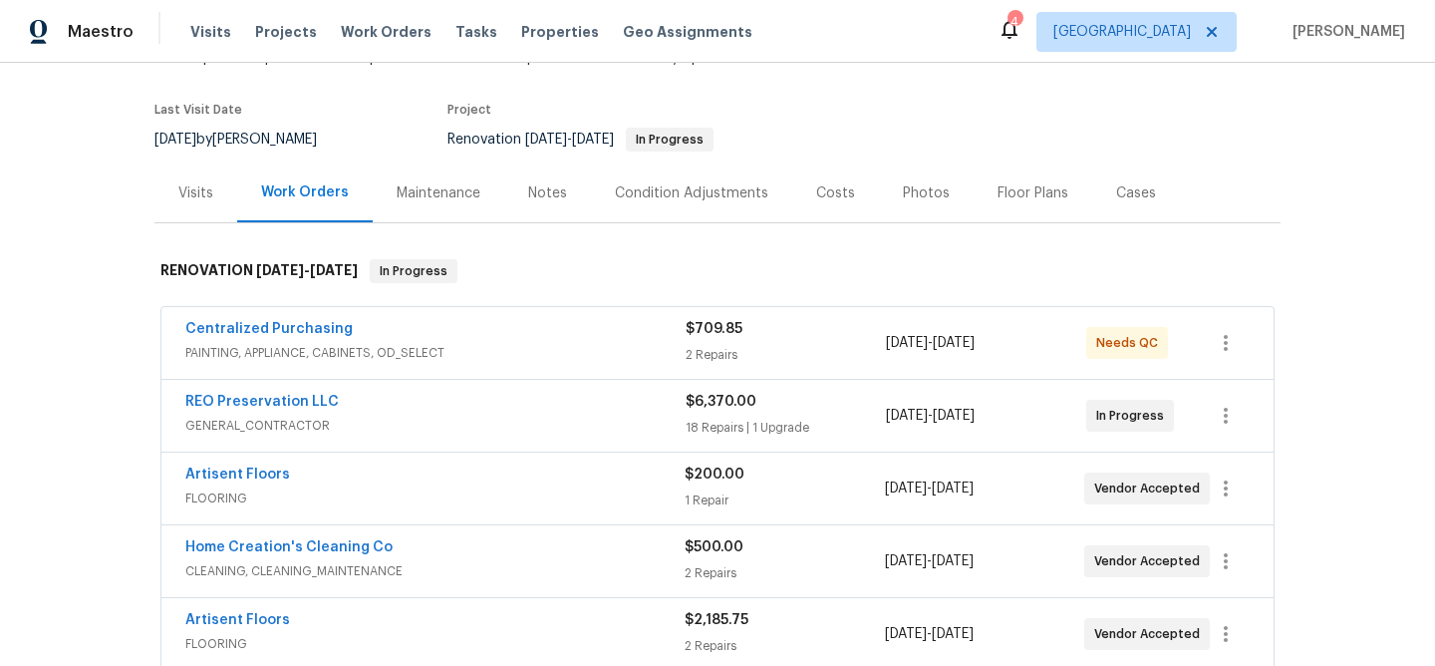
scroll to position [144, 0]
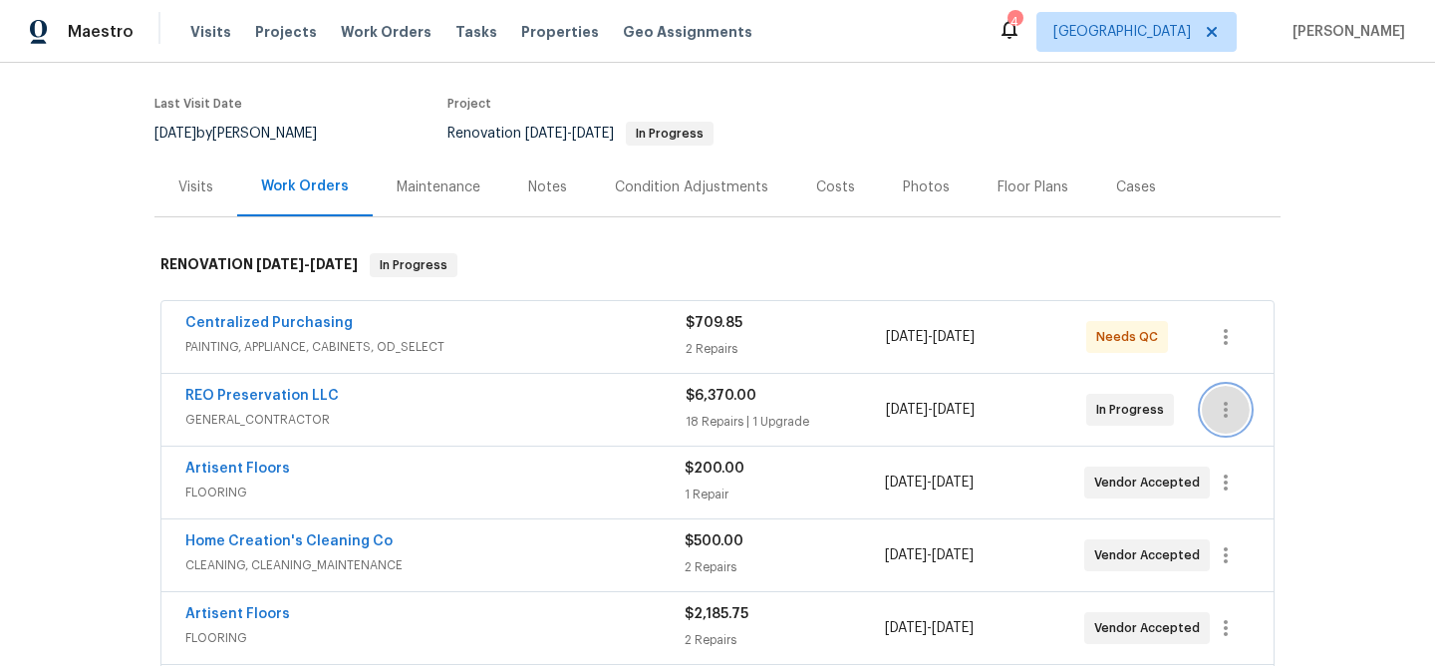
click at [1225, 408] on icon "button" at bounding box center [1225, 409] width 4 height 16
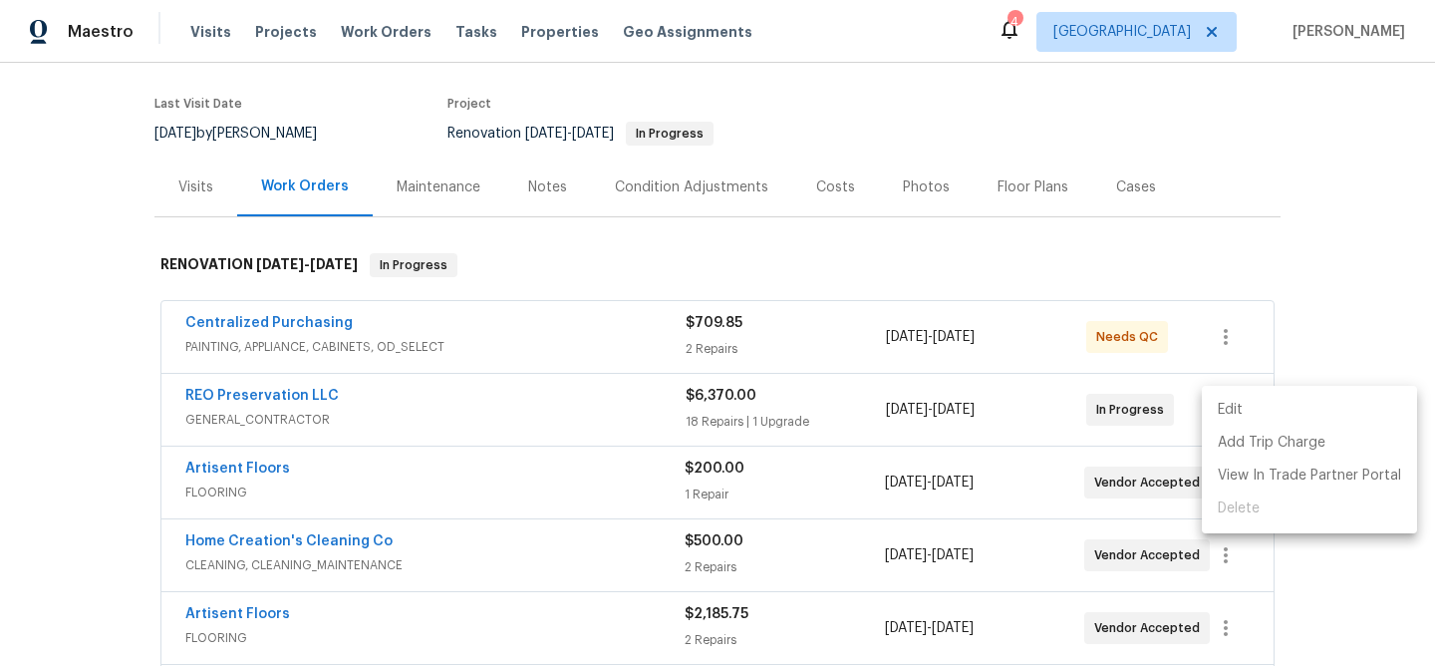
click at [1224, 410] on li "Edit" at bounding box center [1308, 410] width 215 height 33
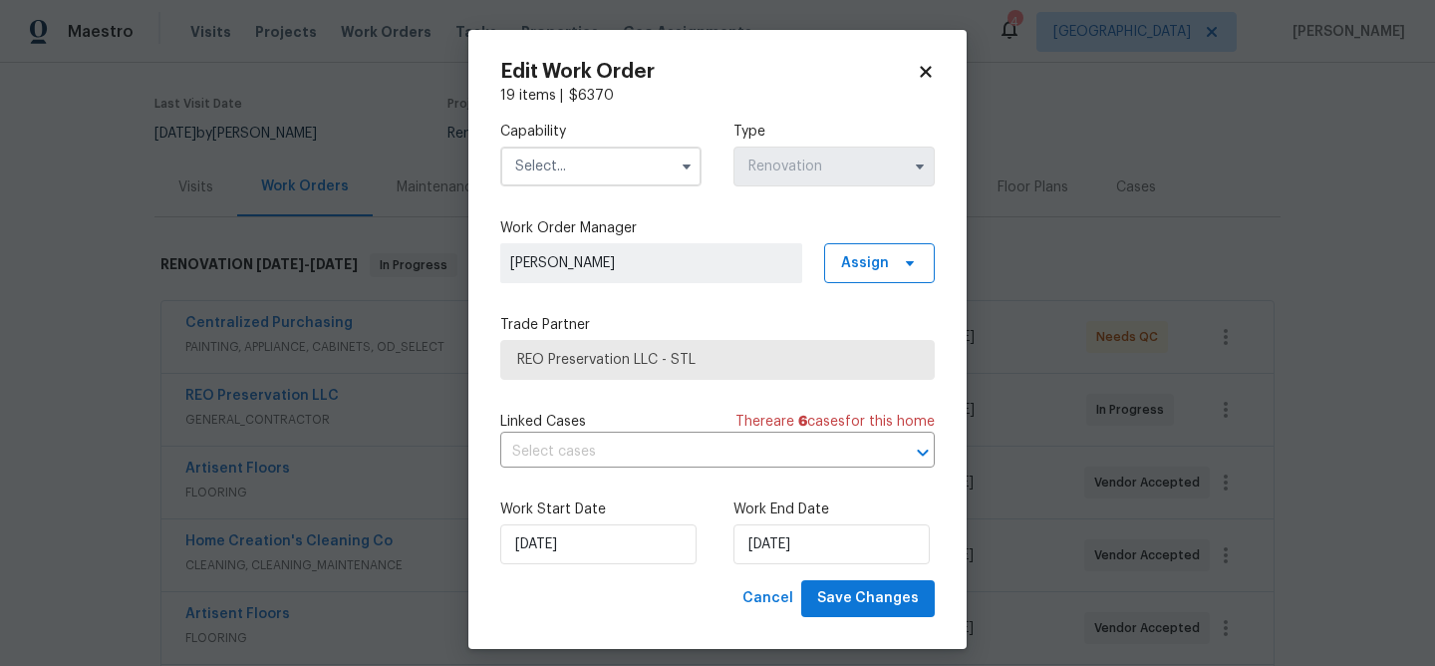
click at [621, 170] on input "text" at bounding box center [600, 166] width 201 height 40
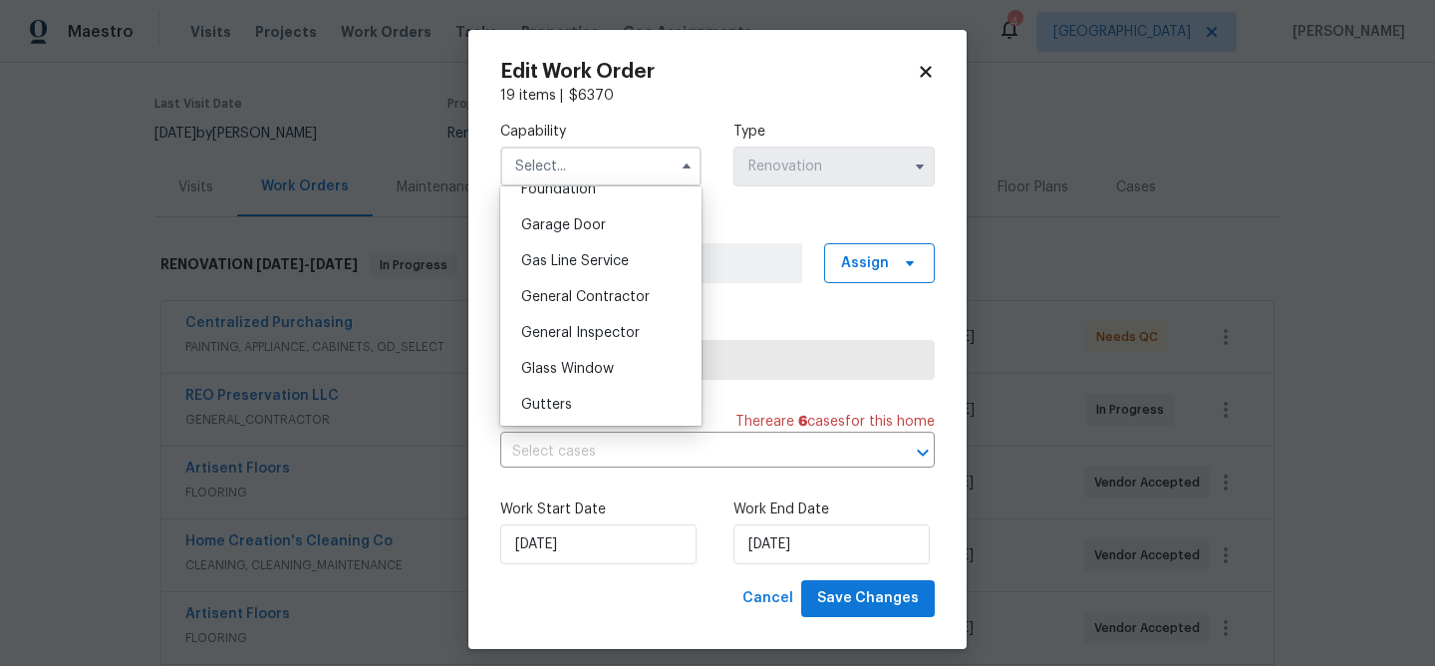
scroll to position [867, 0]
click at [590, 288] on span "General Contractor" at bounding box center [585, 295] width 129 height 14
type input "General Contractor"
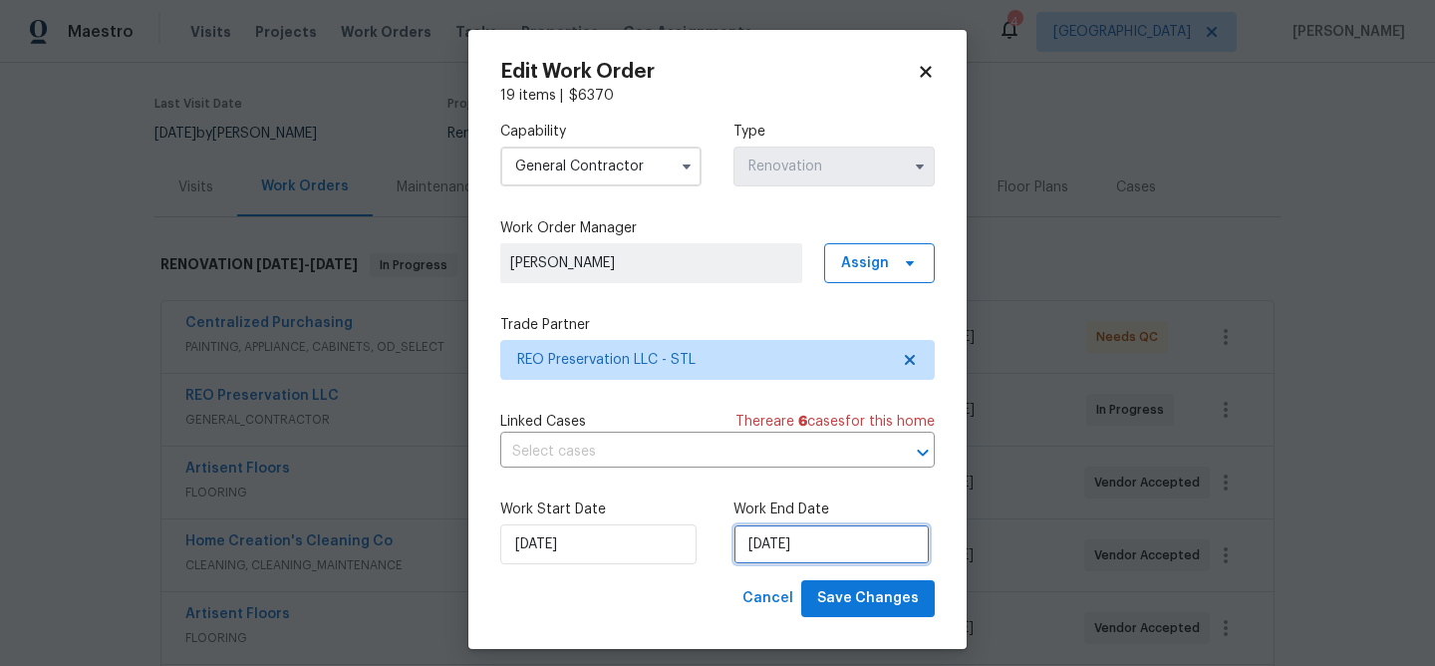
click at [827, 546] on input "[DATE]" at bounding box center [831, 544] width 196 height 40
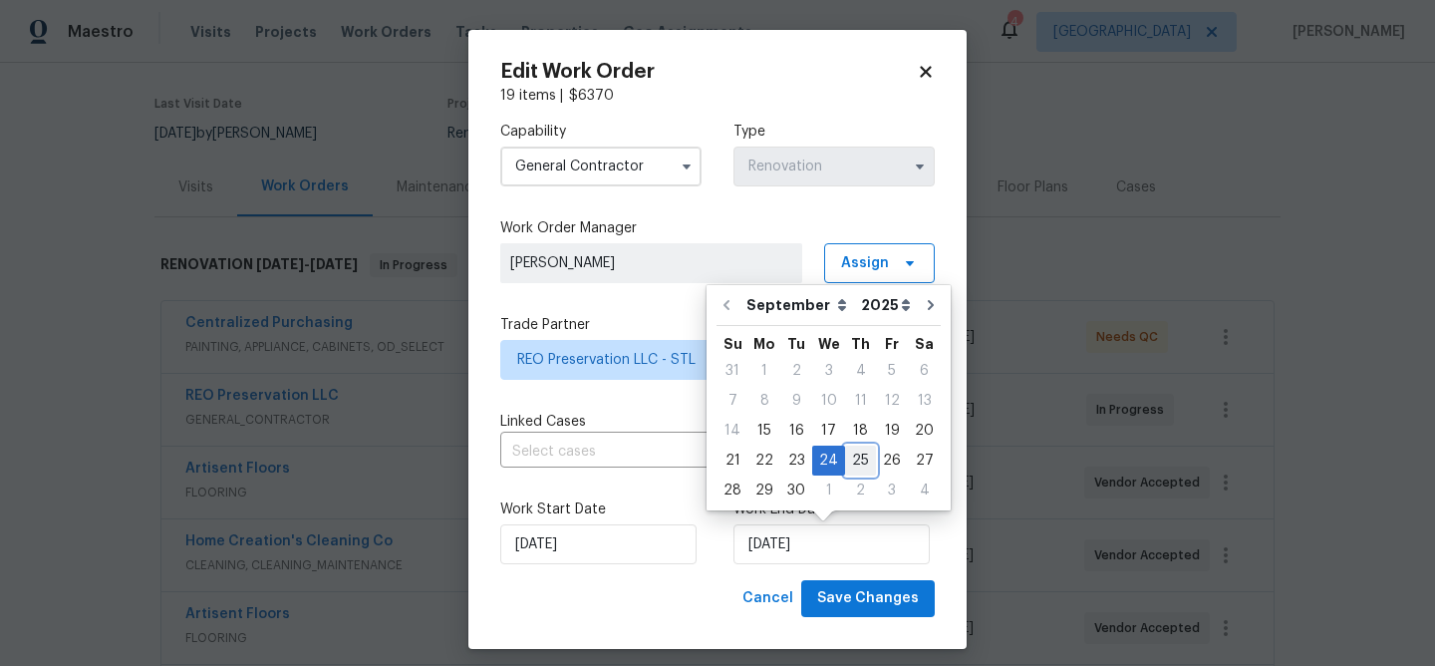
click at [855, 460] on div "25" at bounding box center [860, 460] width 31 height 28
type input "[DATE]"
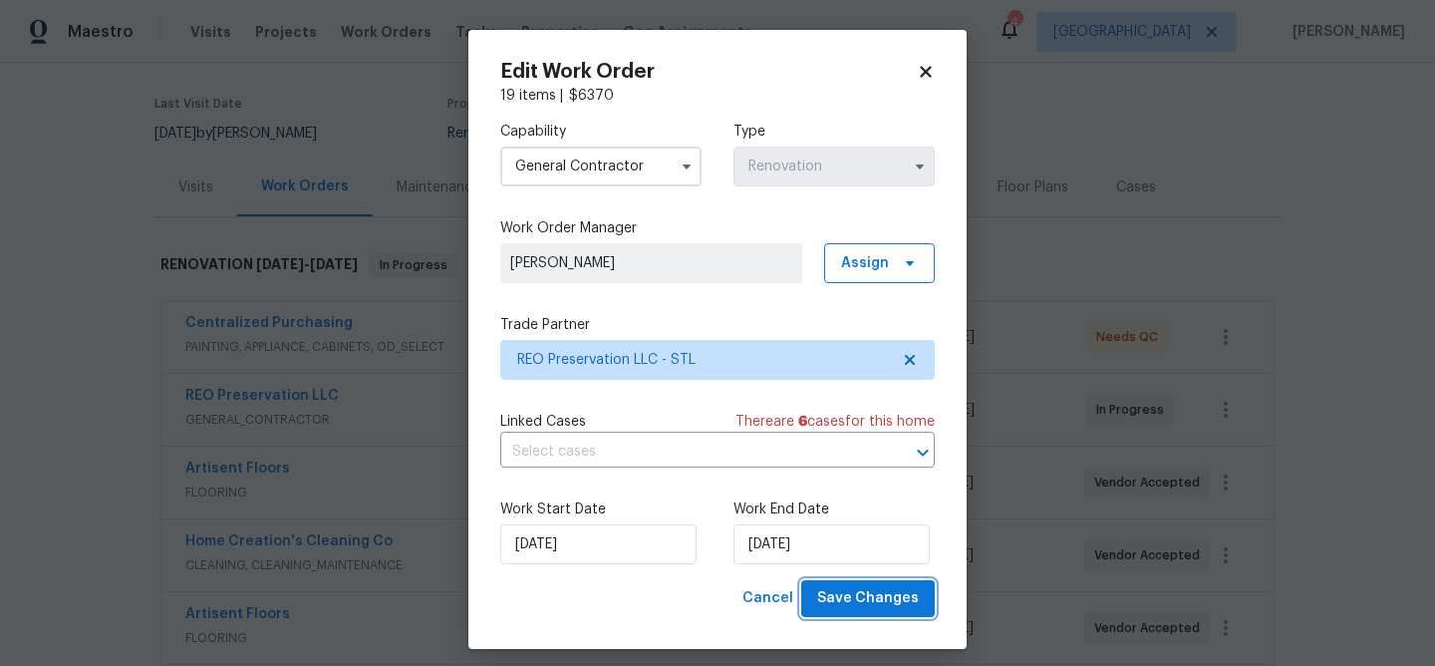
click at [871, 604] on span "Save Changes" at bounding box center [868, 598] width 102 height 25
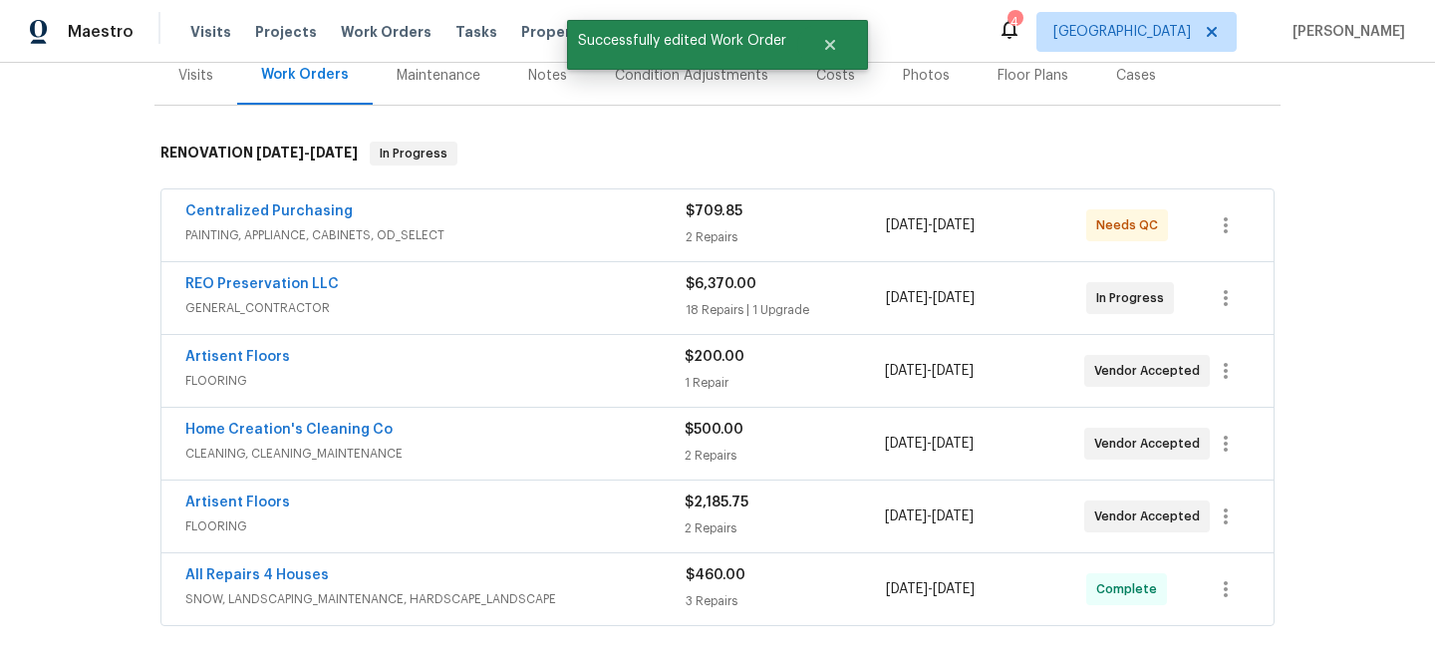
scroll to position [258, 0]
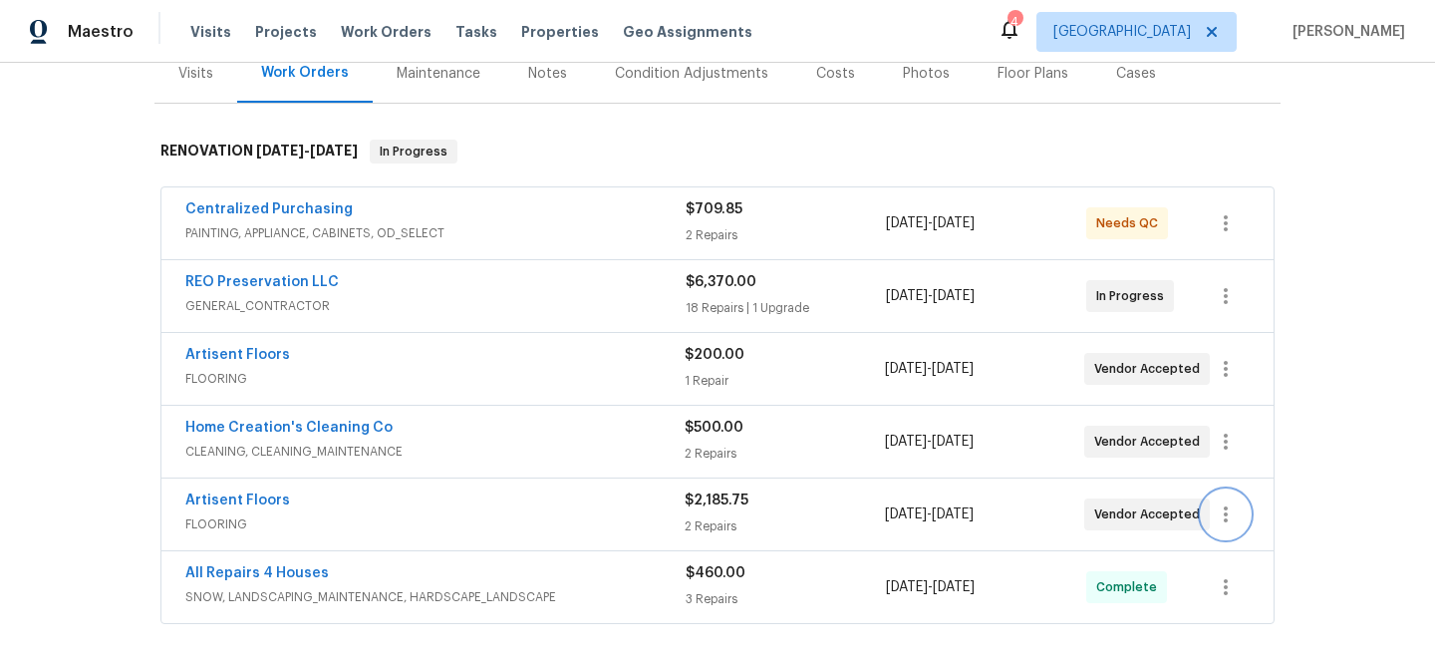
click at [1228, 508] on icon "button" at bounding box center [1225, 514] width 24 height 24
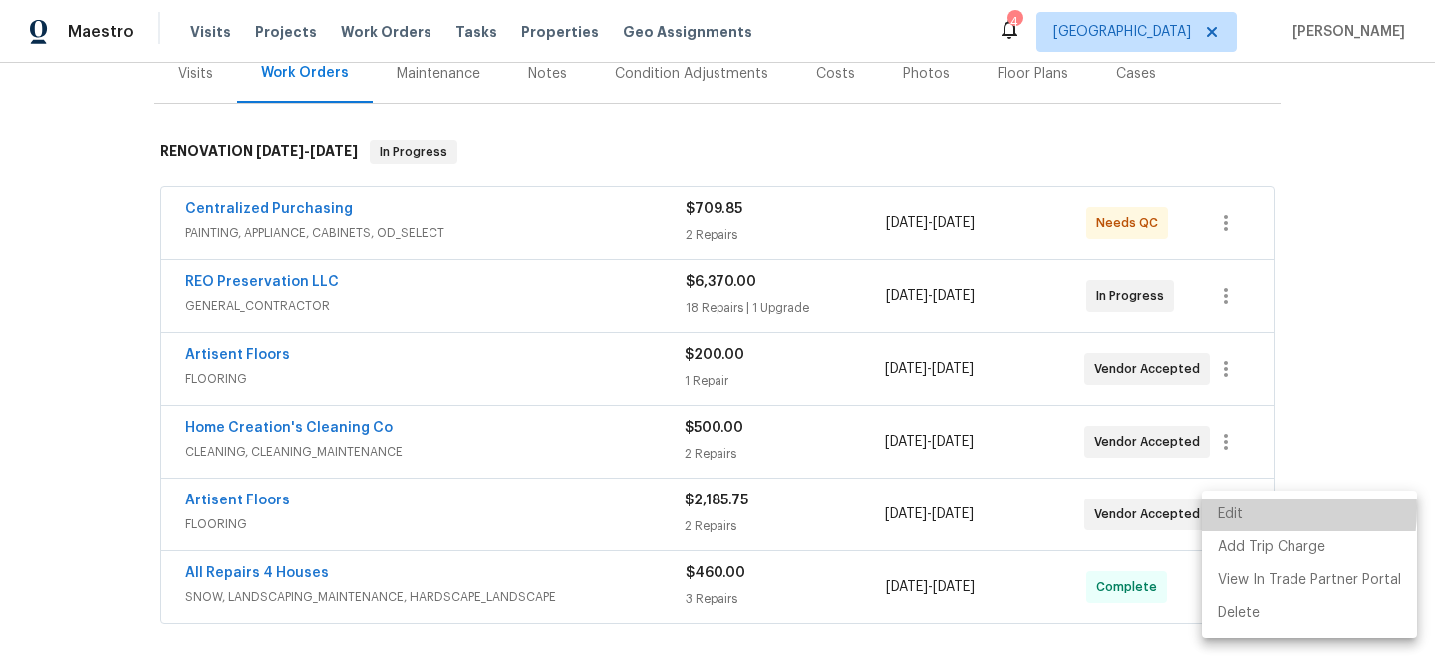
click at [1228, 508] on li "Edit" at bounding box center [1308, 514] width 215 height 33
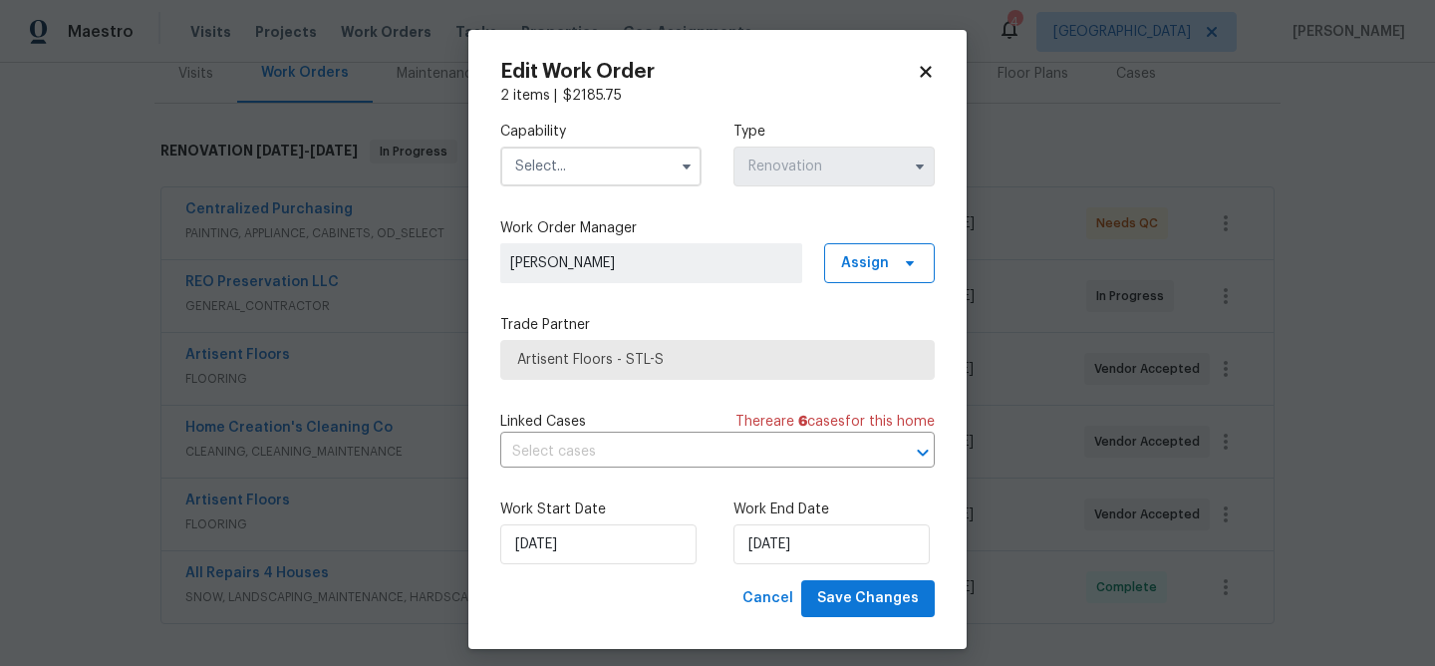
click at [616, 168] on input "text" at bounding box center [600, 166] width 201 height 40
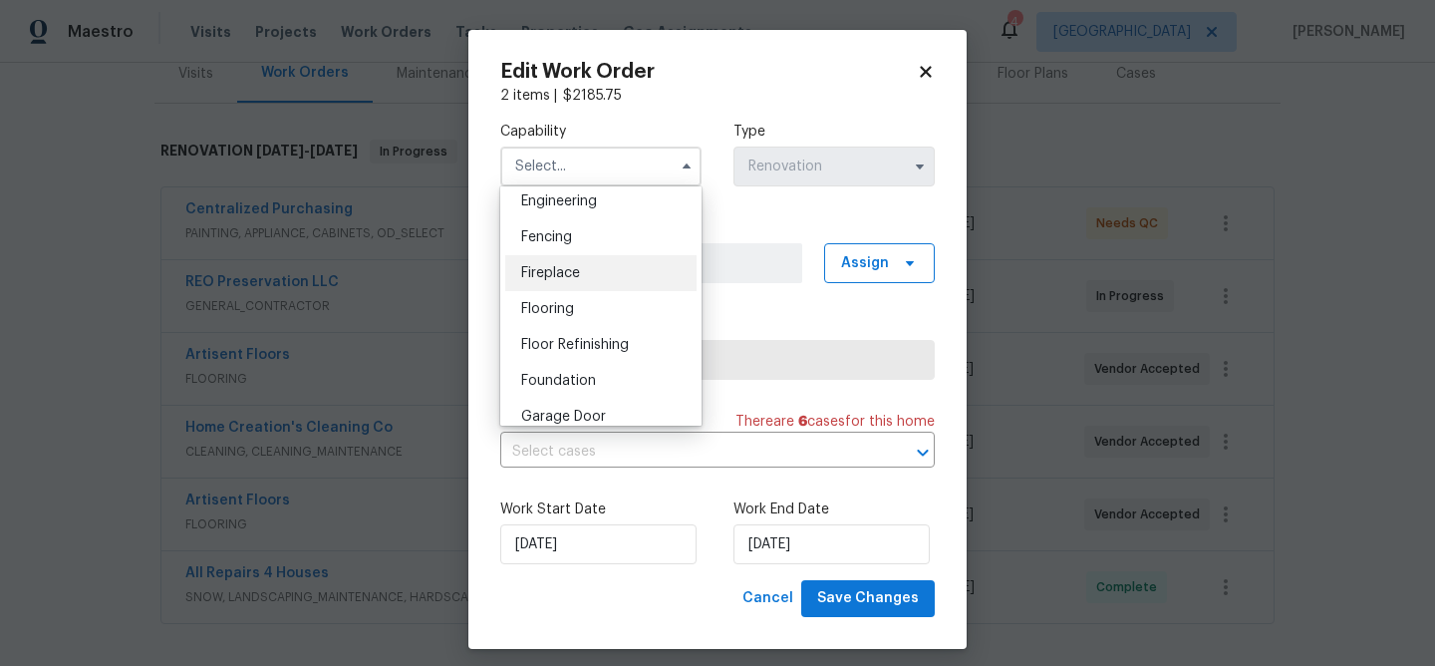
scroll to position [674, 0]
click at [549, 301] on span "Flooring" at bounding box center [547, 308] width 53 height 14
type input "Flooring"
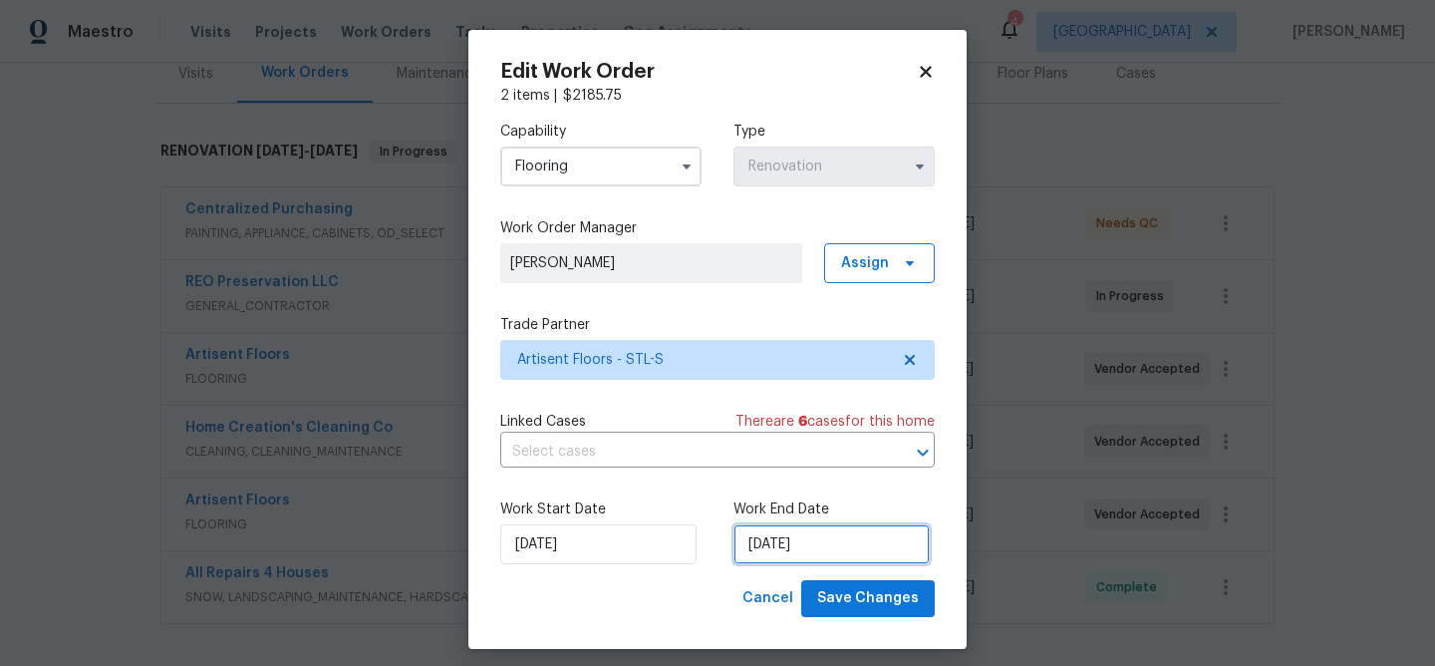
click at [824, 546] on input "[DATE]" at bounding box center [831, 544] width 196 height 40
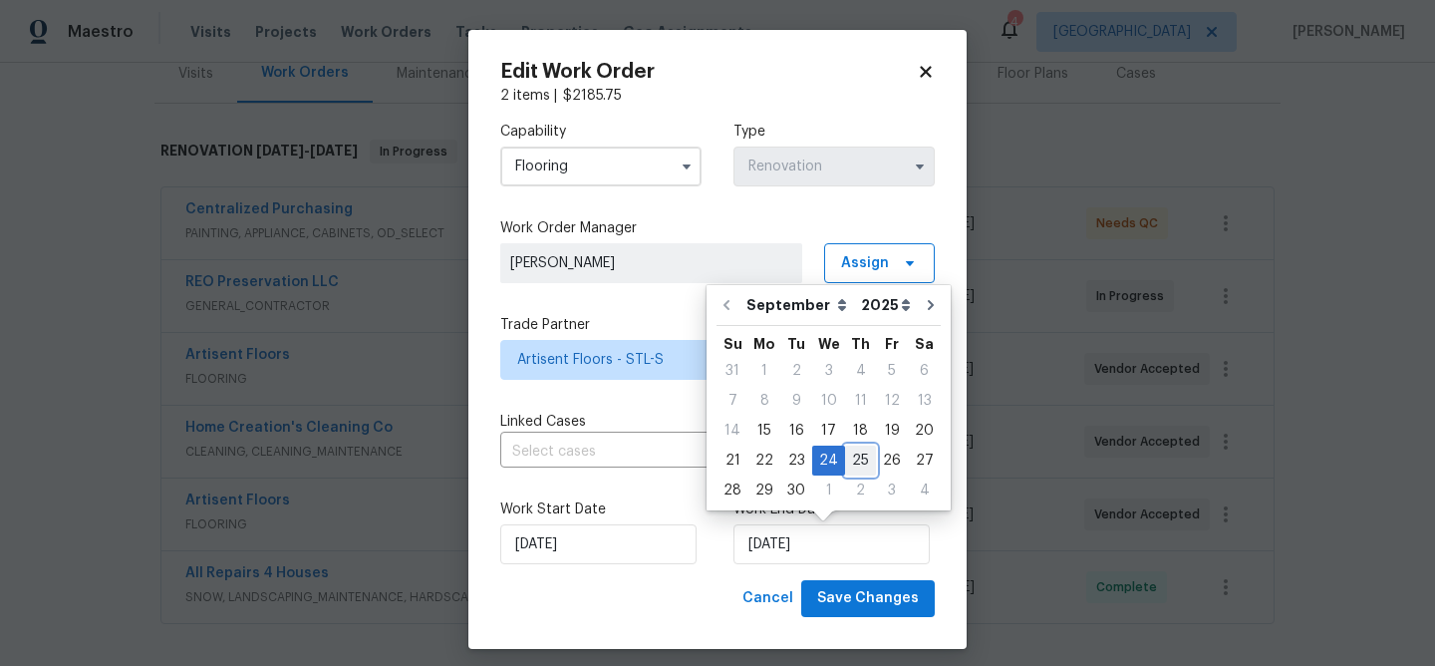
click at [852, 462] on div "25" at bounding box center [860, 460] width 31 height 28
type input "[DATE]"
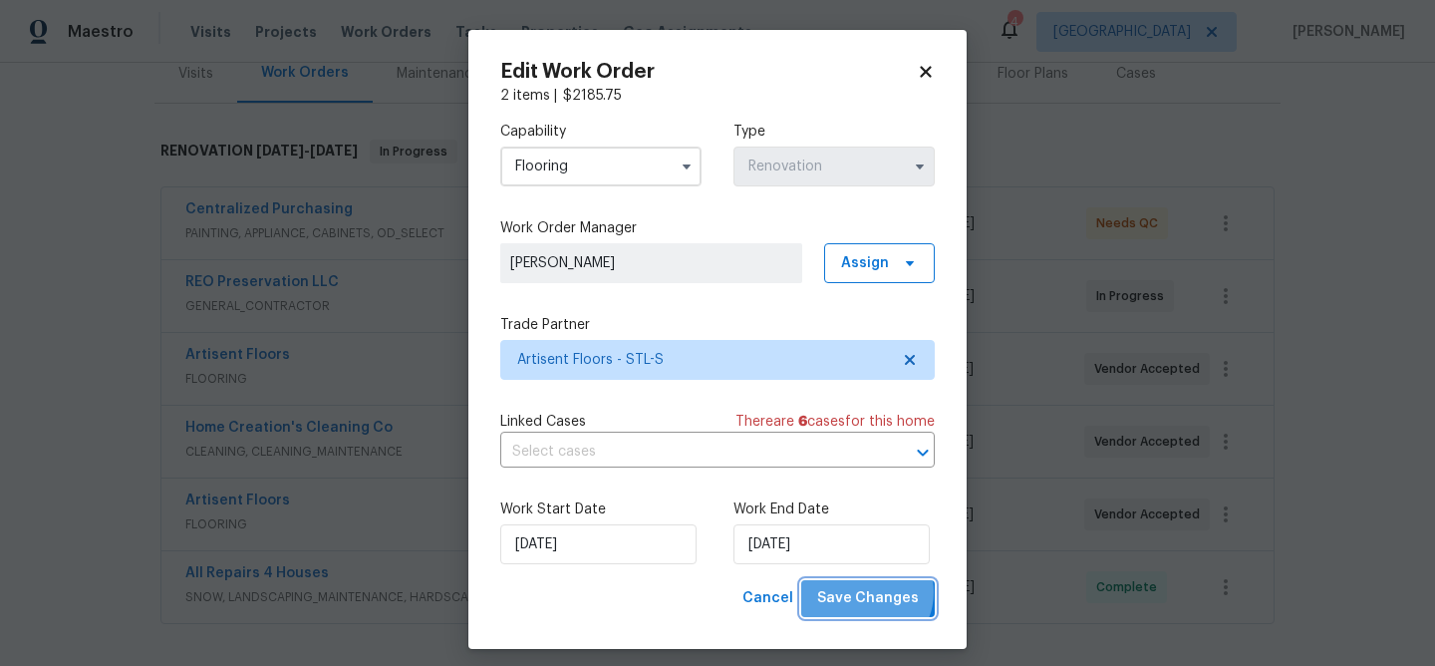
click at [870, 593] on span "Save Changes" at bounding box center [868, 598] width 102 height 25
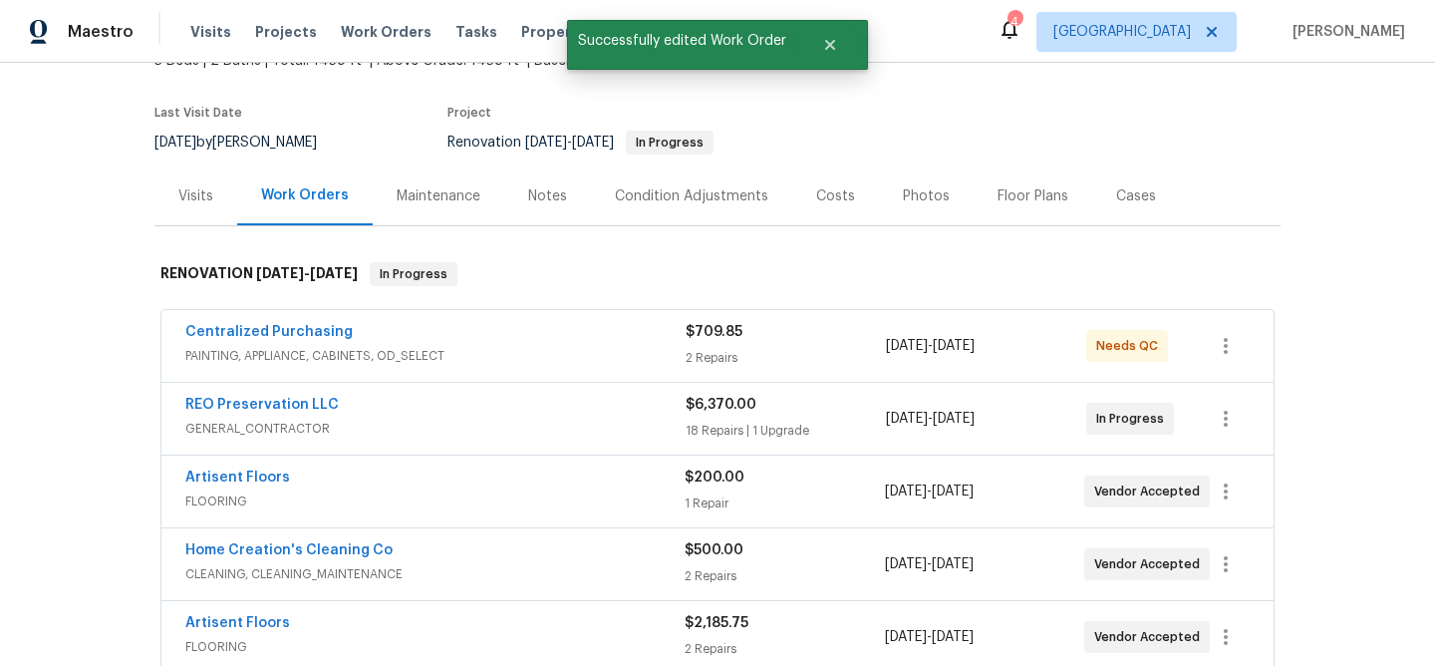
scroll to position [0, 0]
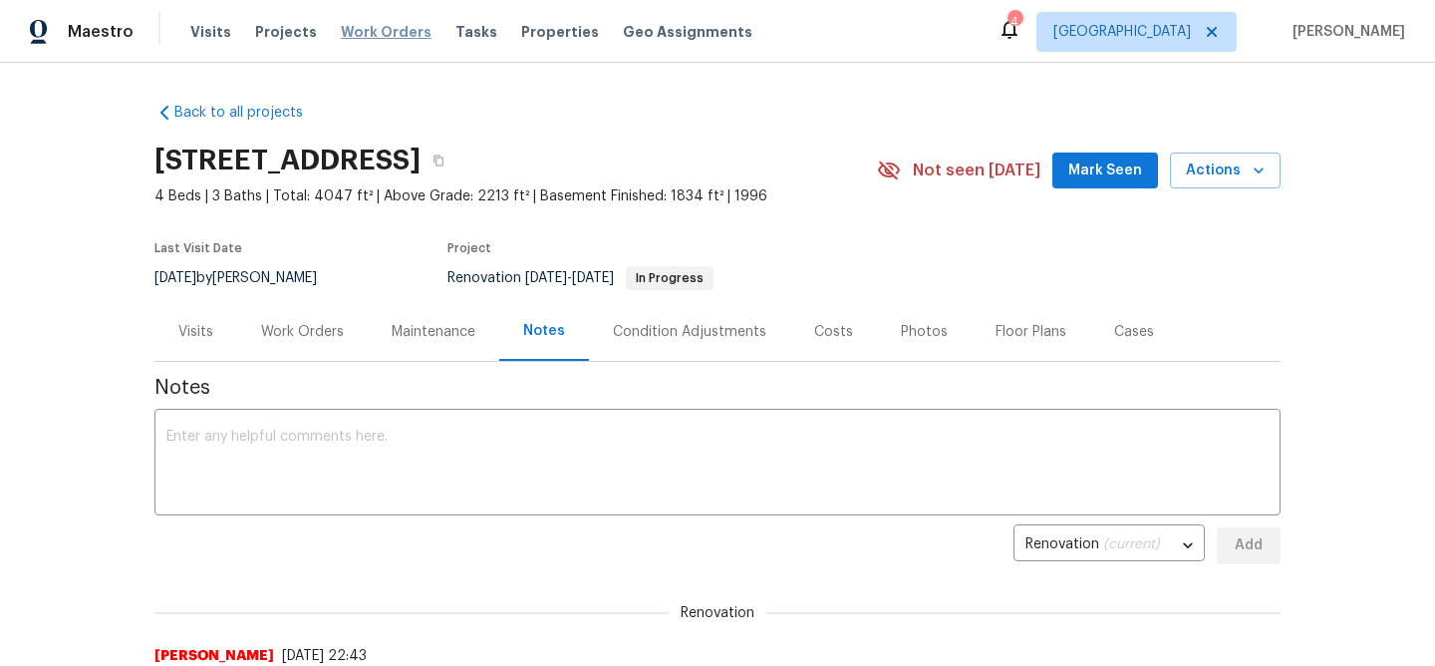
click at [373, 34] on span "Work Orders" at bounding box center [386, 32] width 91 height 20
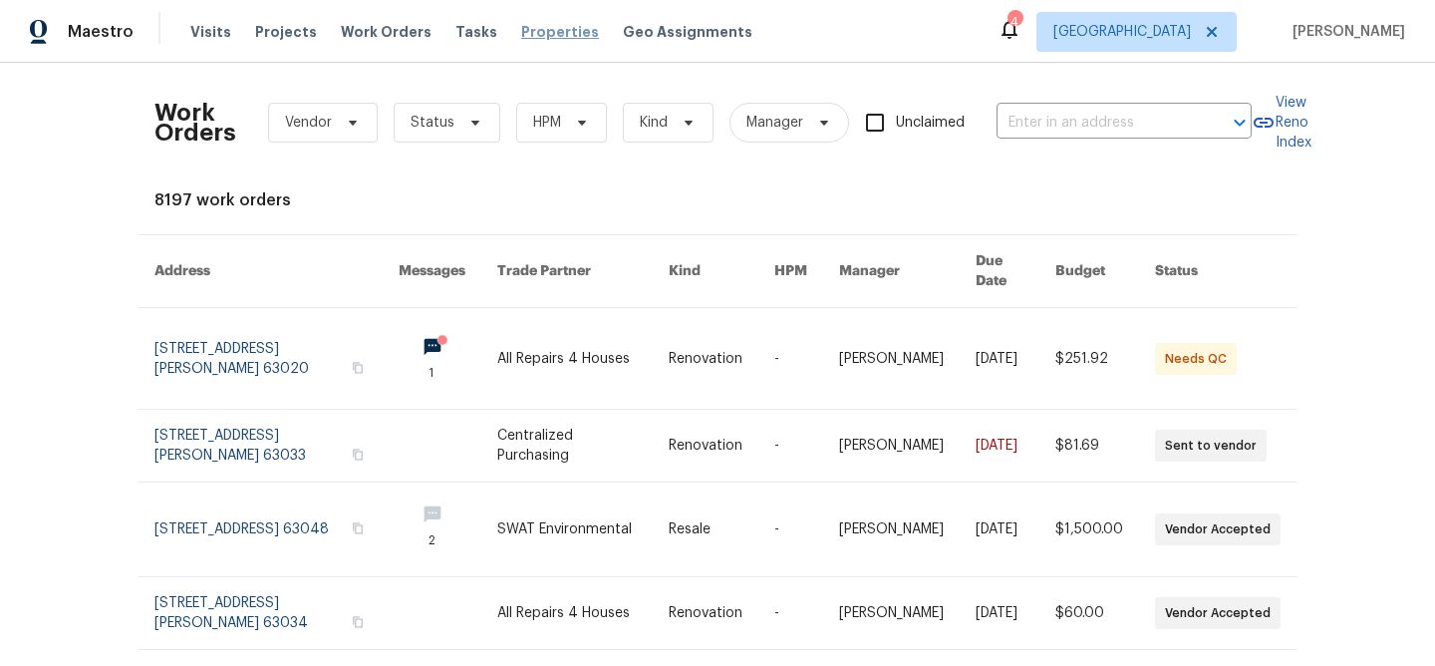
click at [539, 32] on span "Properties" at bounding box center [560, 32] width 78 height 20
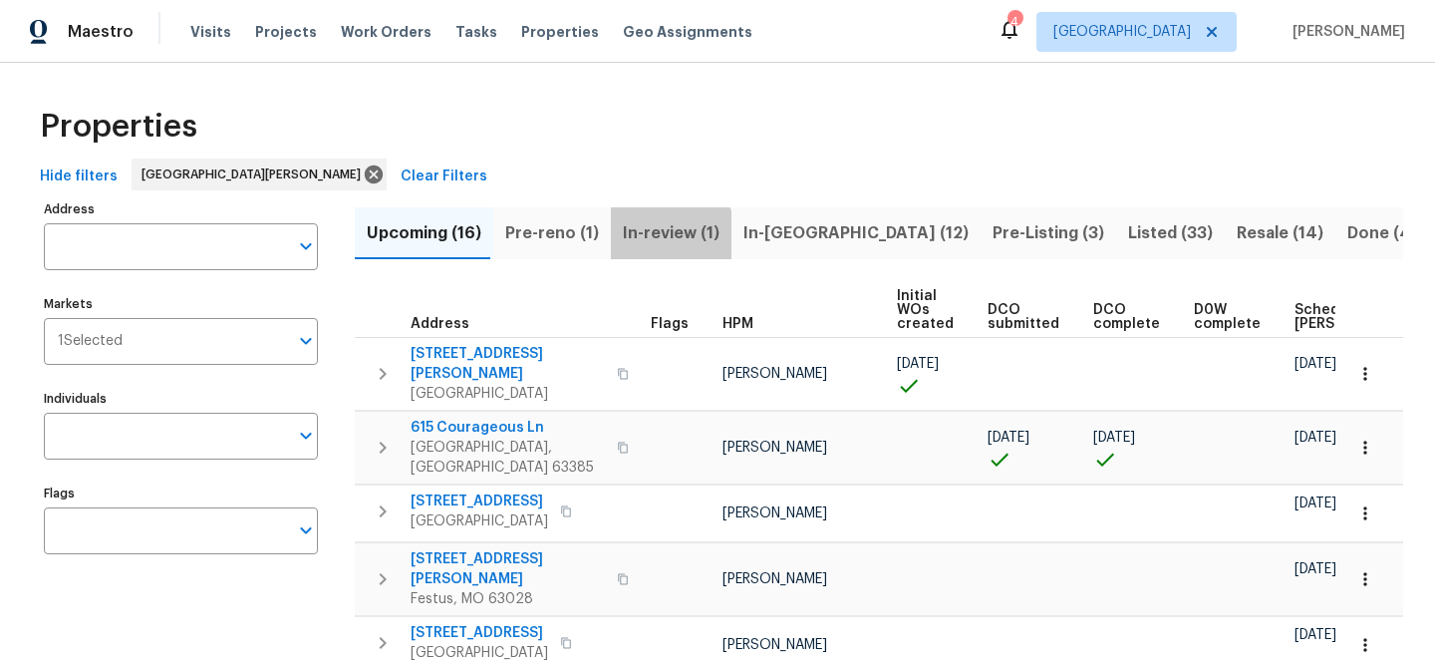
click at [658, 234] on span "In-review (1)" at bounding box center [671, 233] width 97 height 28
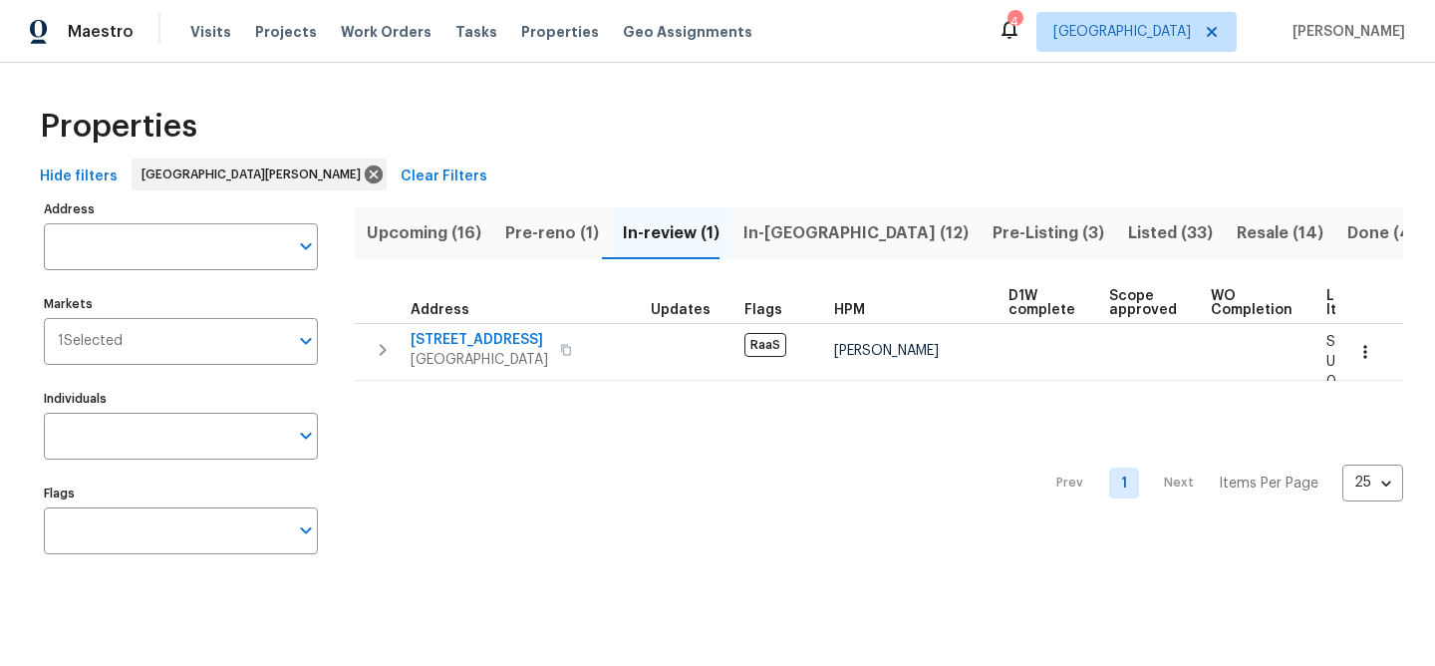
click at [548, 226] on span "Pre-reno (1)" at bounding box center [552, 233] width 94 height 28
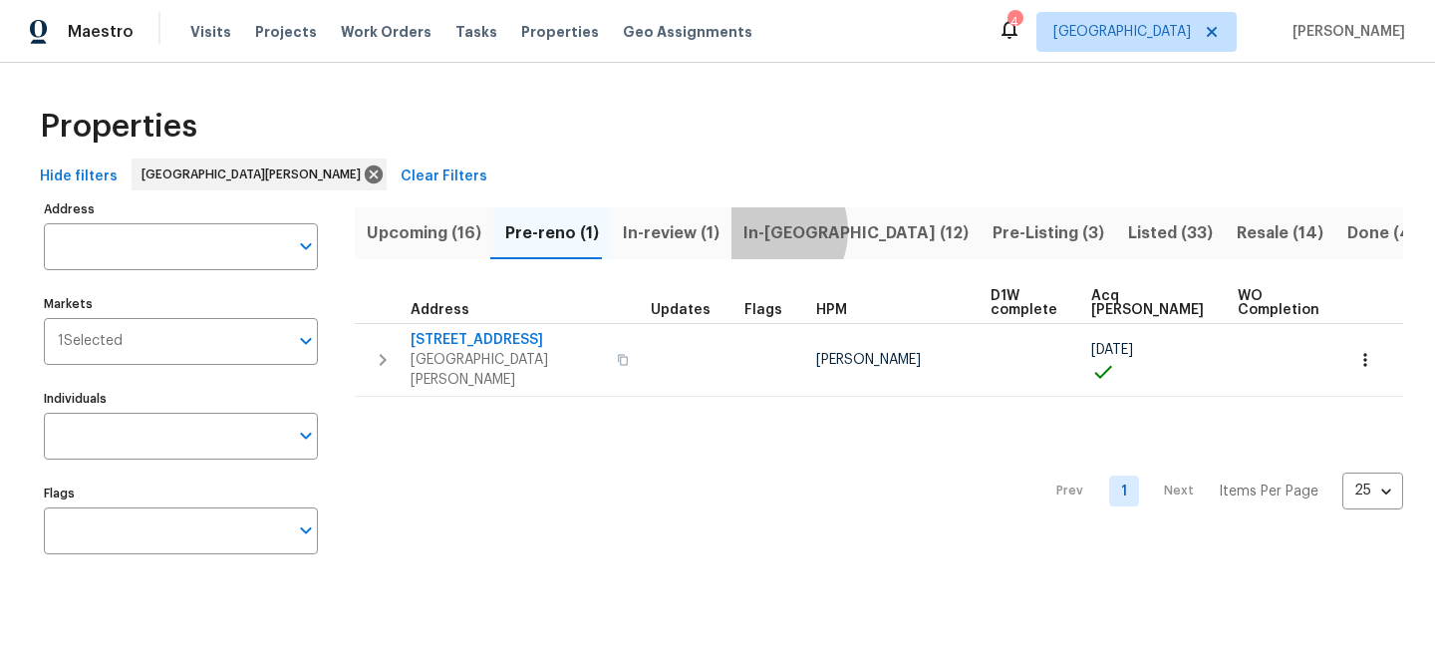
click at [751, 230] on span "In-[GEOGRAPHIC_DATA] (12)" at bounding box center [855, 233] width 225 height 28
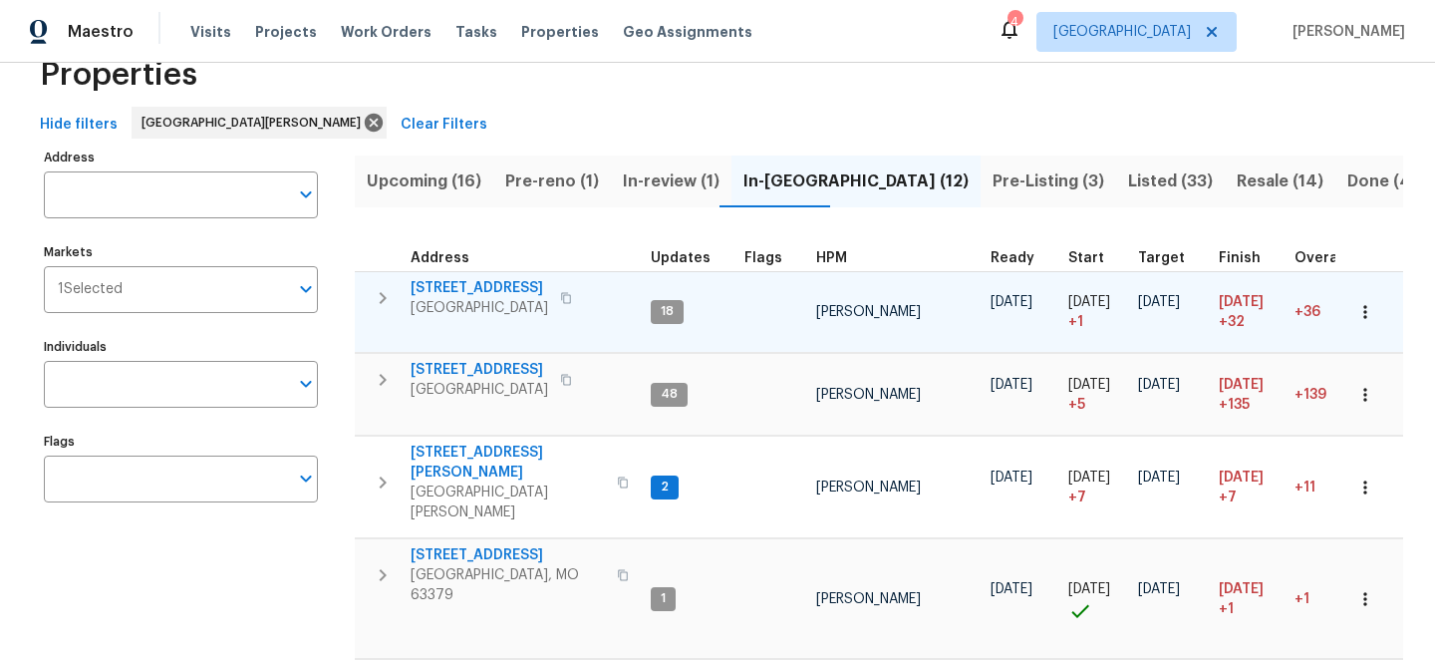
scroll to position [63, 0]
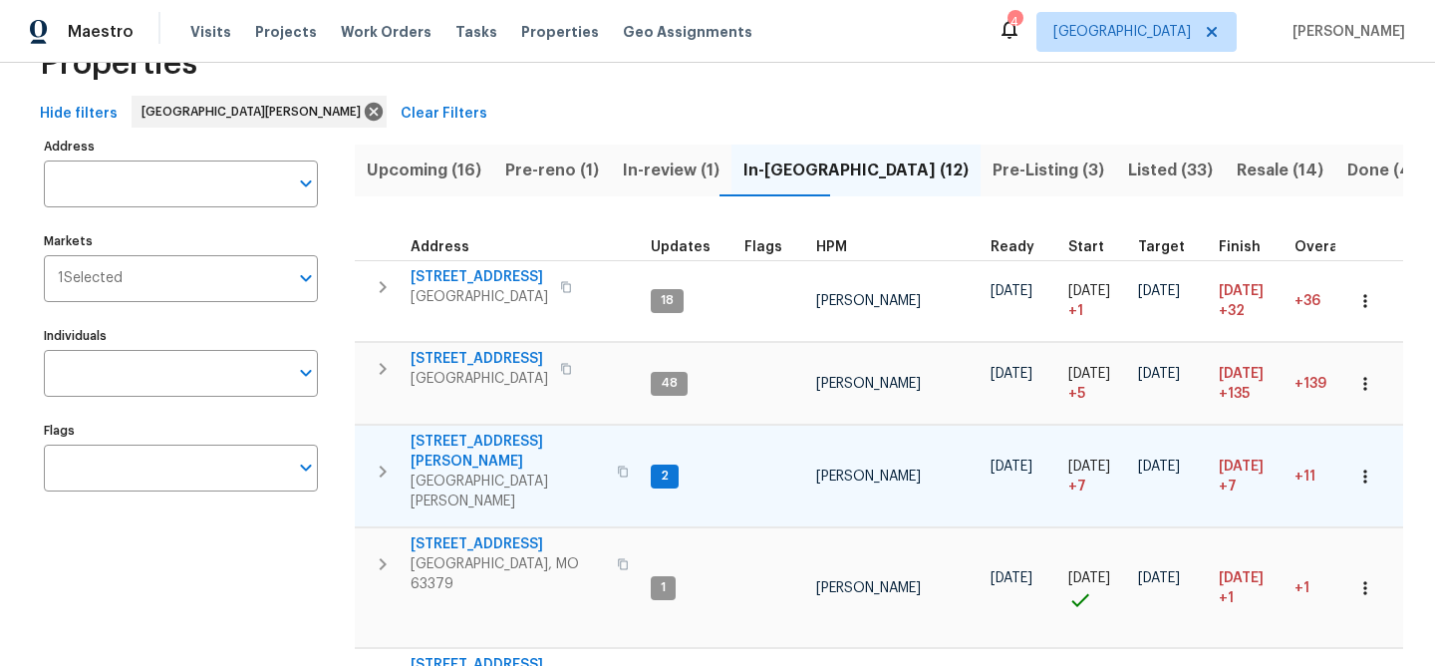
click at [472, 439] on span "[STREET_ADDRESS][PERSON_NAME]" at bounding box center [507, 451] width 194 height 40
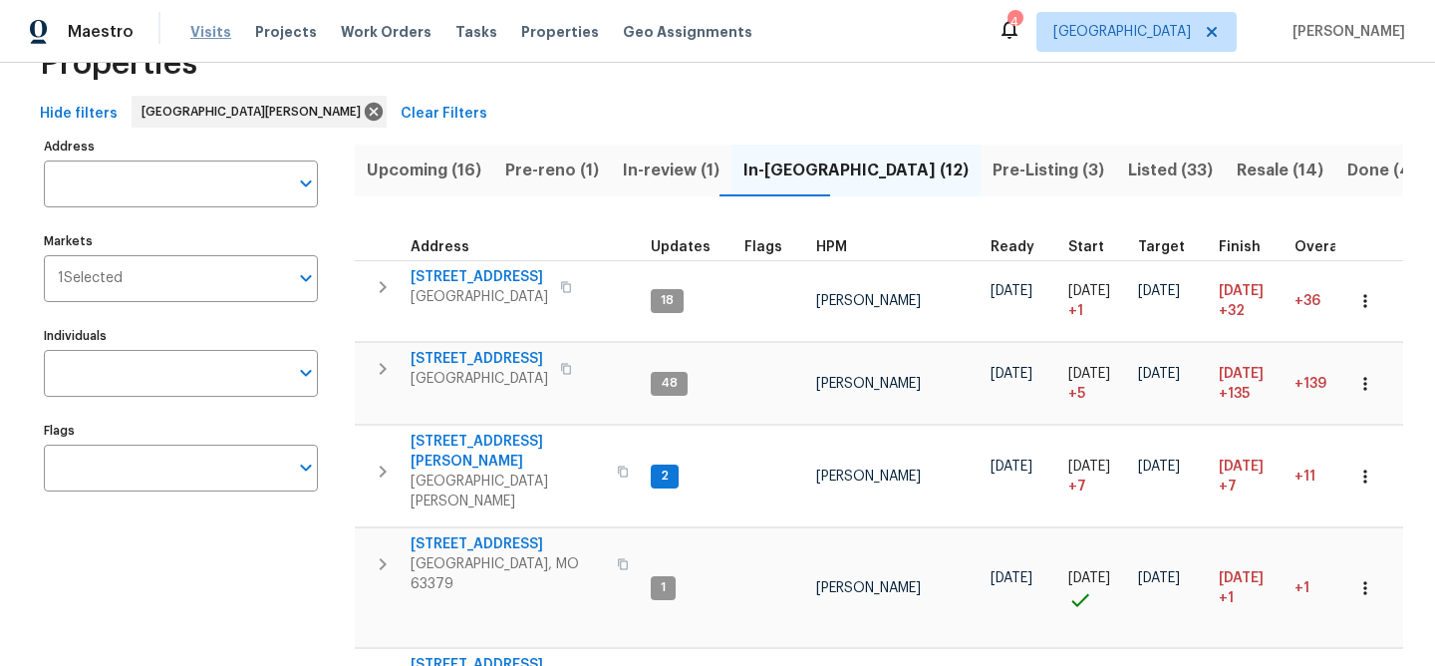
click at [209, 28] on span "Visits" at bounding box center [210, 32] width 41 height 20
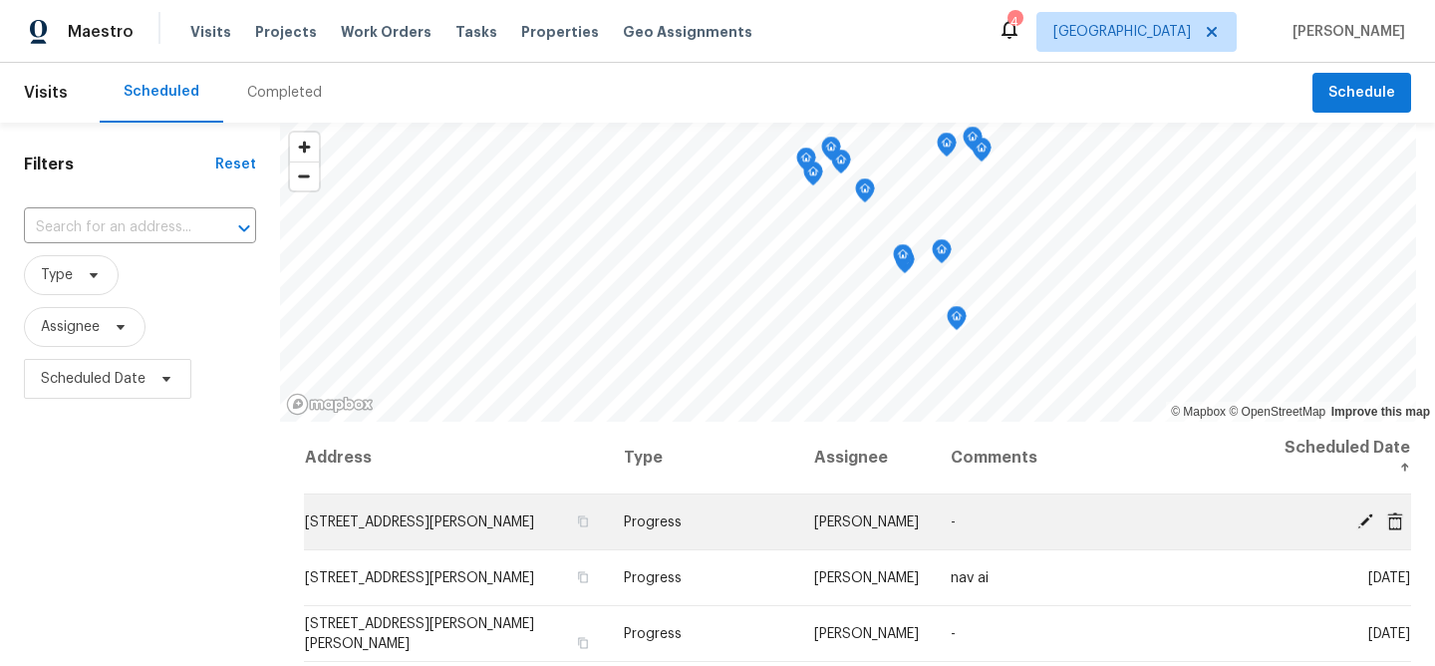
click at [1362, 517] on icon at bounding box center [1365, 520] width 18 height 18
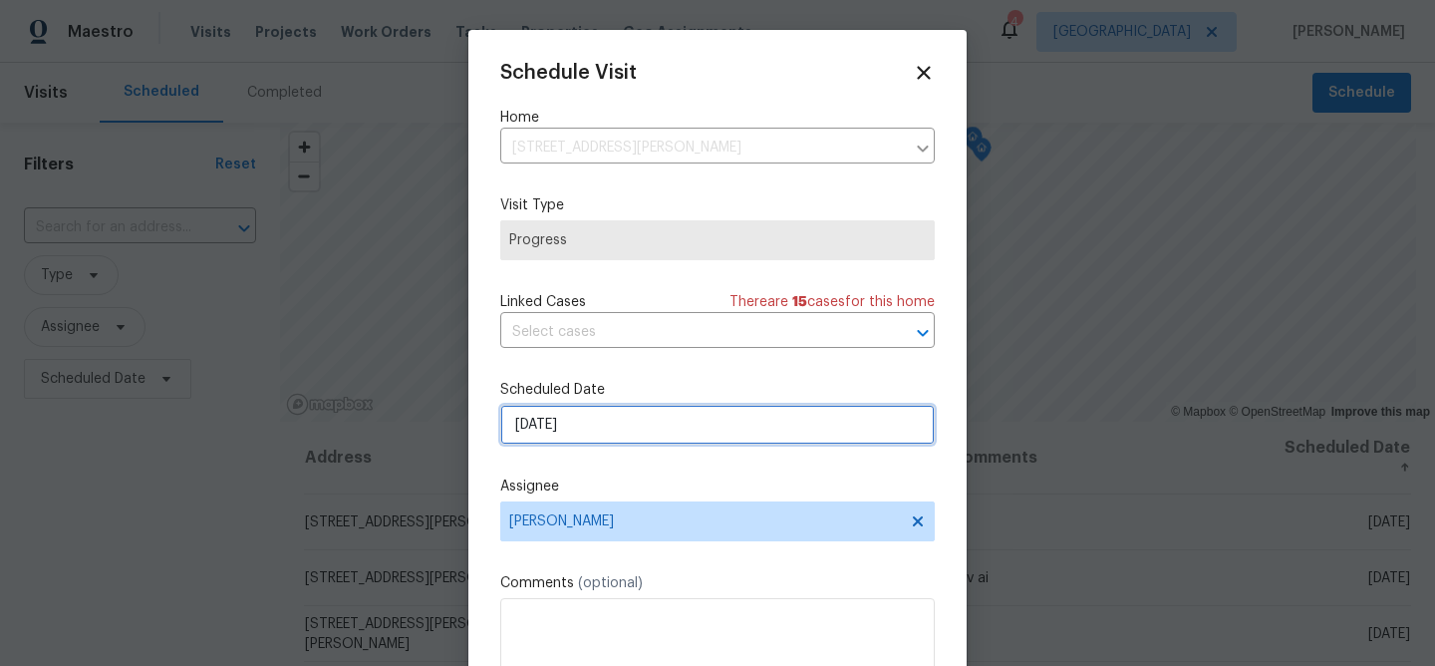
click at [630, 429] on input "[DATE]" at bounding box center [717, 424] width 434 height 40
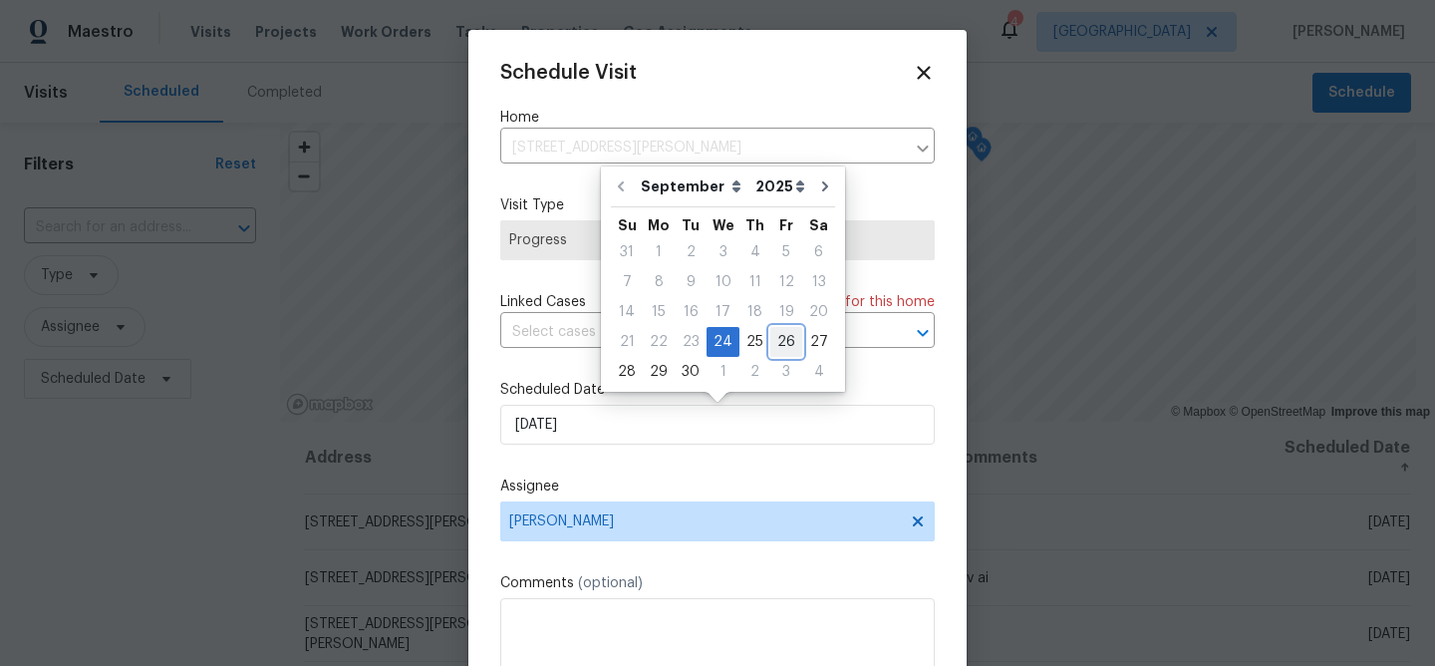
click at [773, 345] on div "26" at bounding box center [786, 342] width 32 height 28
type input "[DATE]"
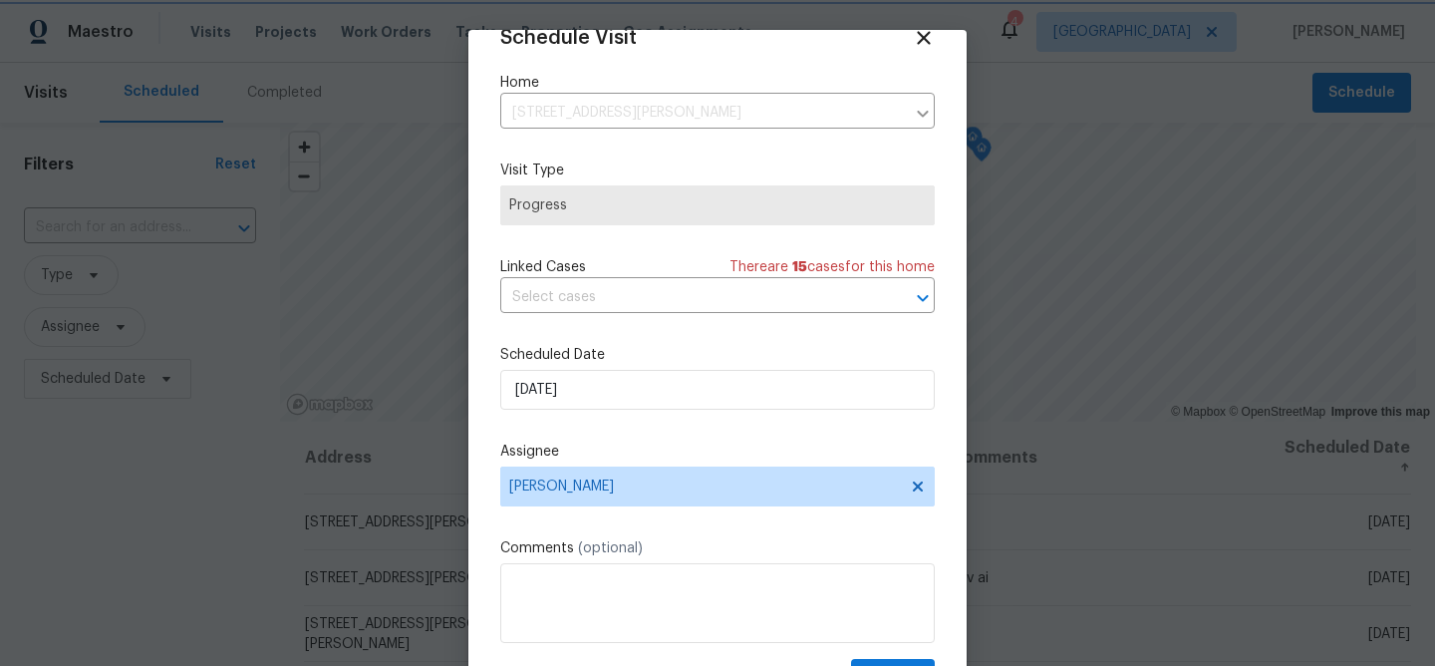
scroll to position [92, 0]
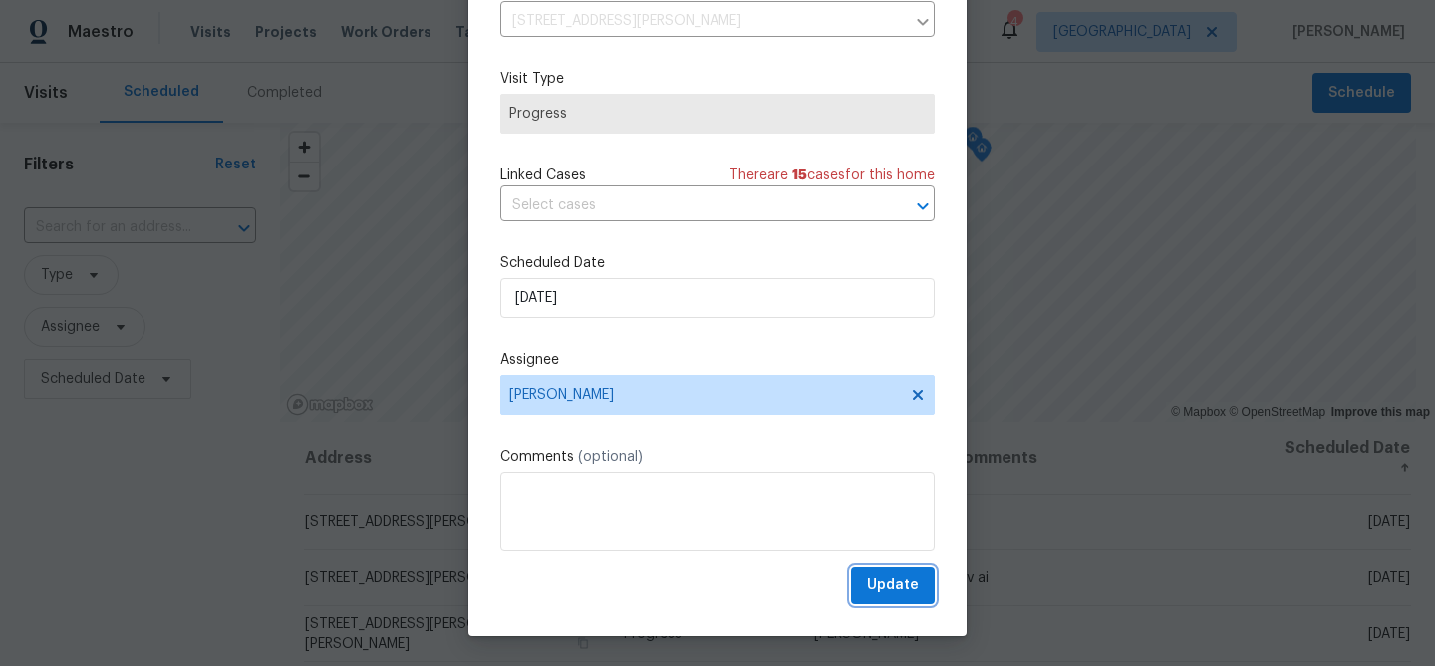
click at [892, 583] on span "Update" at bounding box center [893, 585] width 52 height 25
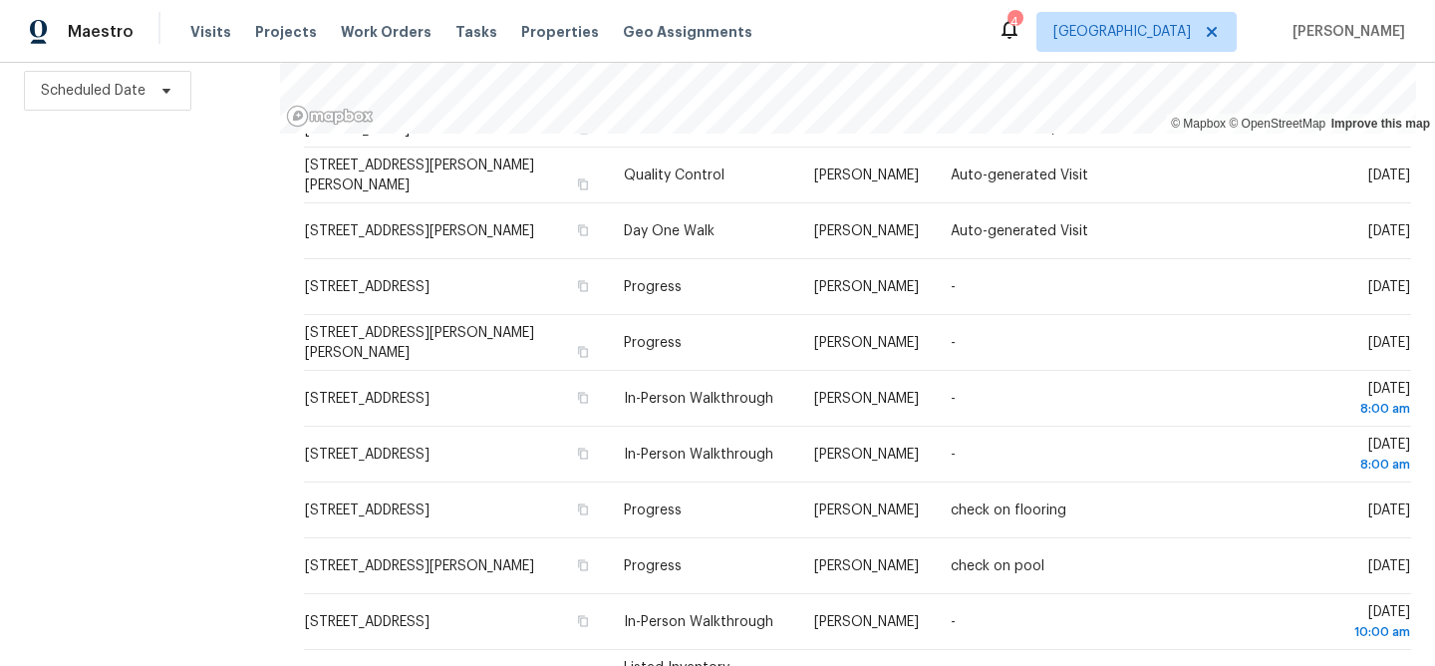
scroll to position [335, 0]
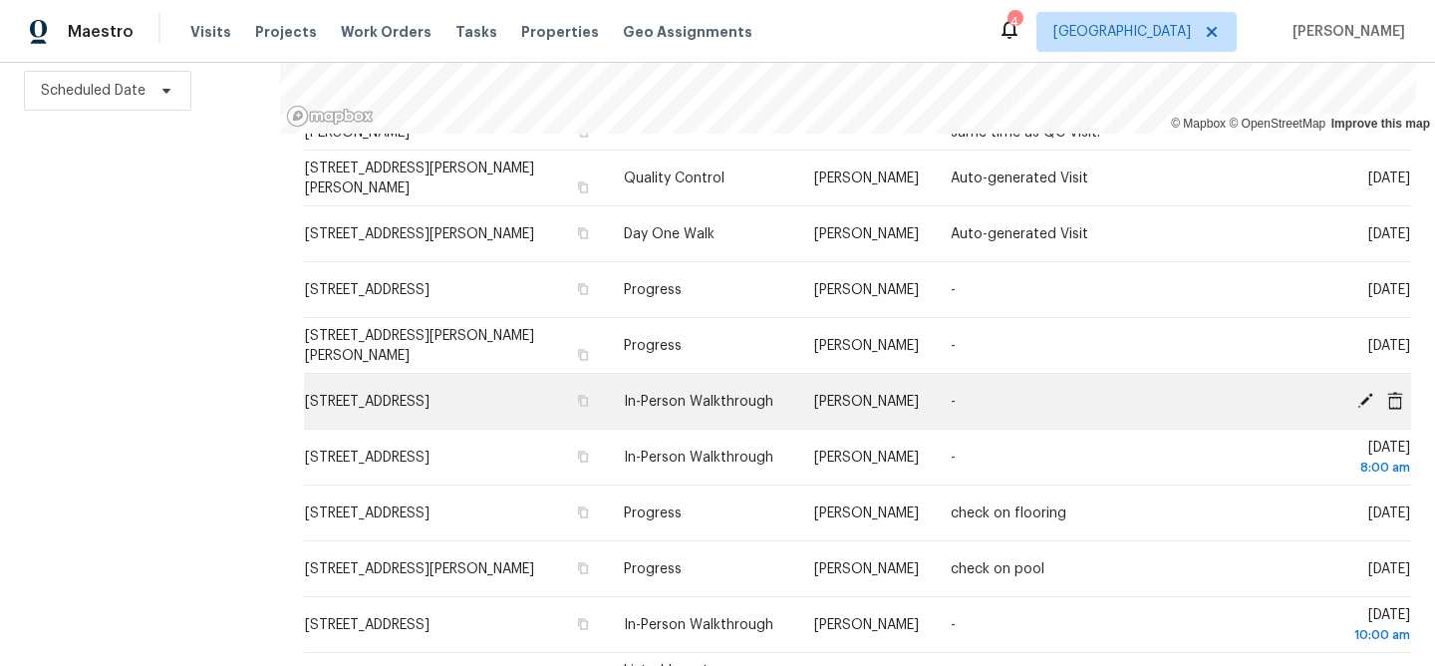
click at [1363, 395] on icon at bounding box center [1365, 400] width 18 height 18
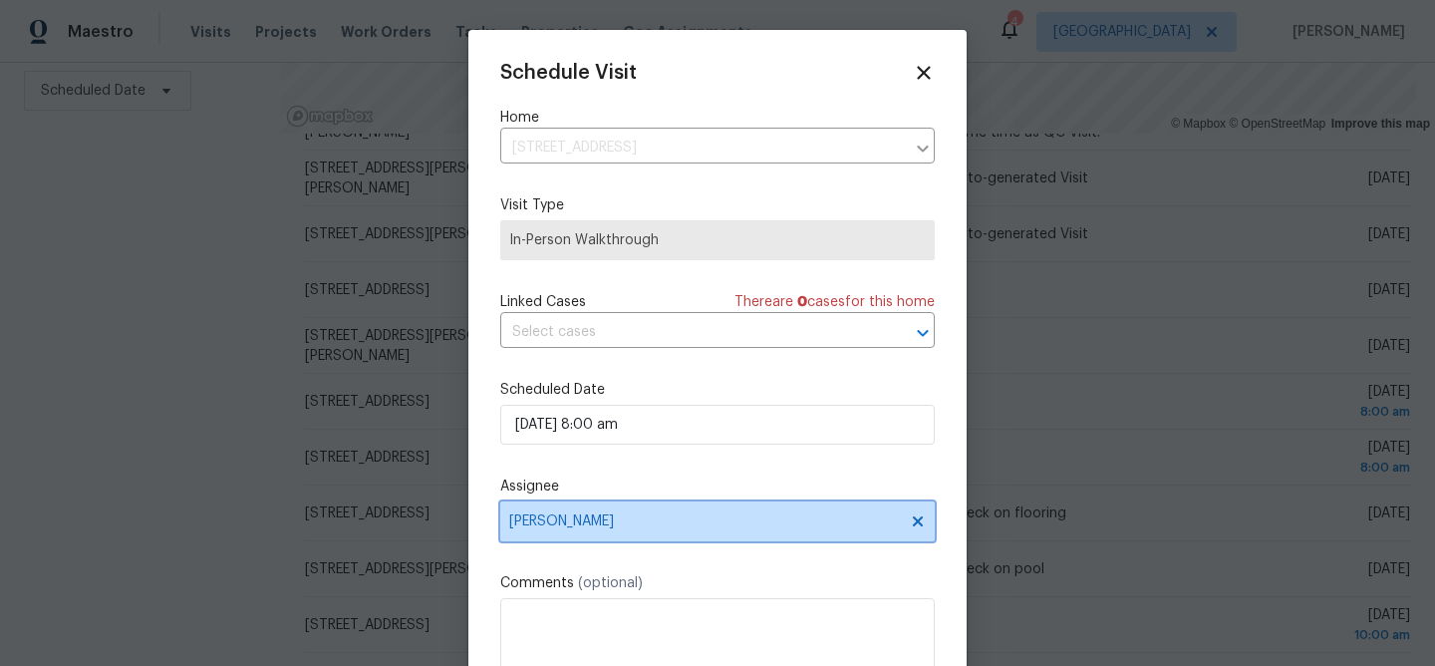
click at [632, 517] on span "[PERSON_NAME]" at bounding box center [704, 521] width 391 height 16
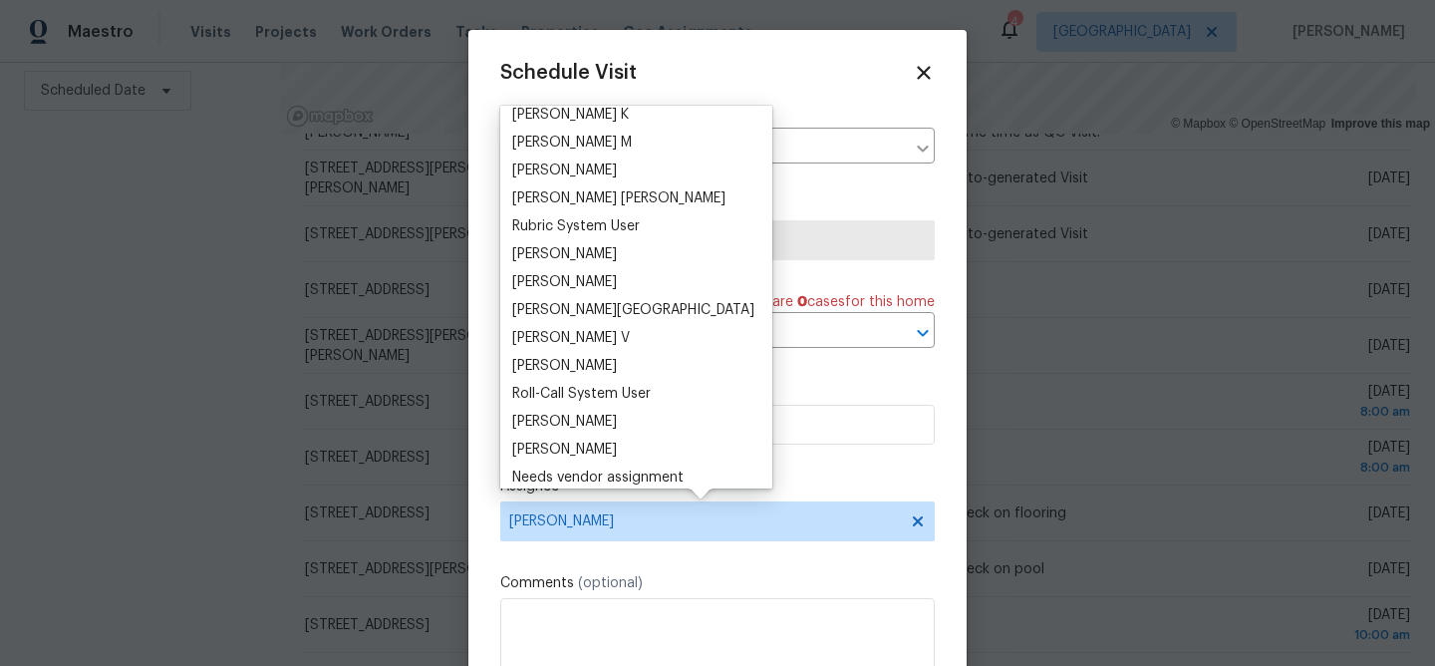
scroll to position [1861, 0]
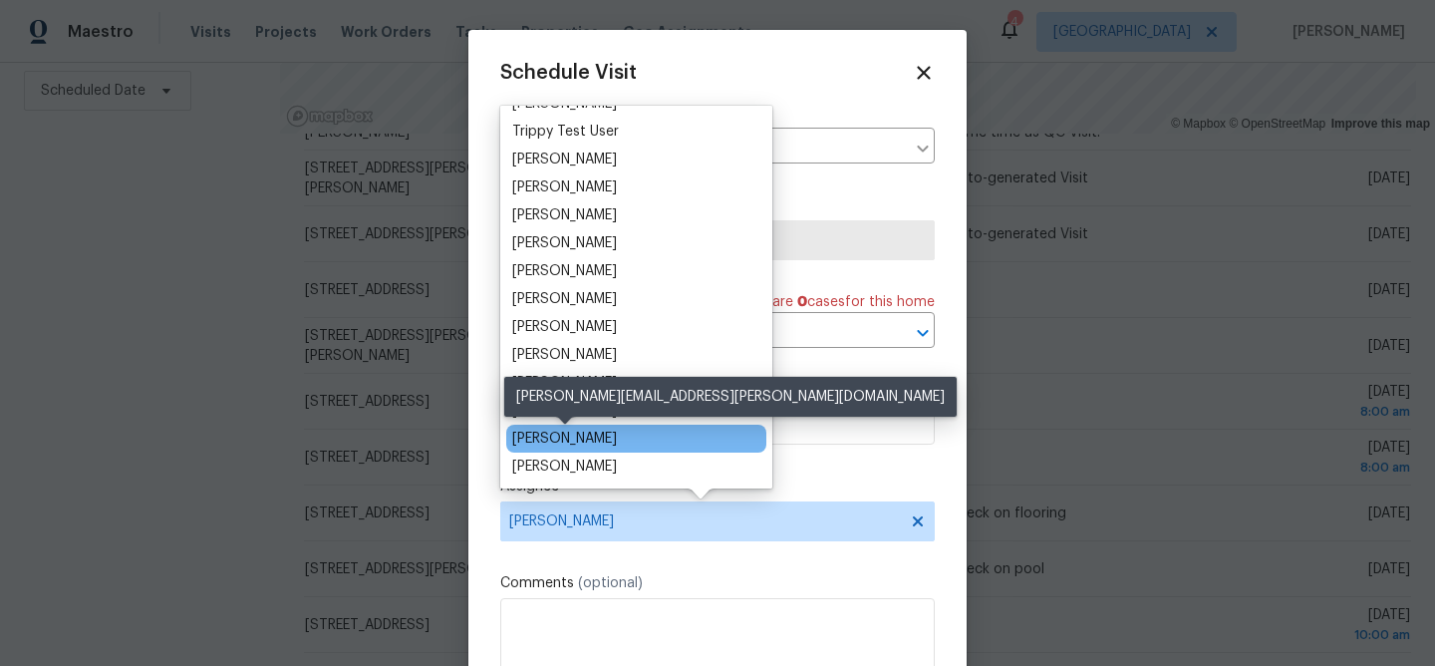
click at [581, 431] on div "[PERSON_NAME]" at bounding box center [564, 438] width 105 height 20
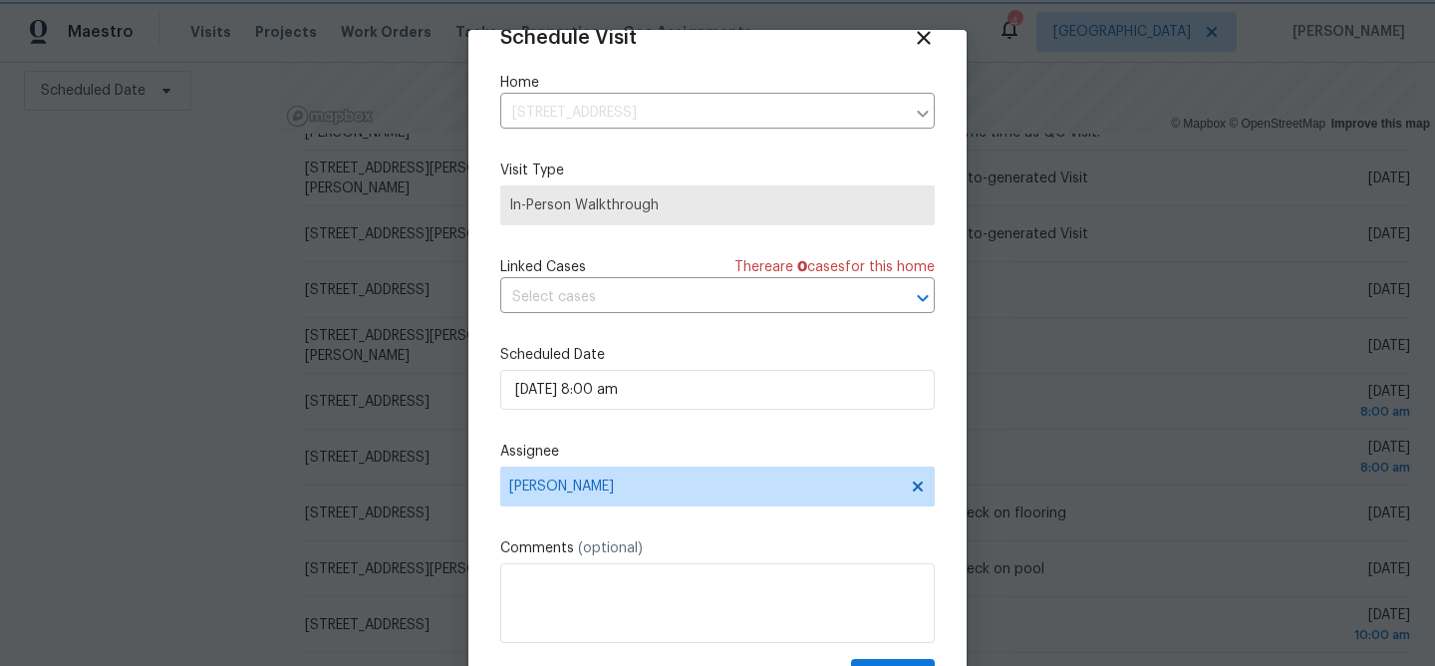
scroll to position [92, 0]
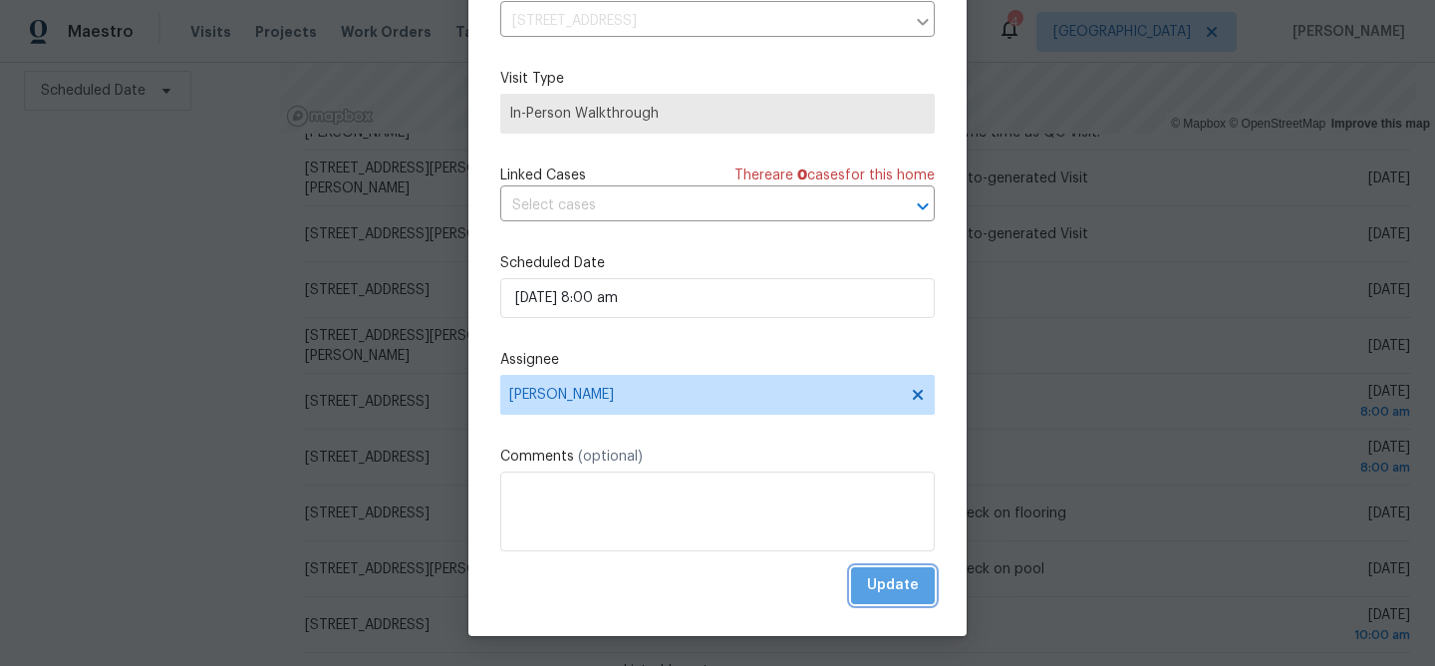
click at [874, 578] on span "Update" at bounding box center [893, 585] width 52 height 25
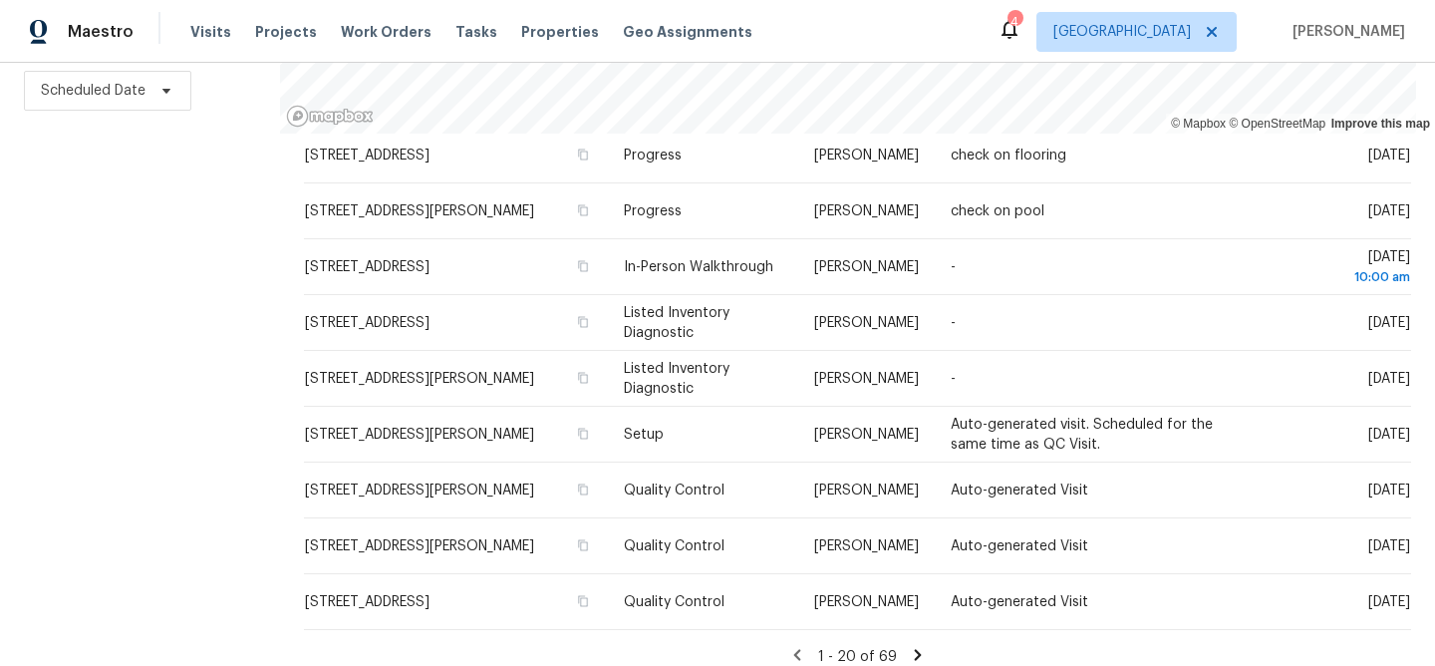
scroll to position [708, 0]
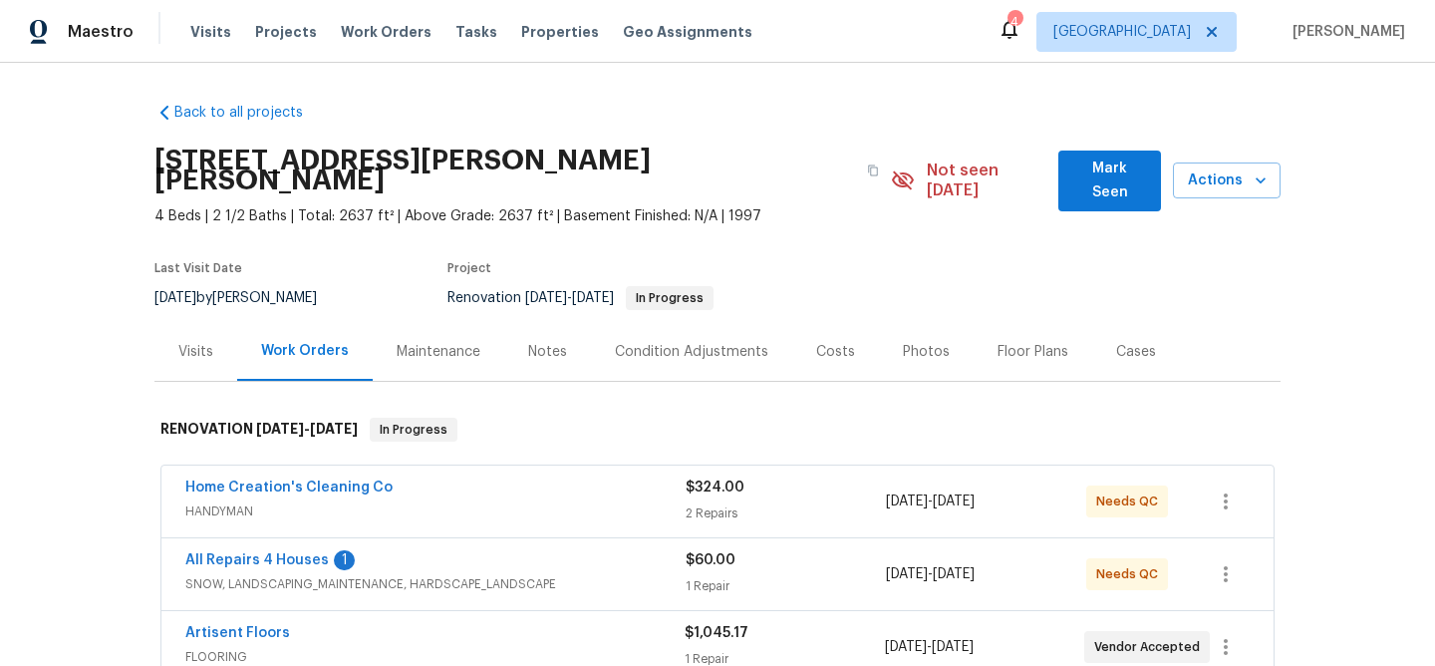
click at [548, 342] on div "Notes" at bounding box center [547, 352] width 39 height 20
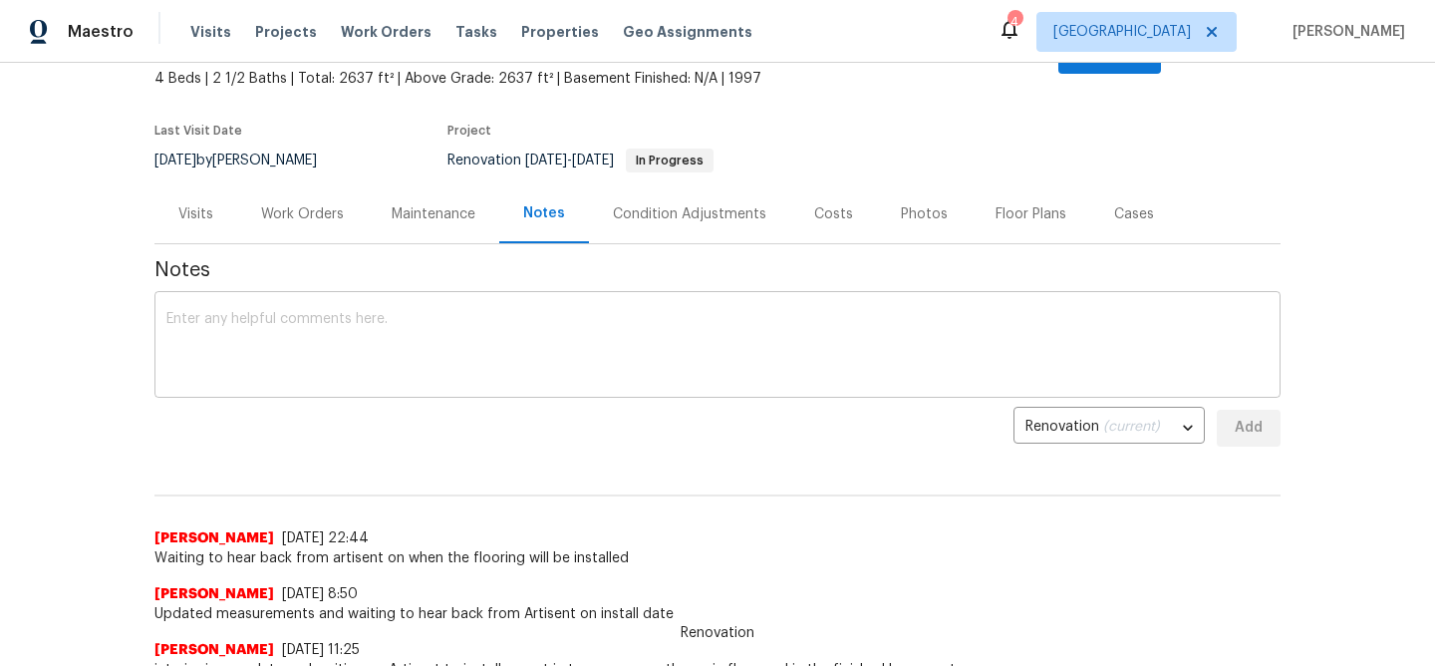
scroll to position [138, 0]
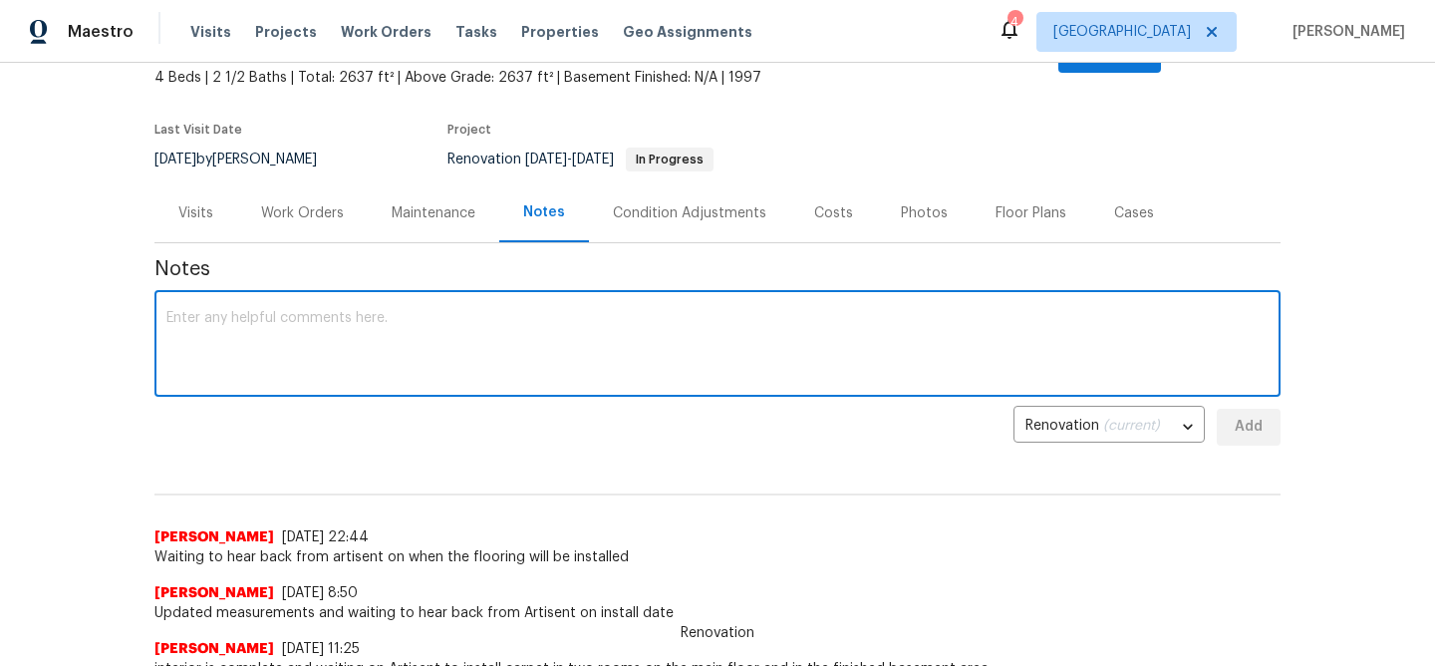
click at [366, 332] on textarea at bounding box center [717, 346] width 1102 height 70
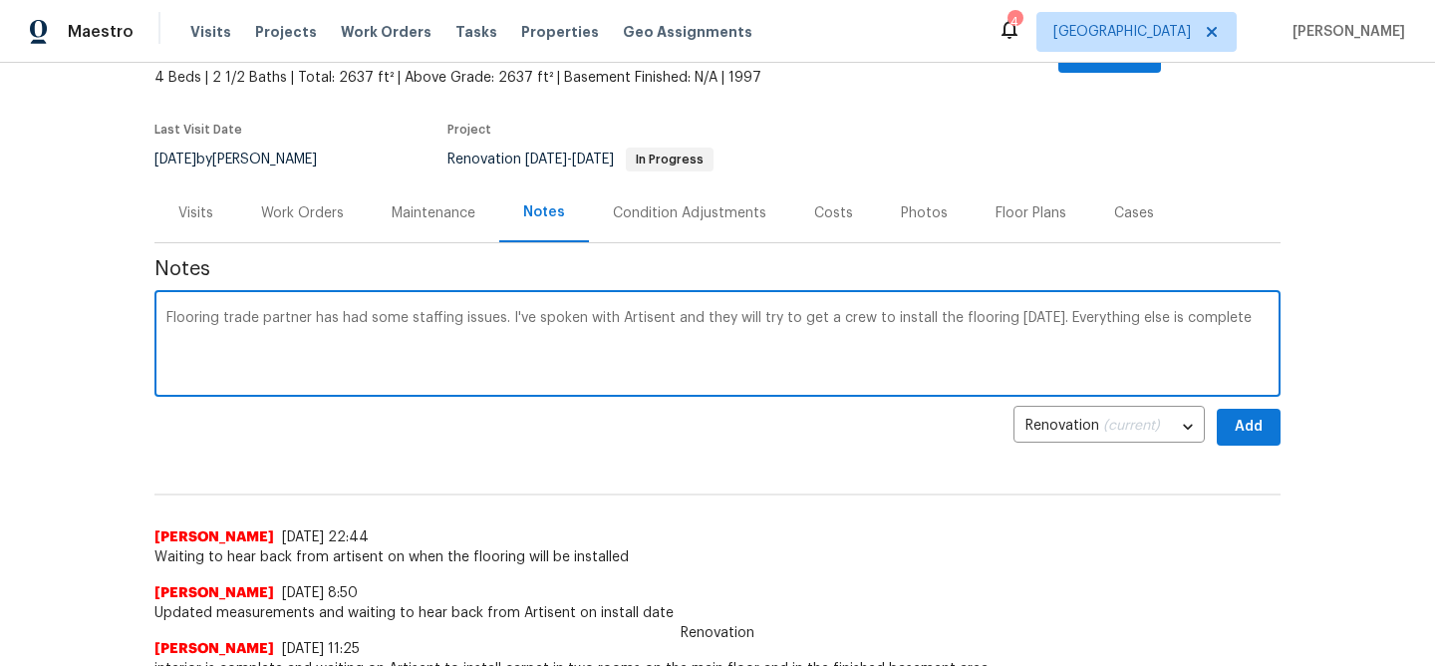
type textarea "Flooring trade partner has had some staffing issues. I've spoken with Artisent …"
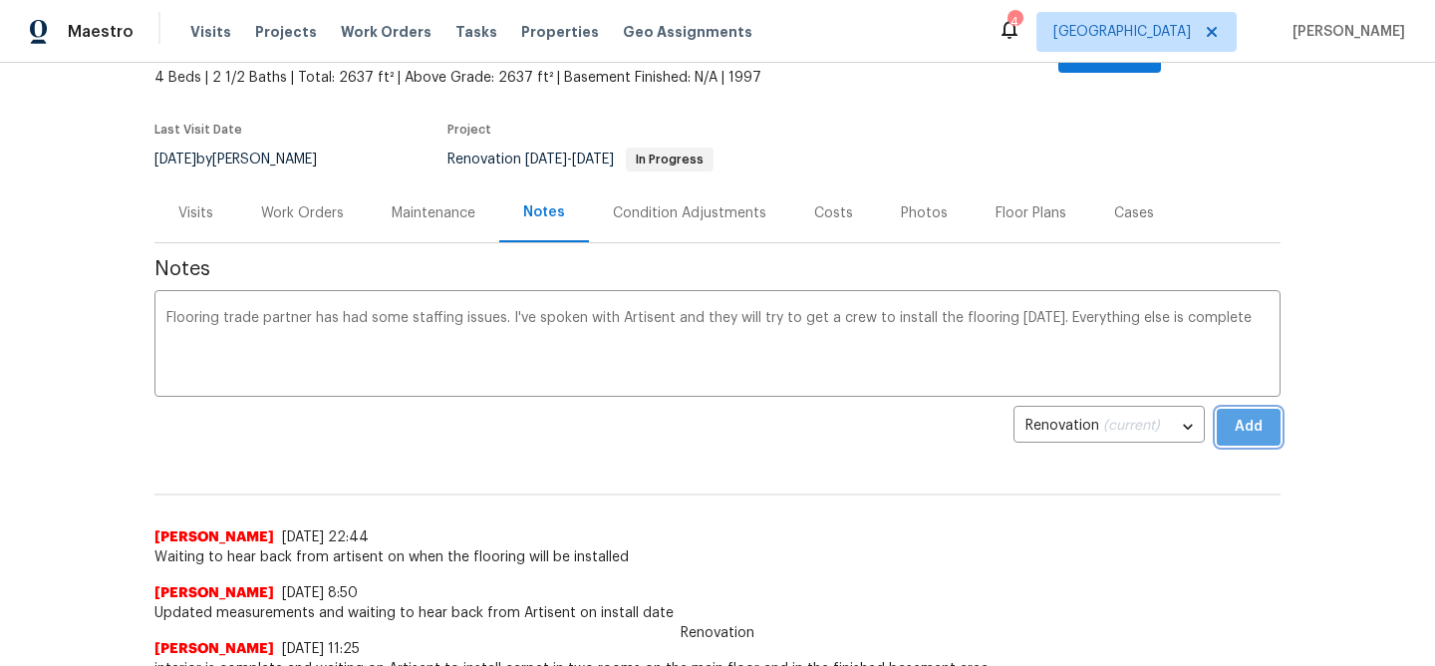
click at [1256, 414] on span "Add" at bounding box center [1248, 426] width 32 height 25
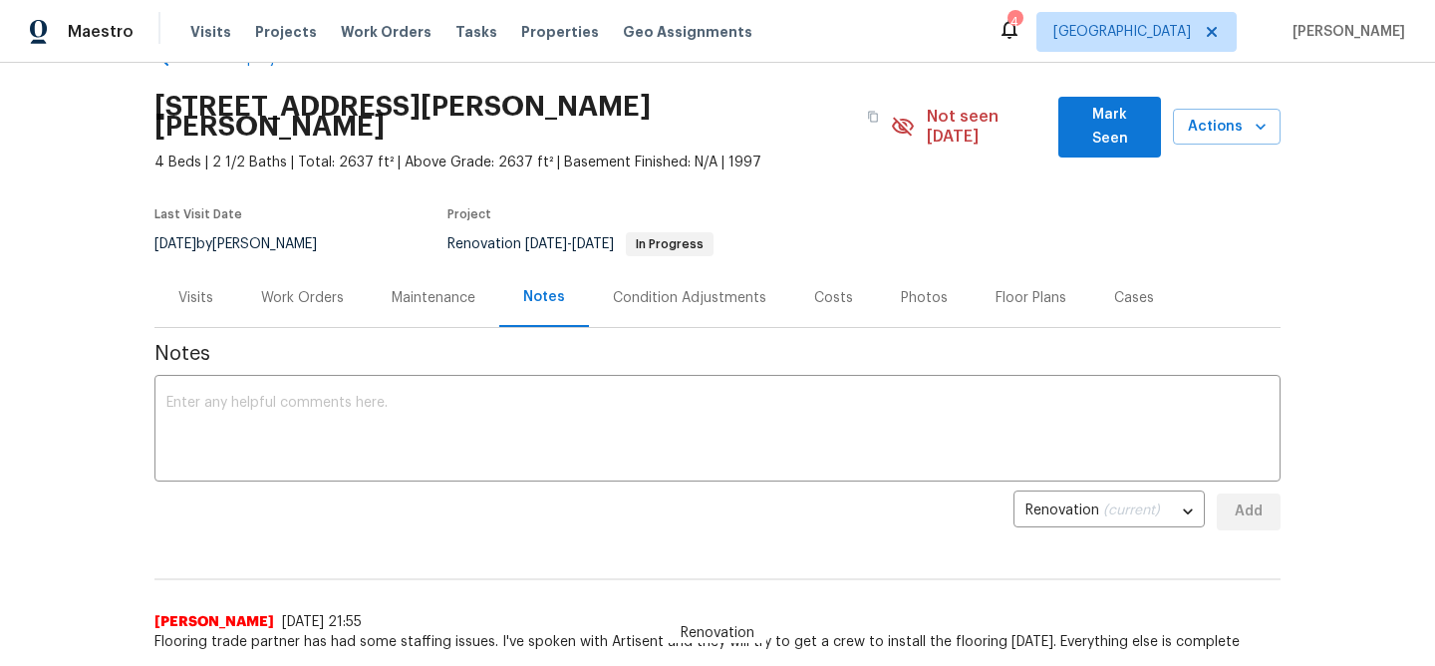
scroll to position [0, 0]
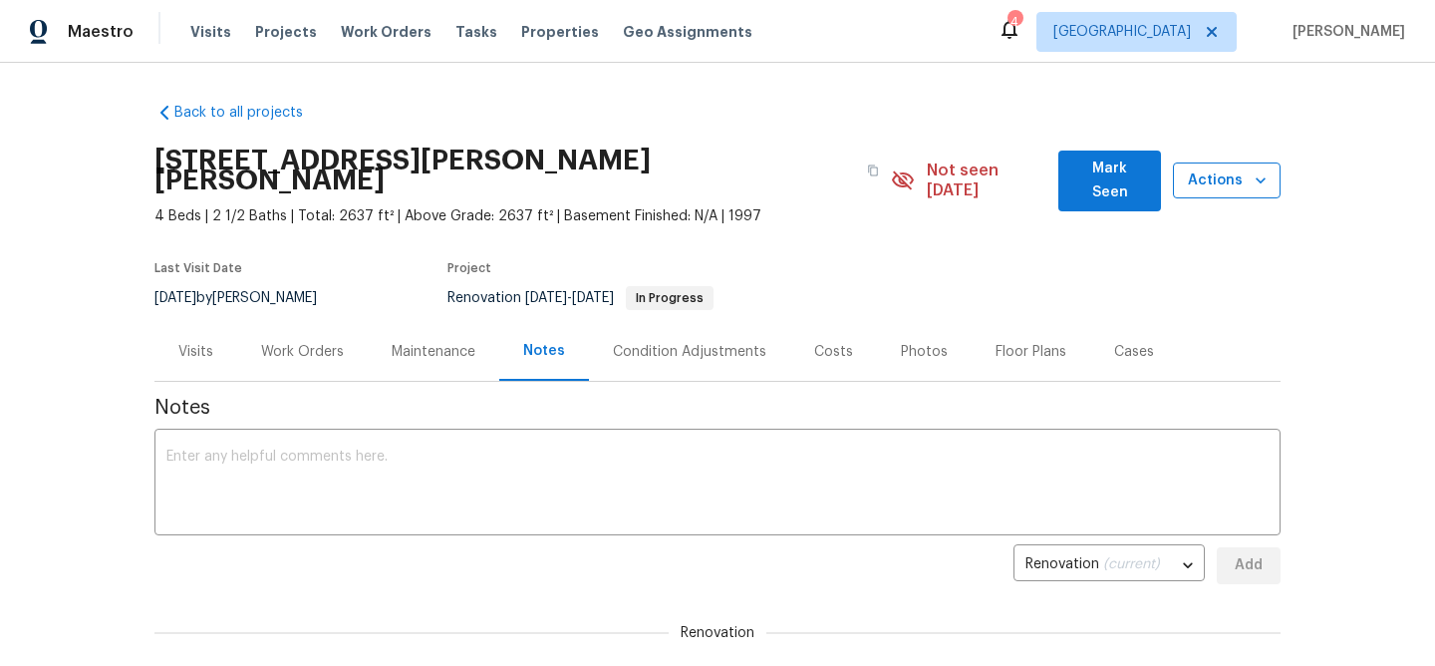
click at [1271, 170] on button "Actions" at bounding box center [1227, 180] width 108 height 37
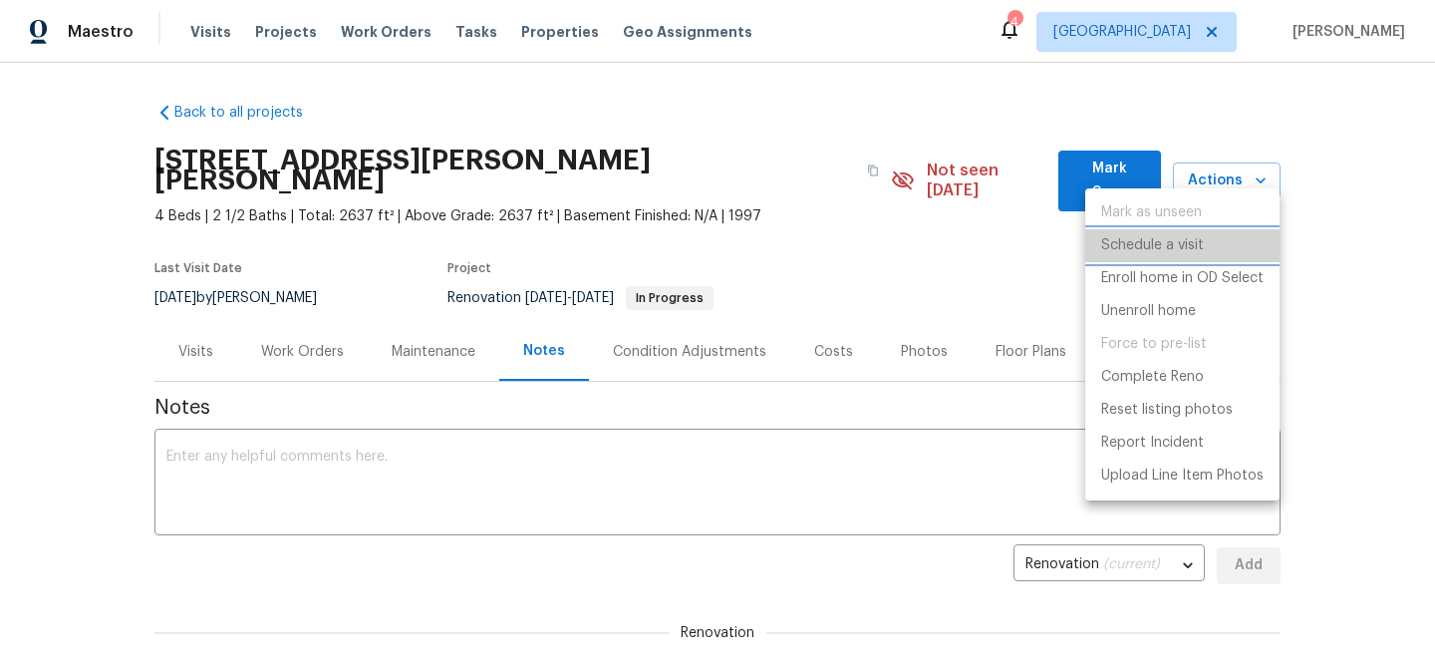
click at [1170, 238] on p "Schedule a visit" at bounding box center [1152, 245] width 103 height 21
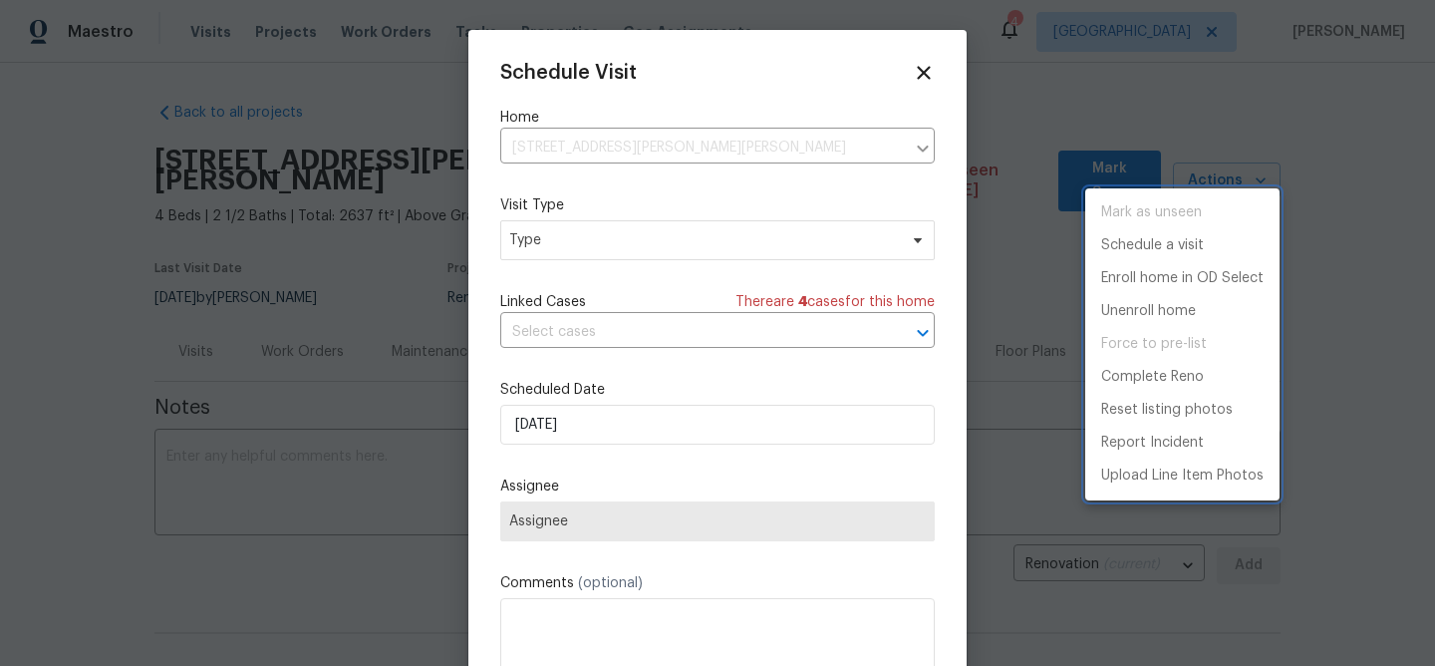
click at [572, 249] on div at bounding box center [717, 333] width 1435 height 666
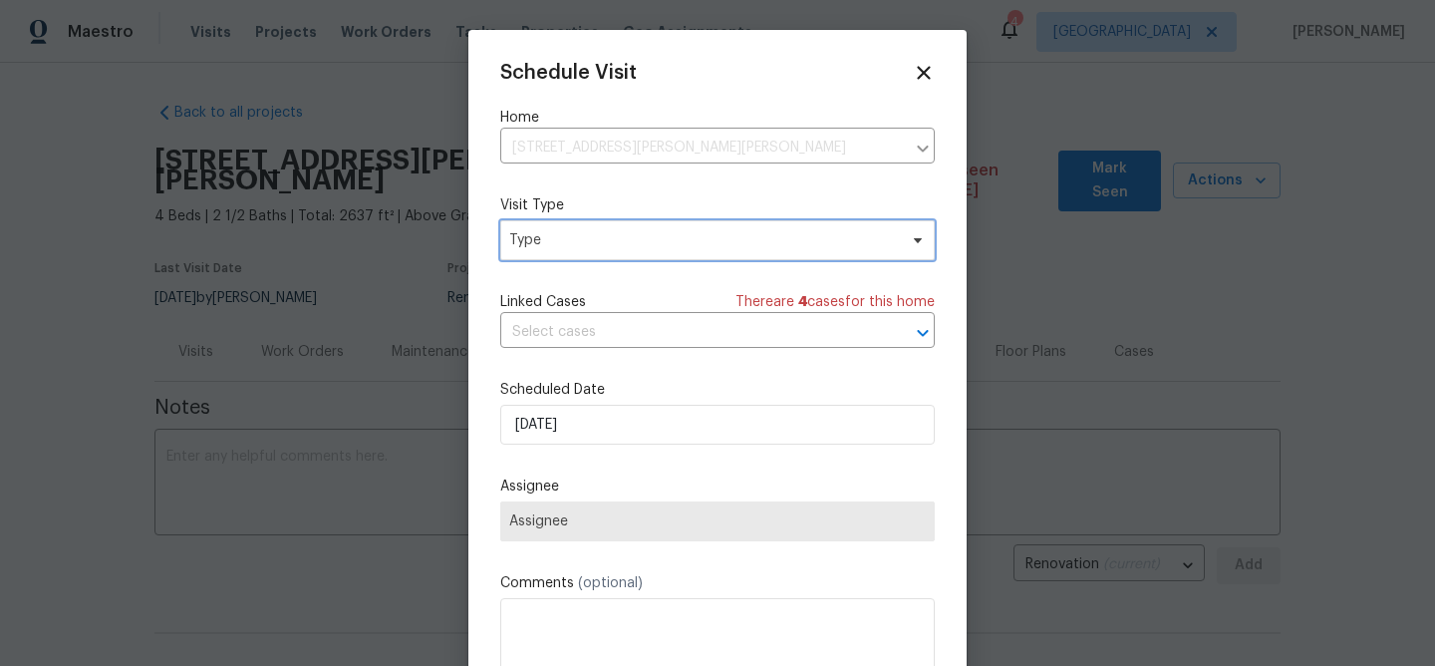
click at [546, 238] on span "Type" at bounding box center [703, 240] width 388 height 20
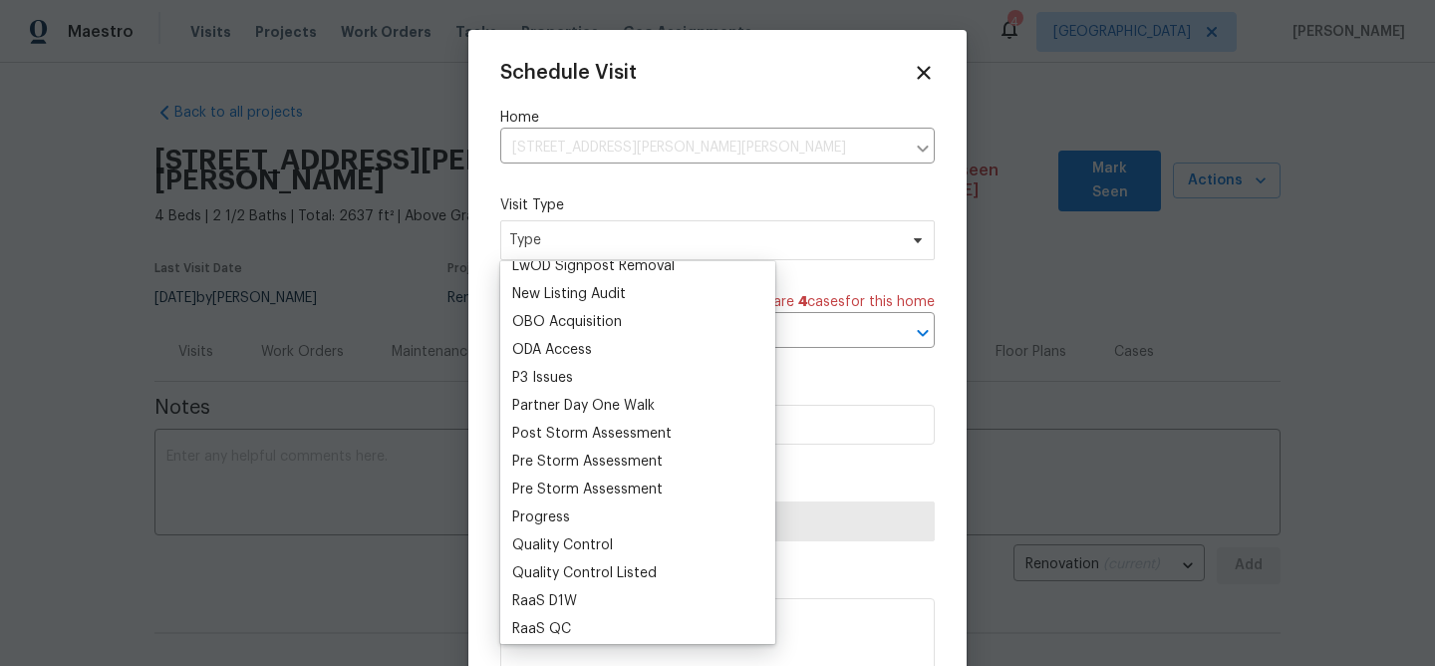
scroll to position [1102, 0]
click at [545, 513] on div "Progress" at bounding box center [541, 516] width 58 height 20
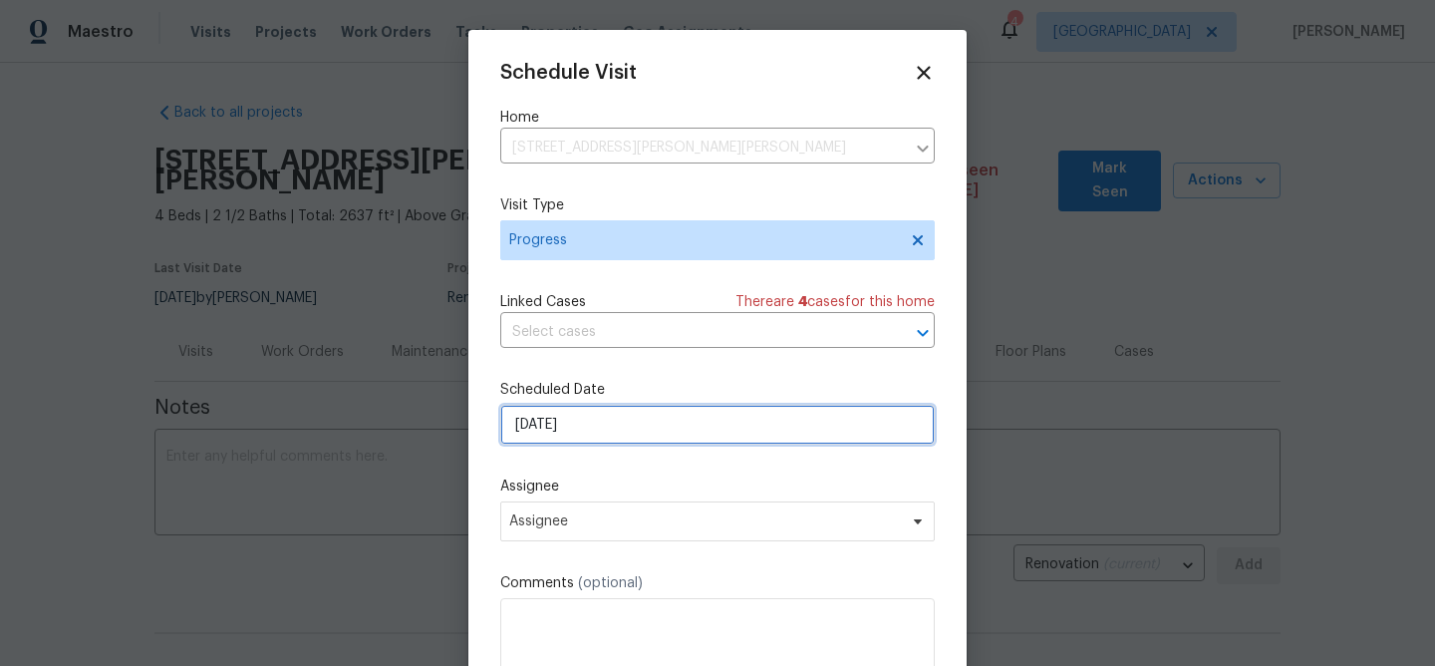
click at [576, 425] on input "[DATE]" at bounding box center [717, 424] width 434 height 40
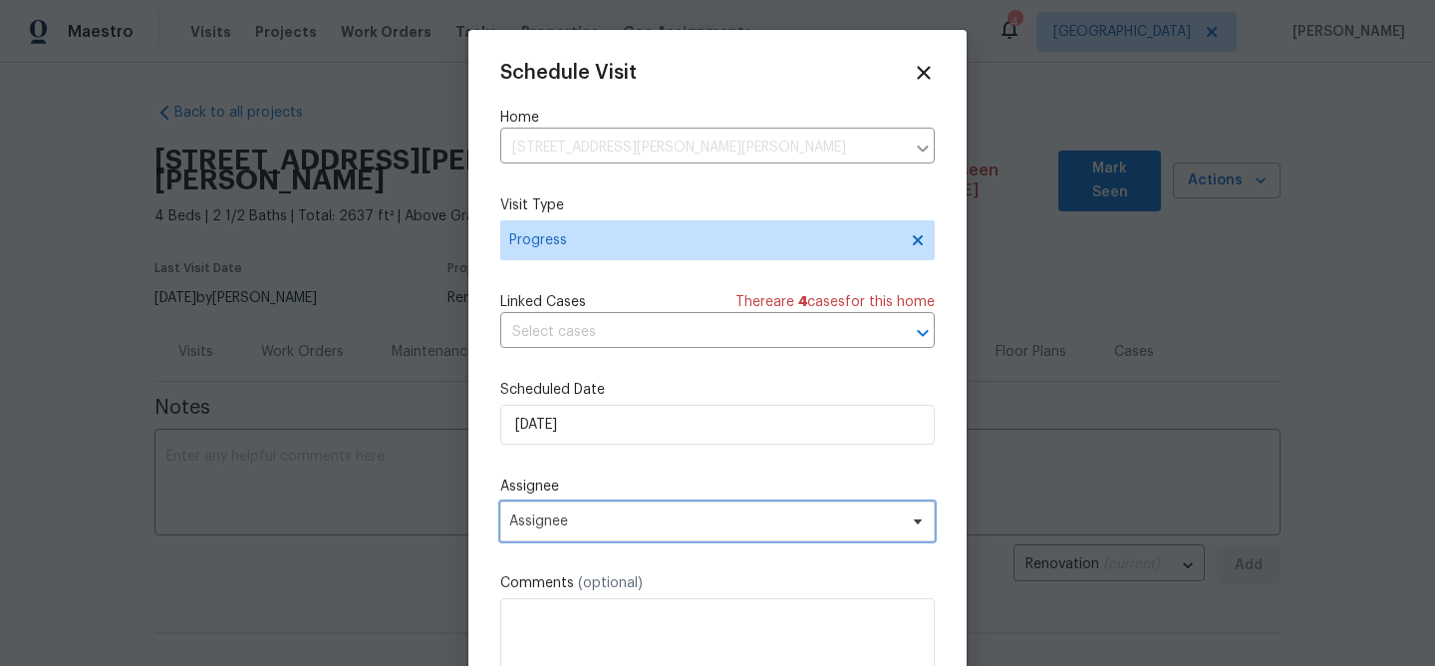
click at [541, 514] on span "Assignee" at bounding box center [704, 521] width 391 height 16
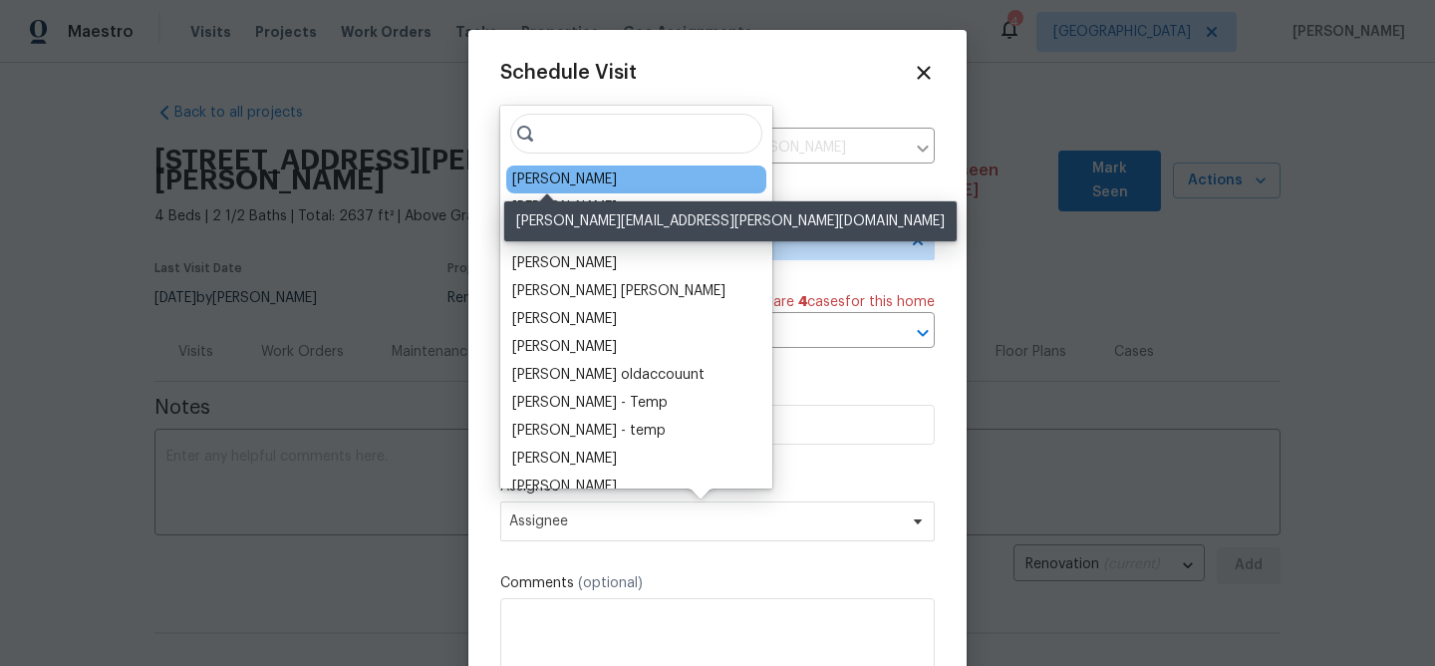
click at [561, 173] on div "[PERSON_NAME]" at bounding box center [564, 179] width 105 height 20
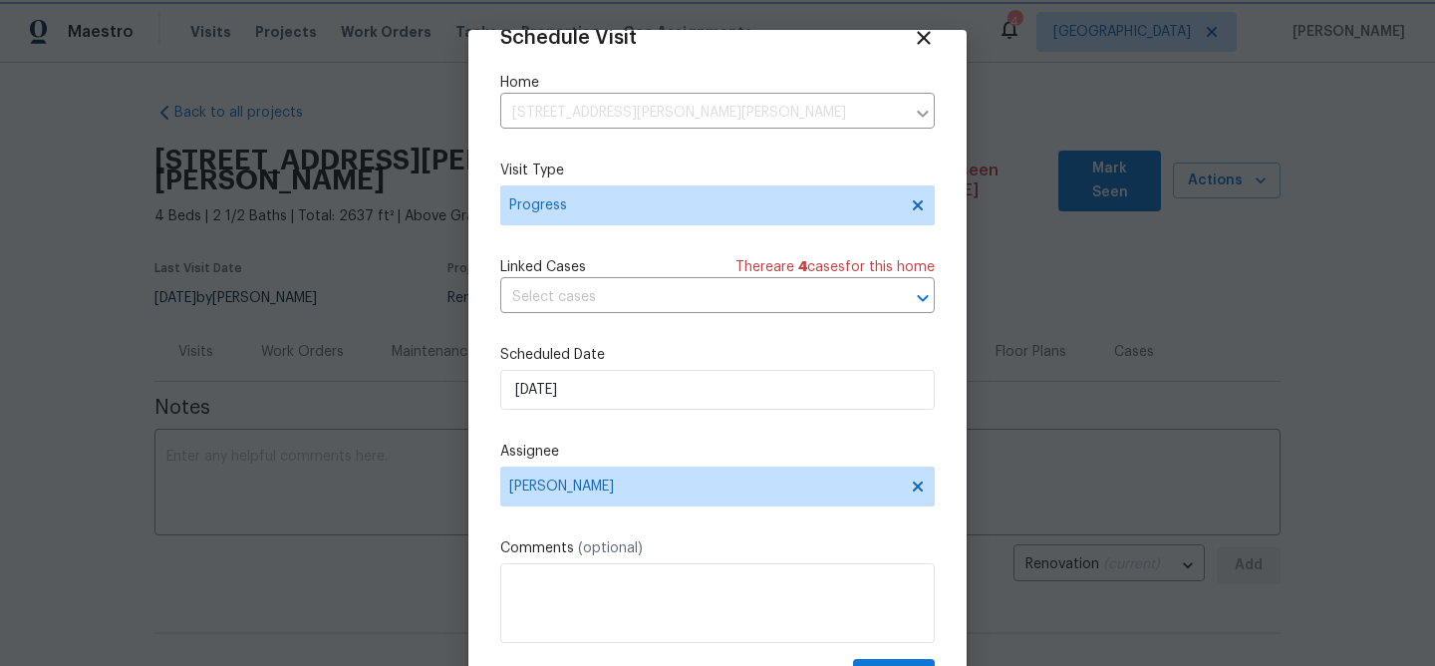
scroll to position [92, 0]
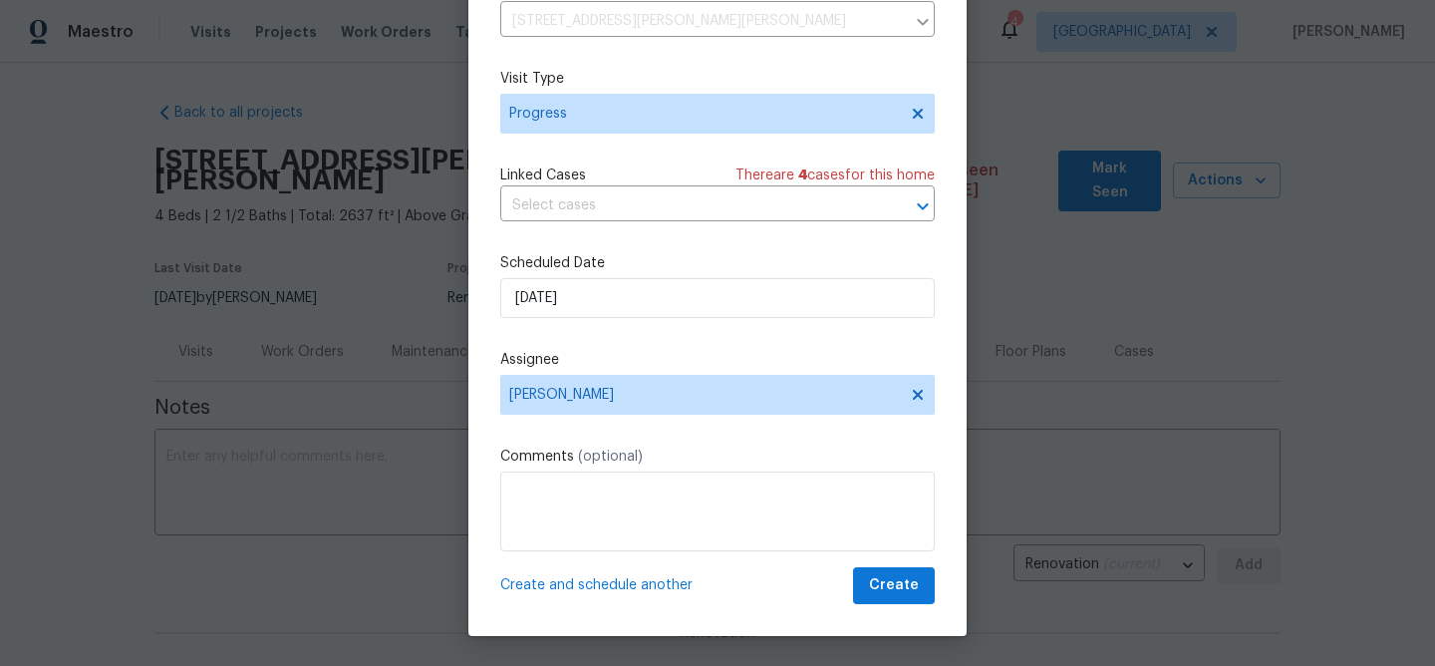
click at [528, 584] on span "Create and schedule another" at bounding box center [596, 585] width 192 height 20
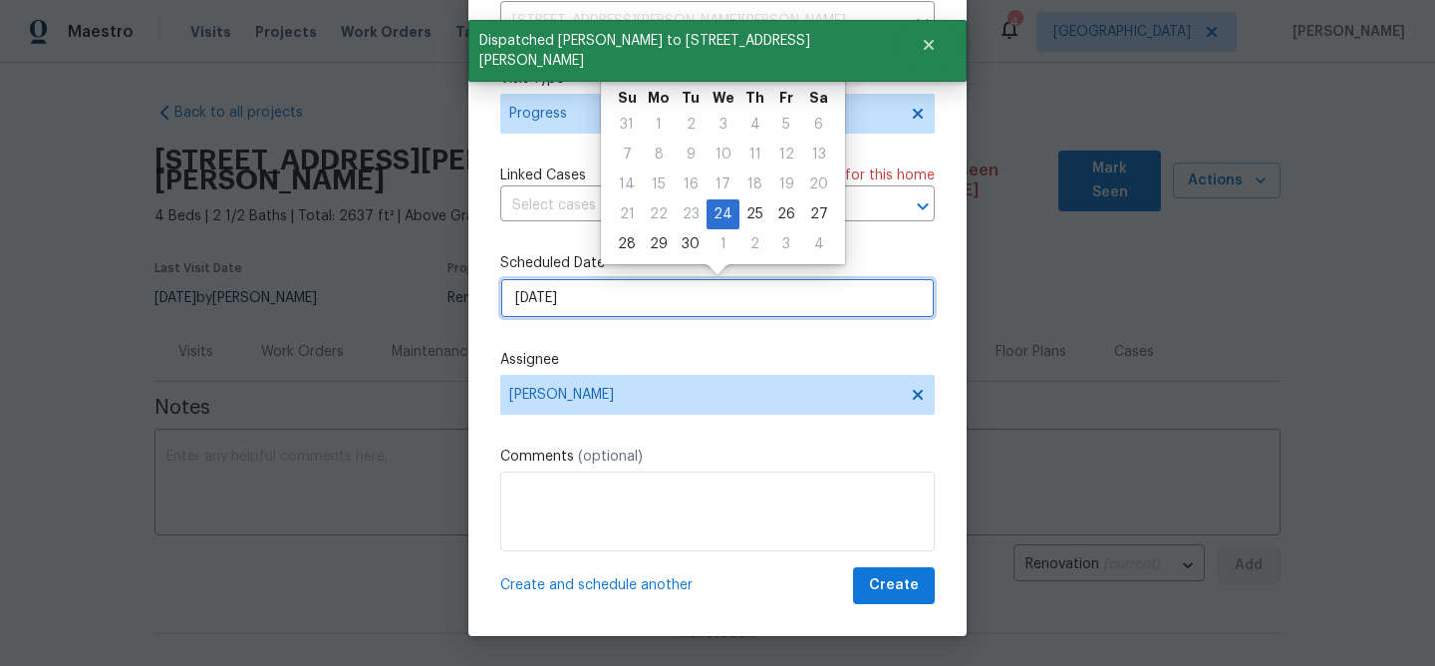
click at [586, 286] on input "[DATE]" at bounding box center [717, 298] width 434 height 40
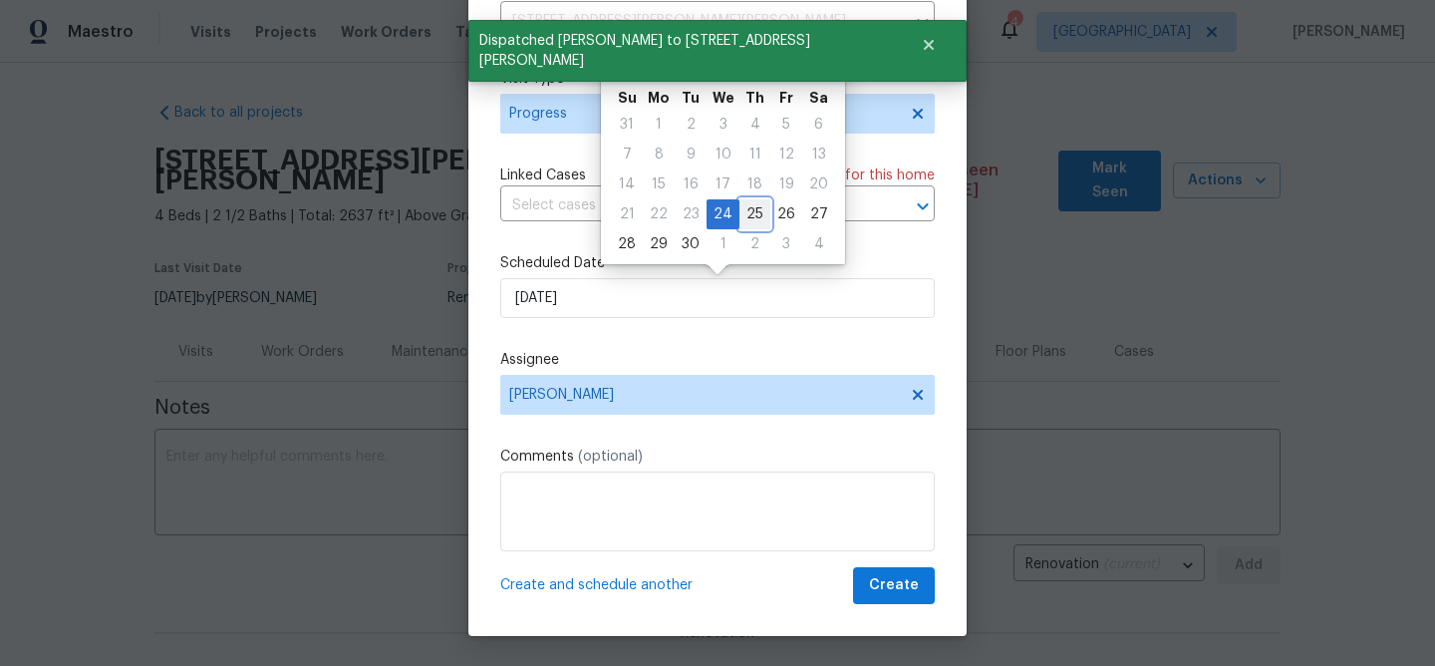
click at [746, 216] on div "25" at bounding box center [754, 214] width 31 height 28
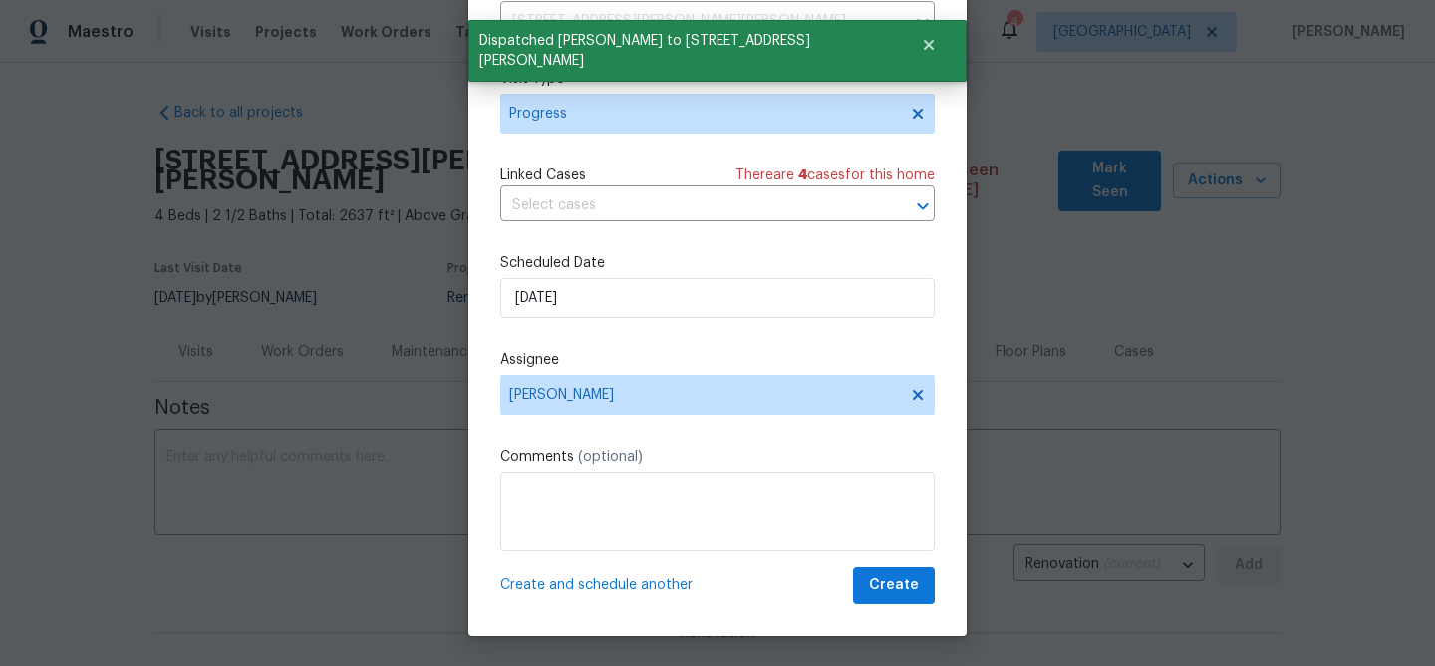
click at [581, 585] on span "Create and schedule another" at bounding box center [596, 585] width 192 height 20
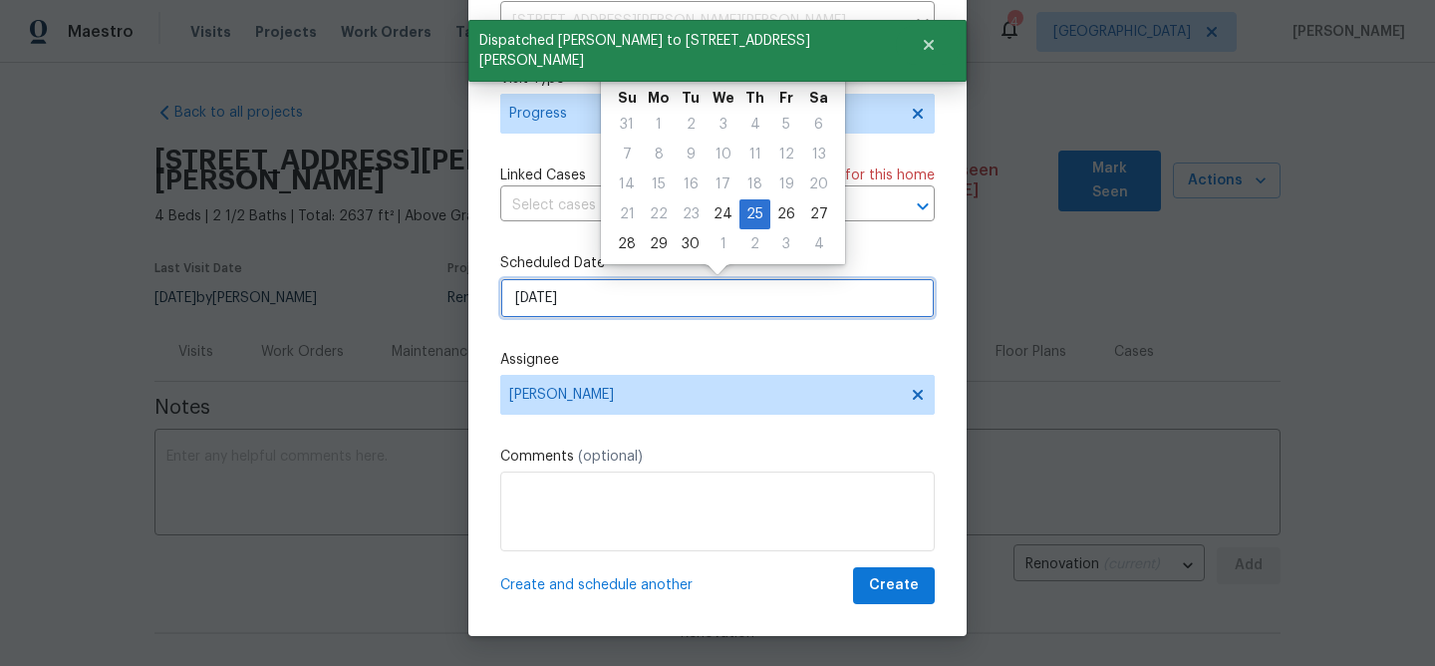
click at [610, 299] on input "[DATE]" at bounding box center [717, 298] width 434 height 40
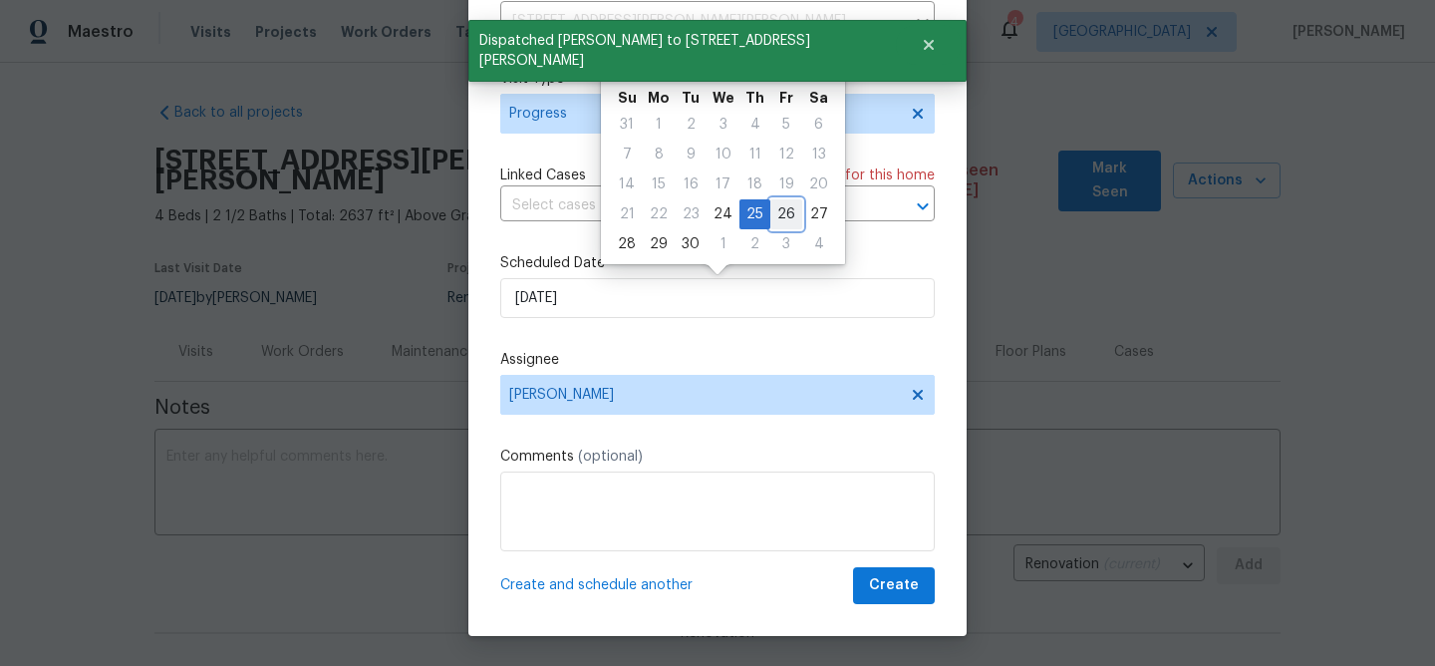
click at [779, 210] on div "26" at bounding box center [786, 214] width 32 height 28
type input "[DATE]"
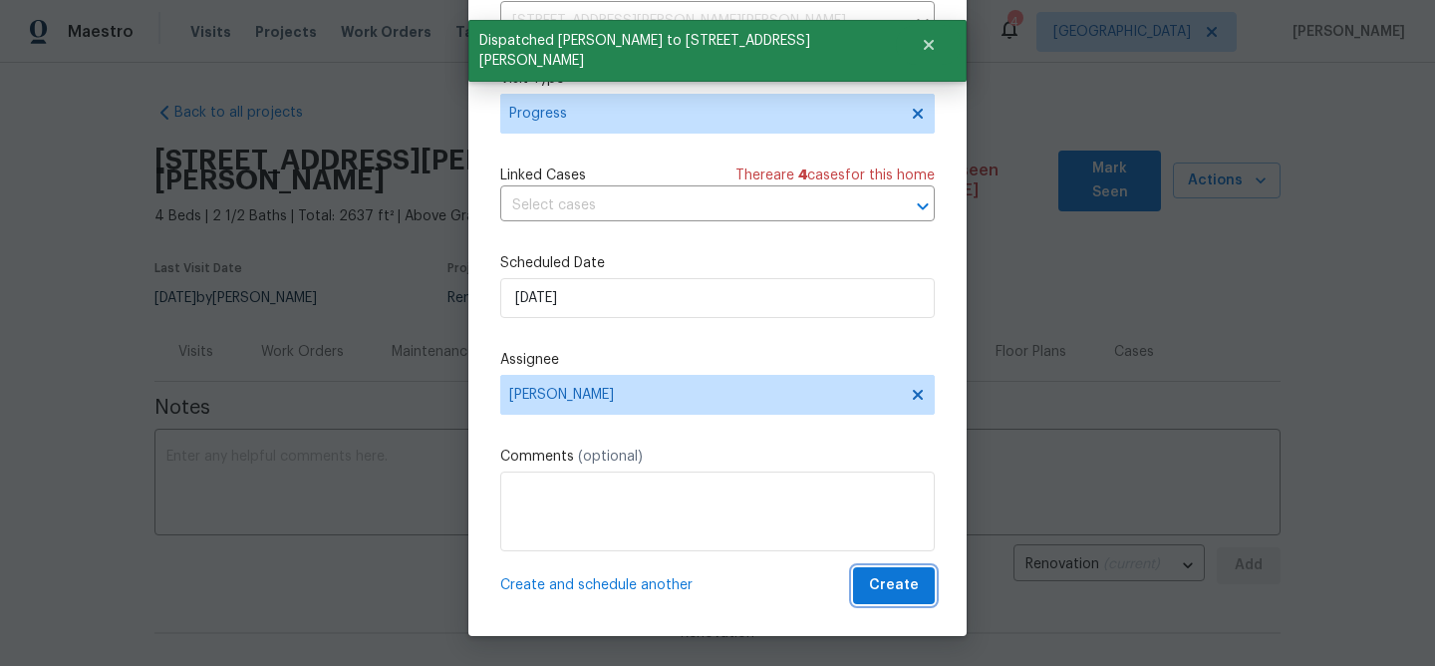
click at [883, 586] on span "Create" at bounding box center [894, 585] width 50 height 25
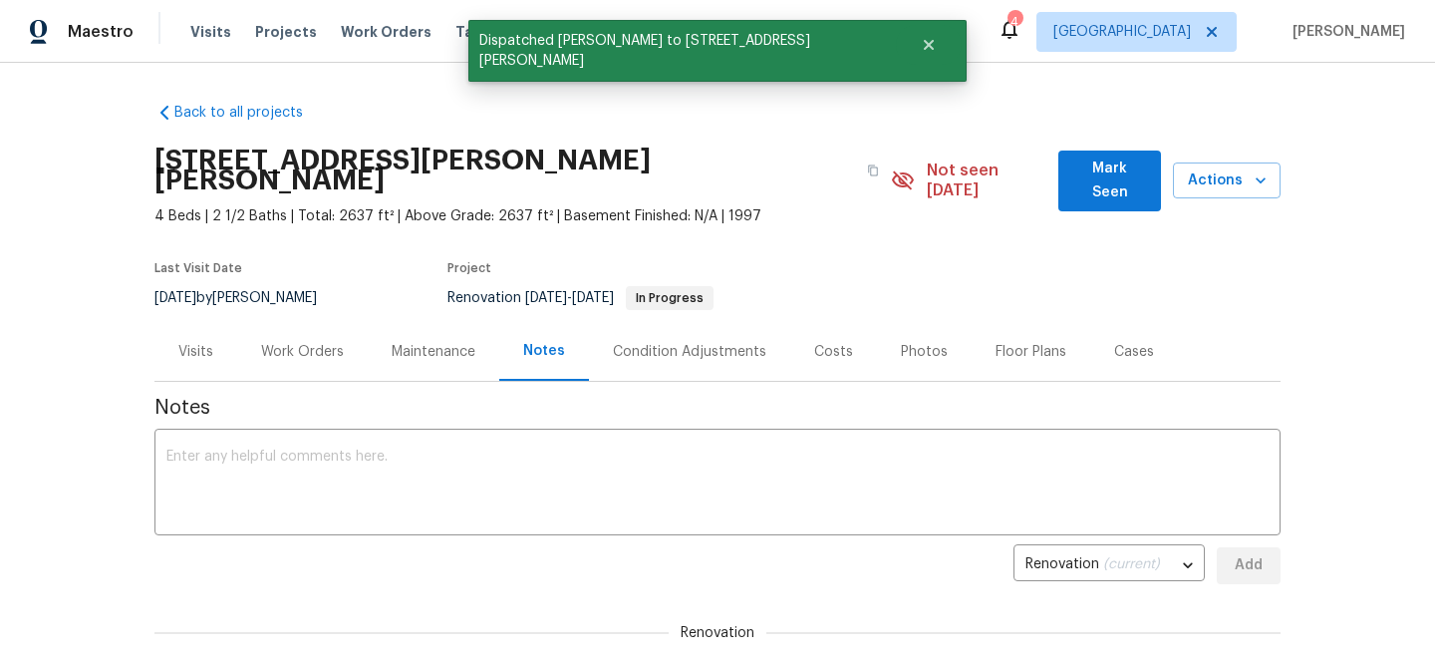
scroll to position [0, 0]
